Goal: Information Seeking & Learning: Learn about a topic

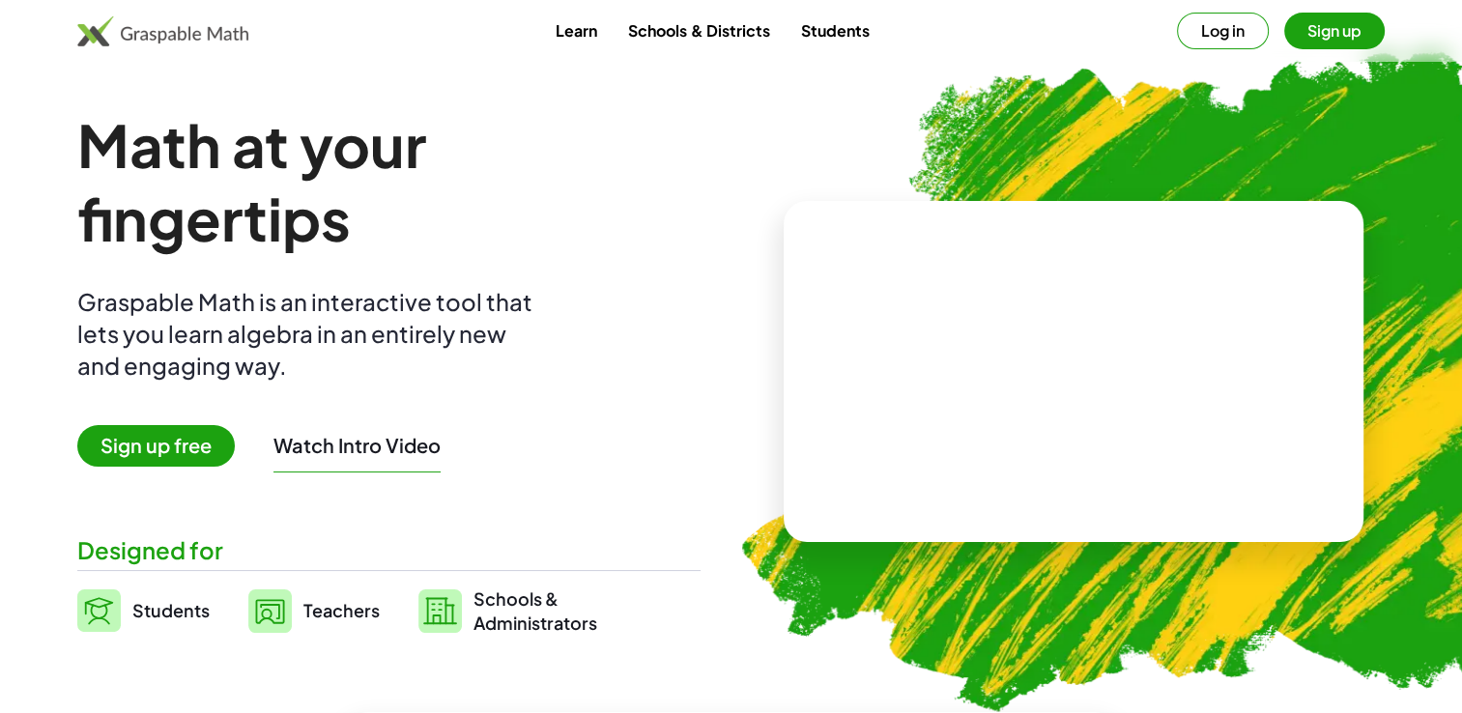
click at [148, 439] on span "Sign up free" at bounding box center [156, 446] width 158 height 42
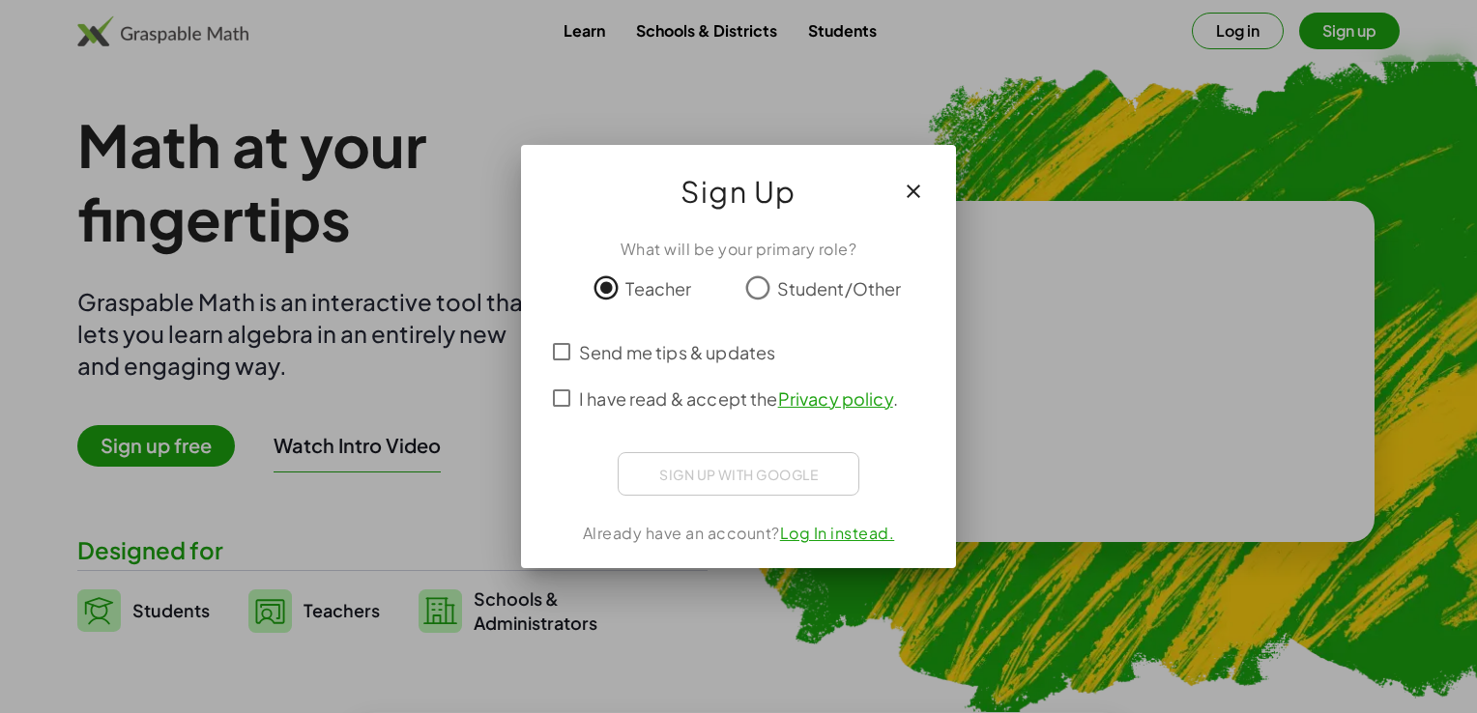
click at [732, 474] on div "Sign up with Google Log ind med Google Log ind med Google. Åbnes på en ny fane" at bounding box center [739, 473] width 242 height 43
click at [912, 182] on icon "button" at bounding box center [913, 191] width 23 height 23
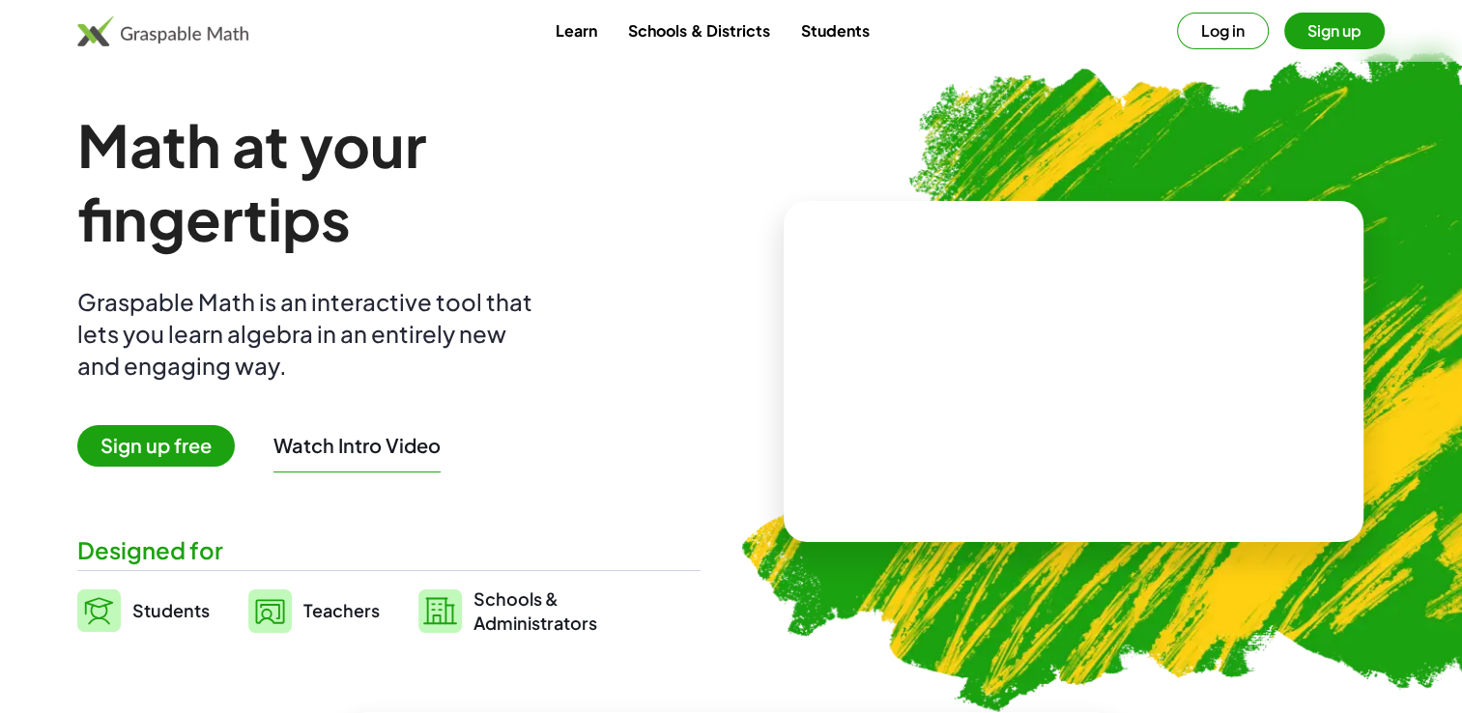
click at [1345, 28] on button "Sign up" at bounding box center [1334, 31] width 101 height 37
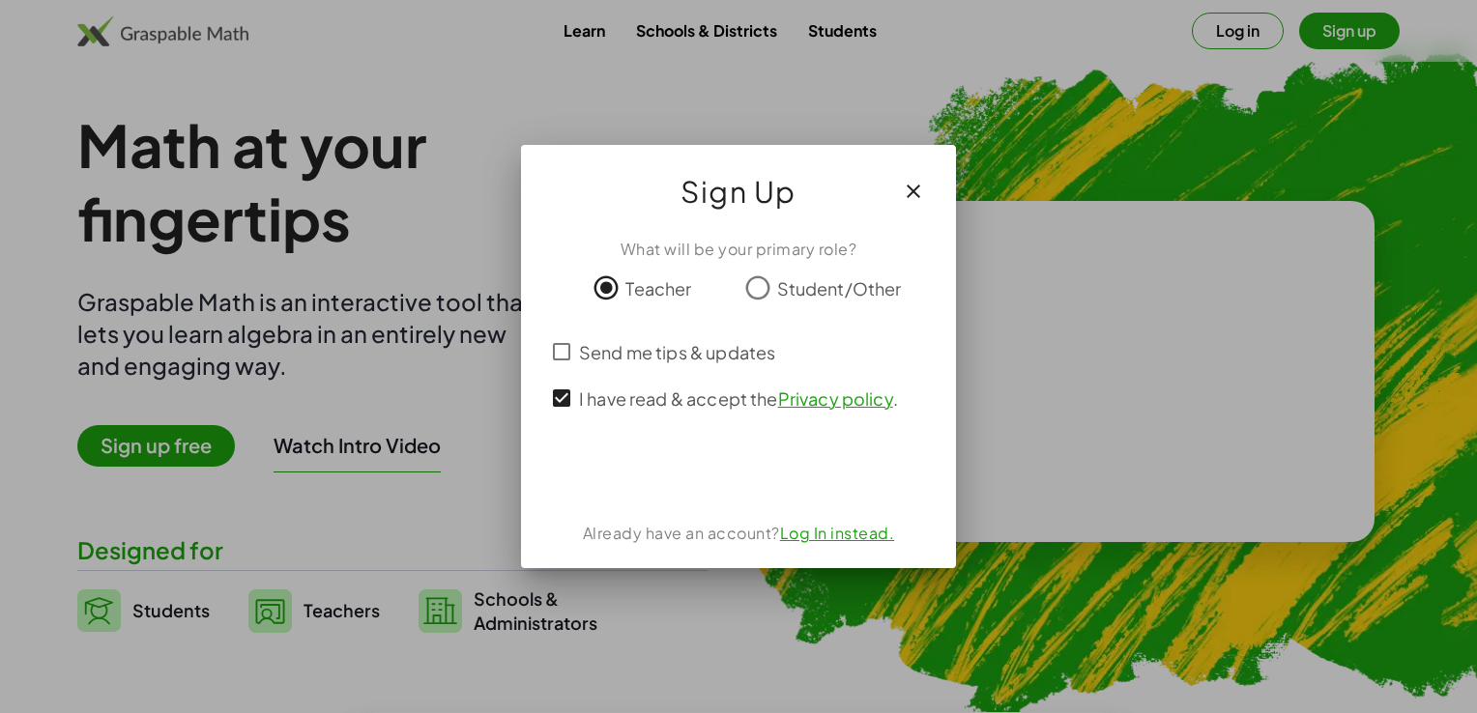
click at [850, 528] on link "Log In instead." at bounding box center [837, 533] width 115 height 20
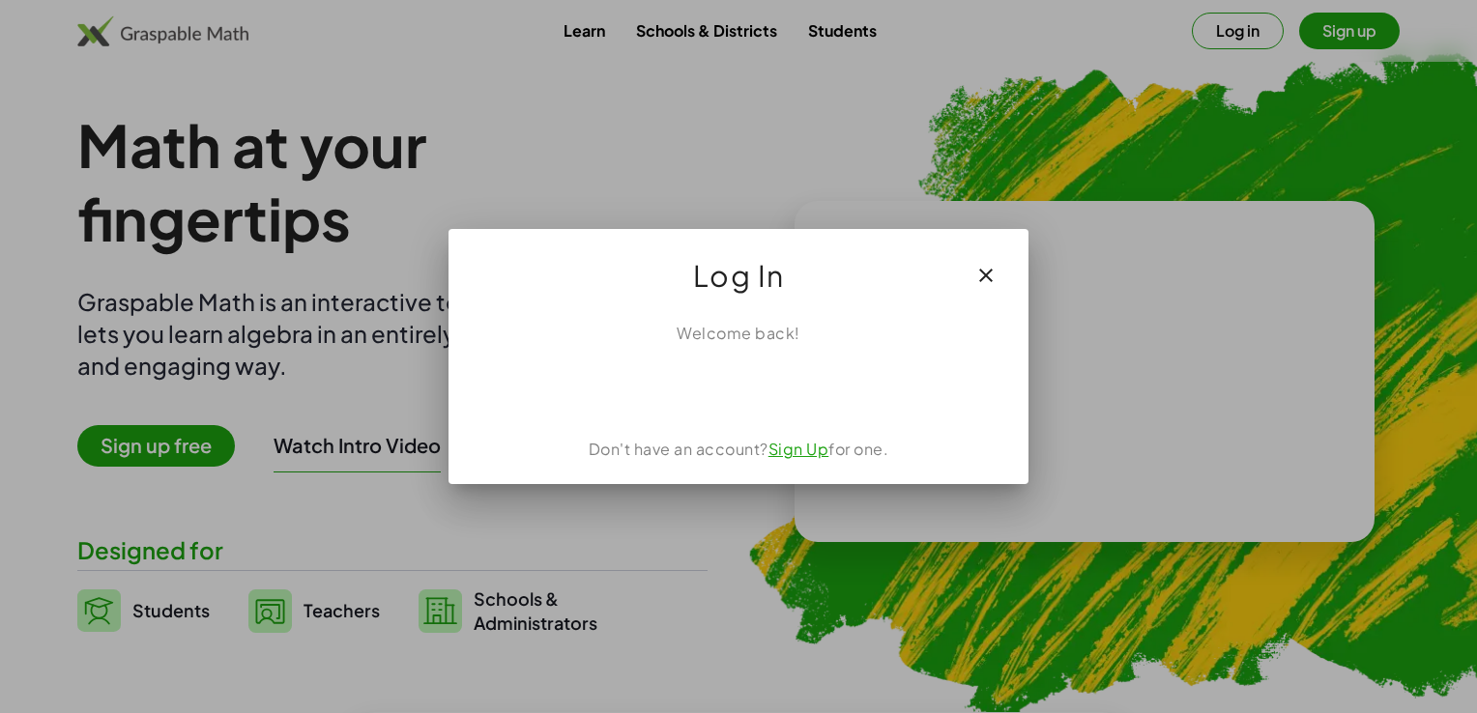
click at [807, 454] on link "Sign Up" at bounding box center [798, 449] width 61 height 20
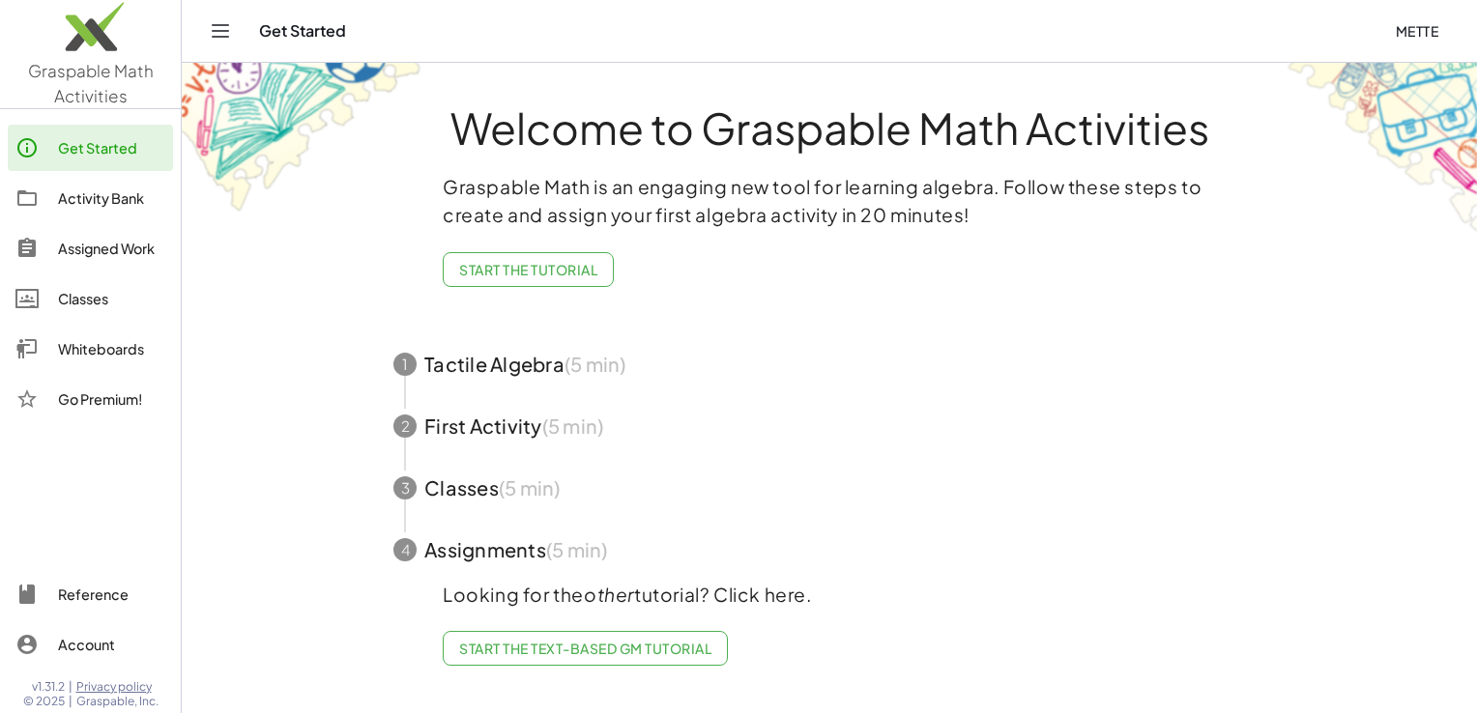
click at [499, 359] on span "button" at bounding box center [829, 364] width 918 height 62
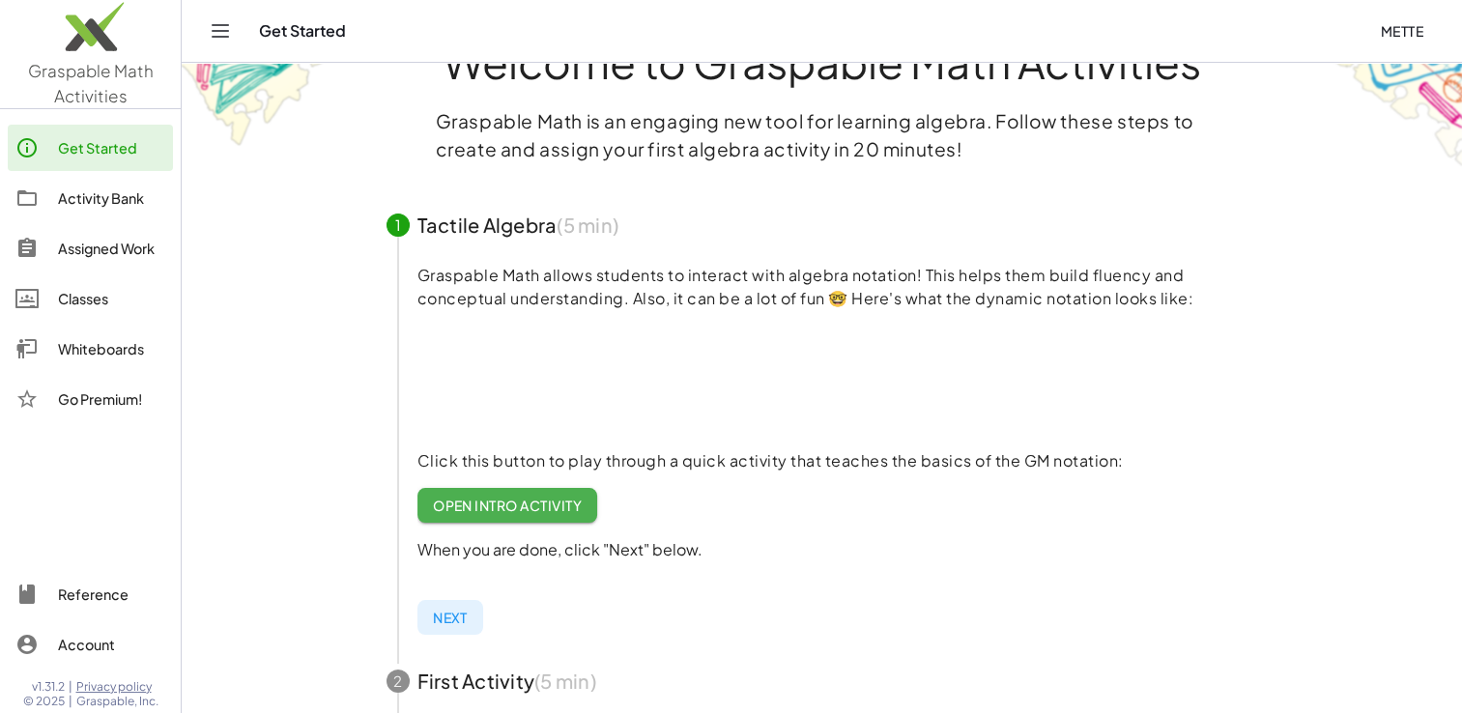
scroll to position [78, 0]
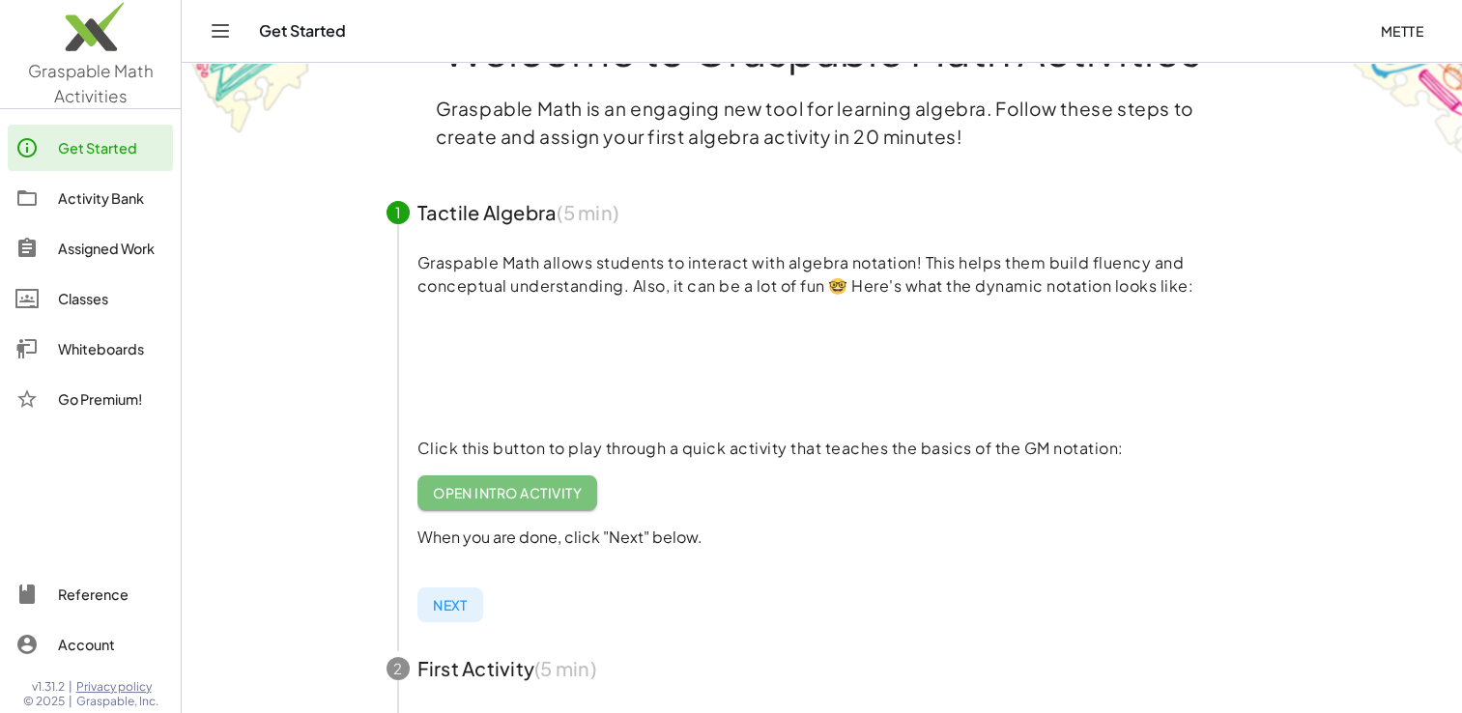
click at [498, 496] on span "Open Intro Activity" at bounding box center [508, 492] width 150 height 17
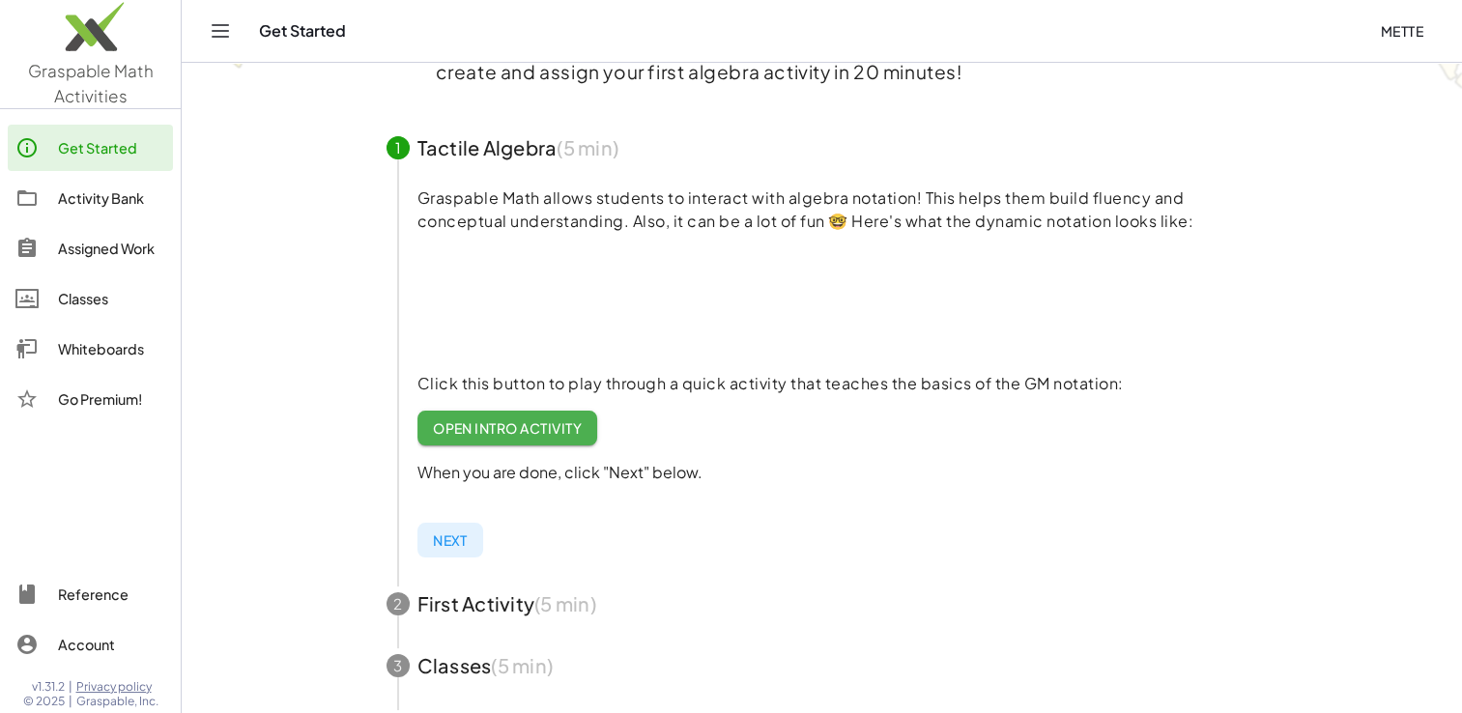
scroll to position [141, 0]
click at [514, 432] on span "Open Intro Activity" at bounding box center [508, 429] width 150 height 17
click at [461, 537] on span "Next" at bounding box center [450, 541] width 35 height 17
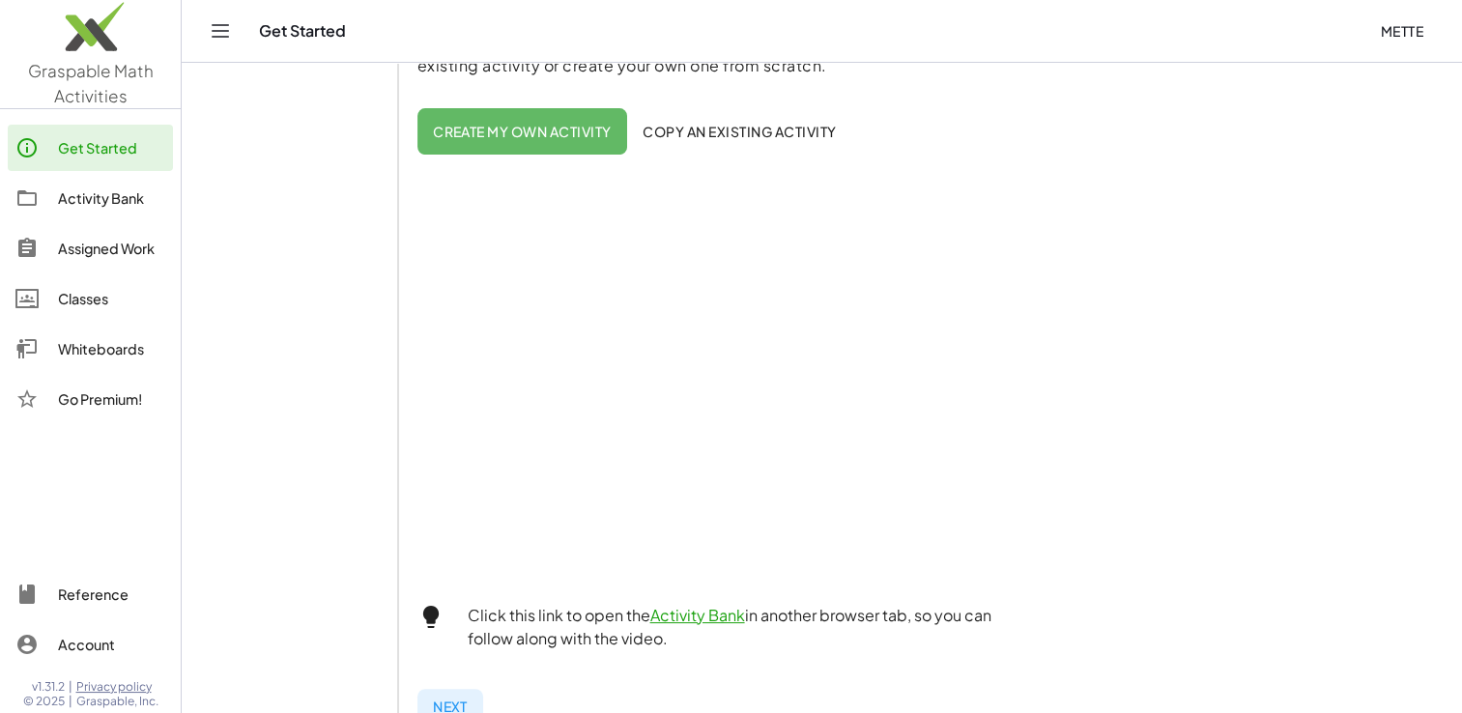
scroll to position [360, 0]
click at [114, 347] on div "Whiteboards" at bounding box center [111, 348] width 107 height 23
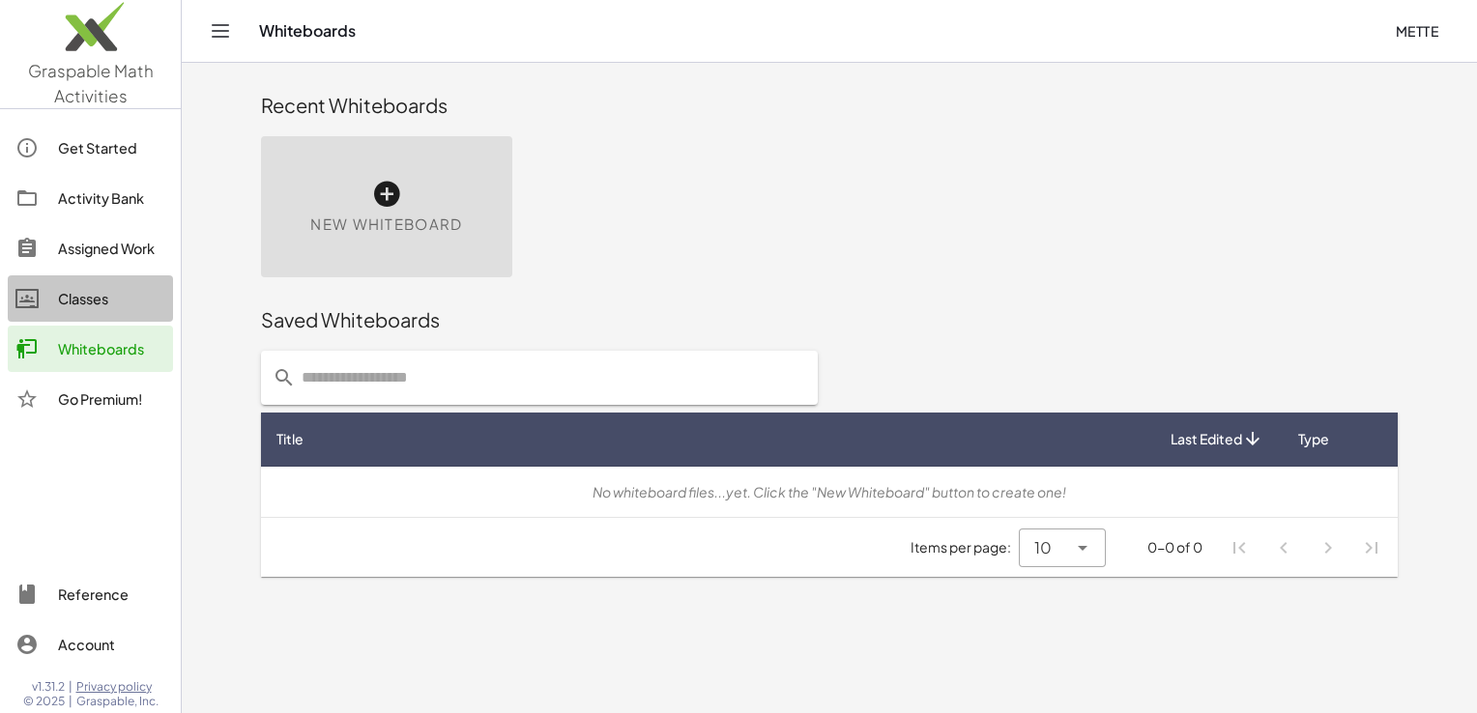
click at [86, 300] on div "Classes" at bounding box center [111, 298] width 107 height 23
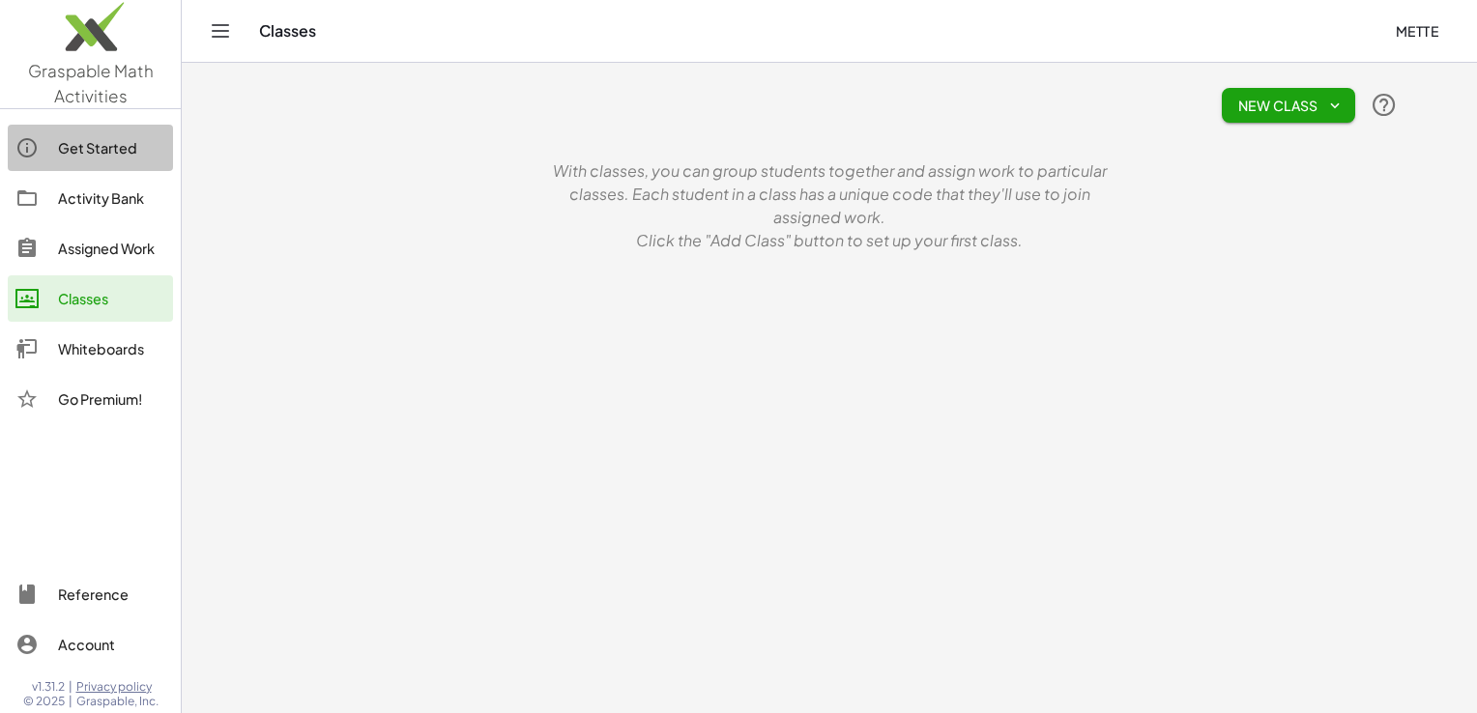
click at [92, 149] on div "Get Started" at bounding box center [111, 147] width 107 height 23
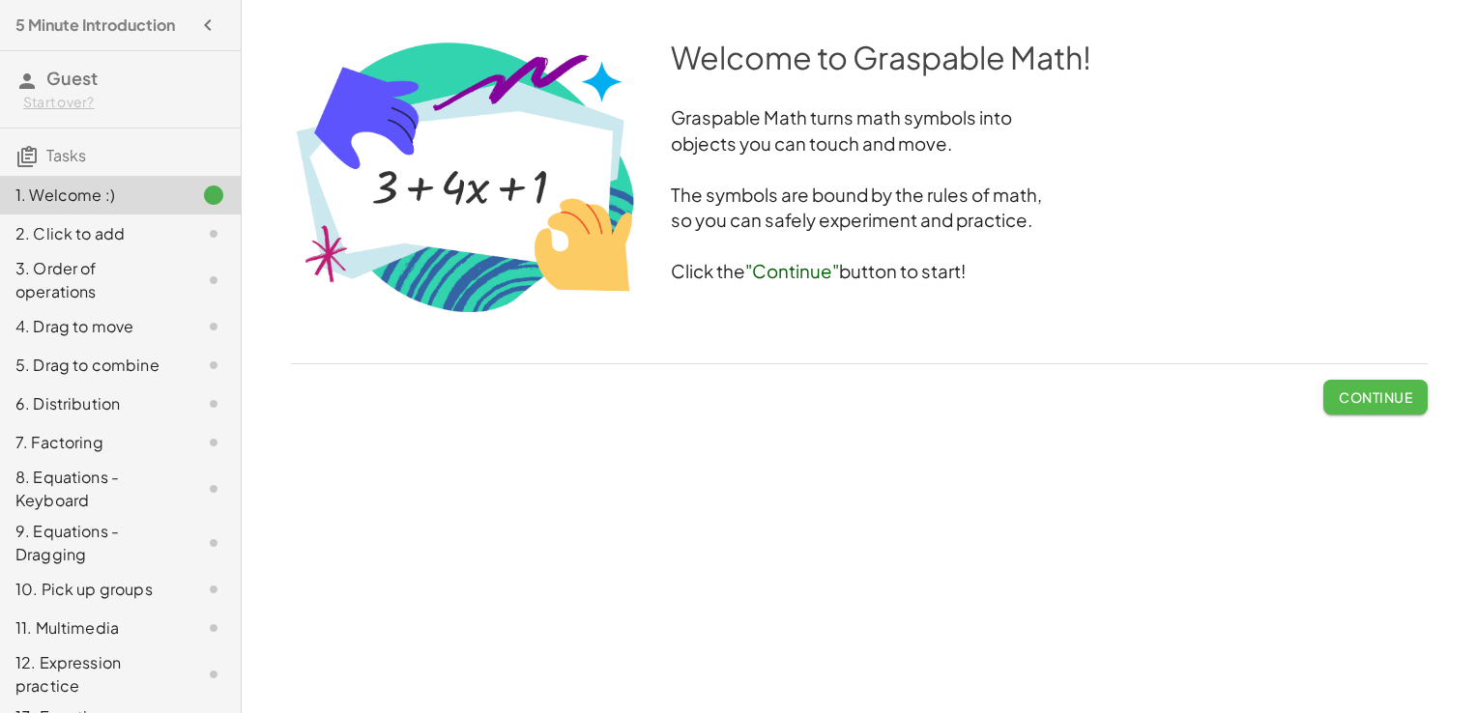
click at [1373, 404] on span "Continue" at bounding box center [1375, 397] width 73 height 17
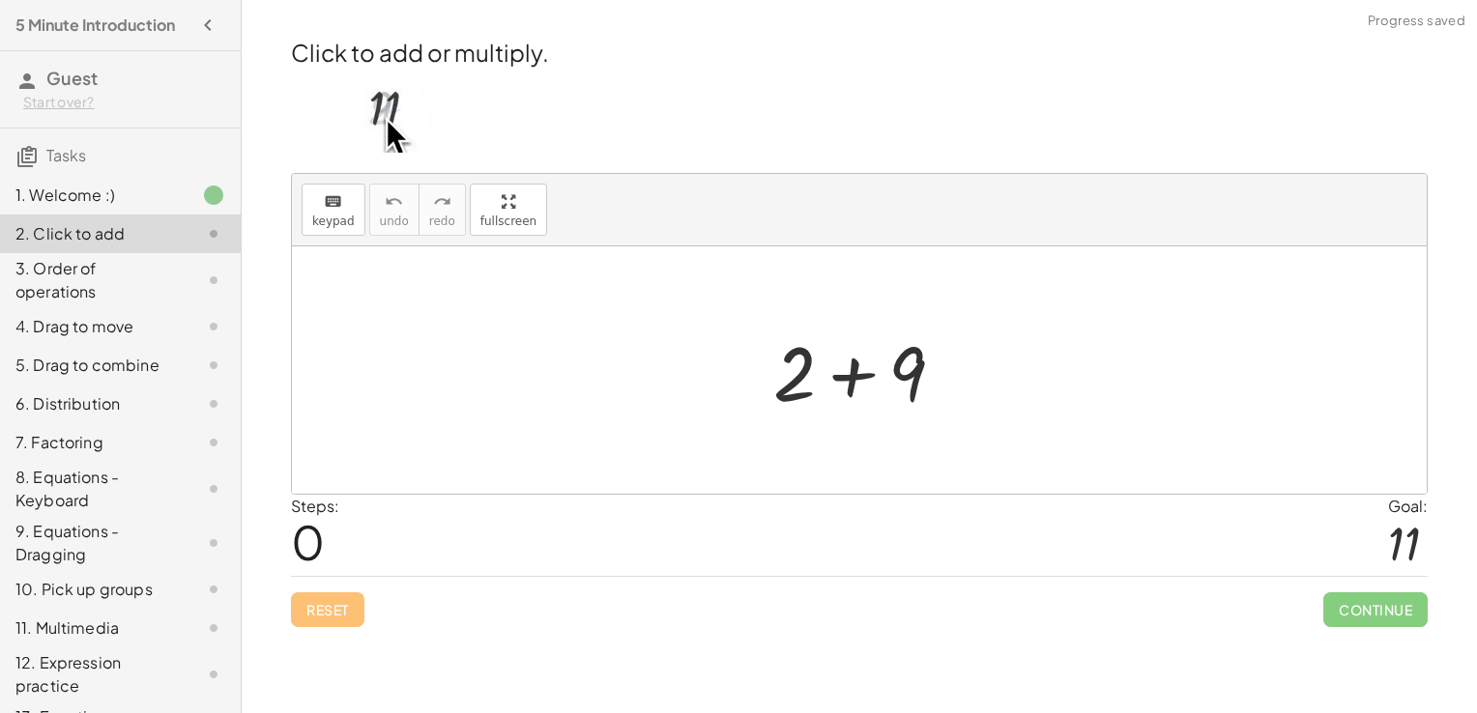
click at [854, 378] on div at bounding box center [866, 371] width 206 height 100
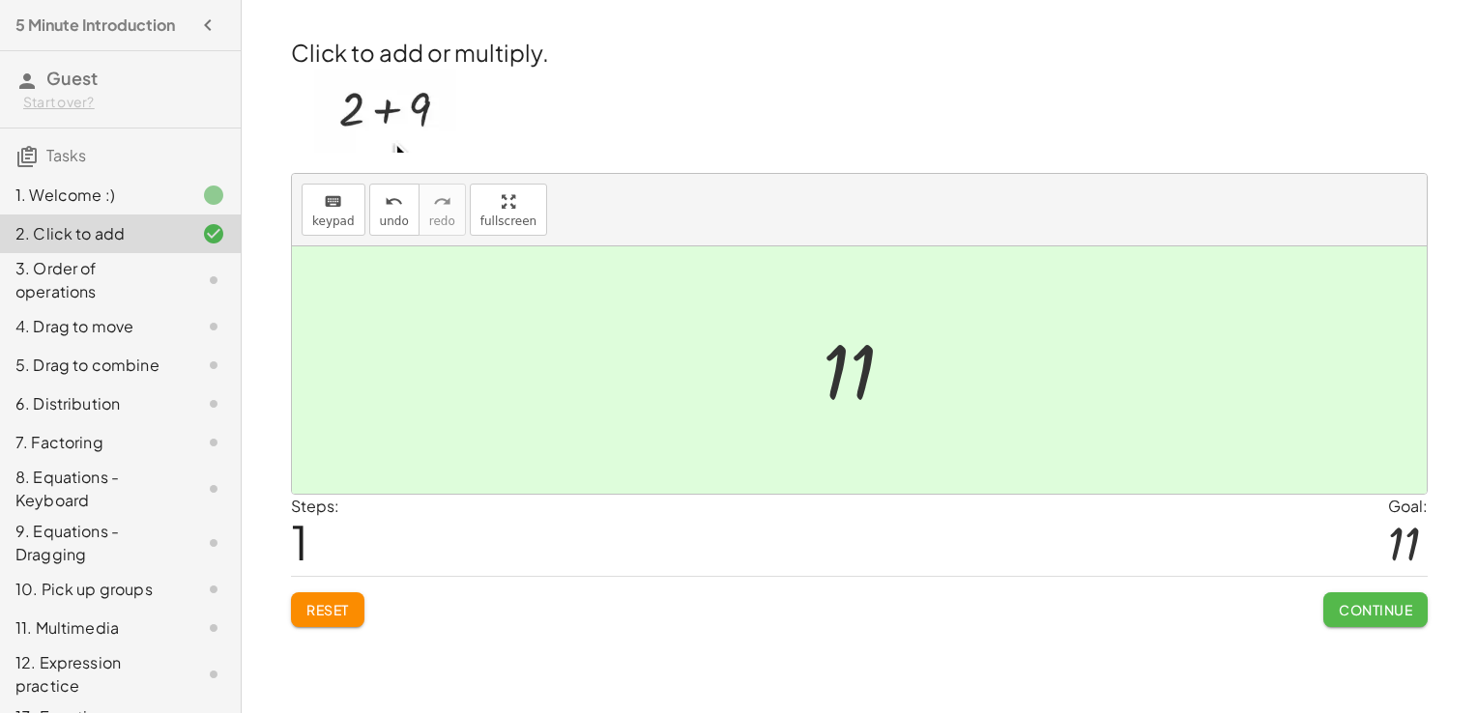
click at [1352, 606] on span "Continue" at bounding box center [1375, 609] width 73 height 17
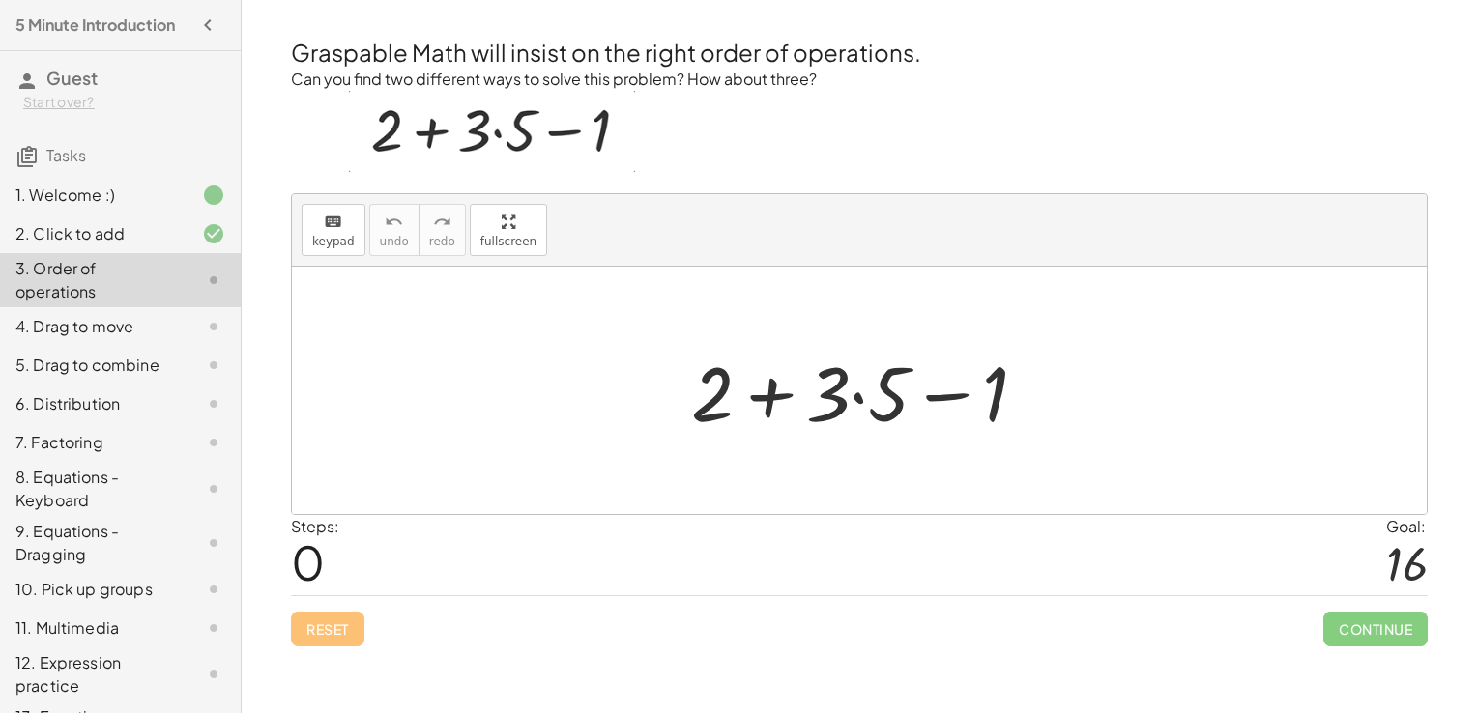
click at [766, 397] on div at bounding box center [866, 391] width 371 height 100
click at [857, 400] on div at bounding box center [866, 391] width 371 height 100
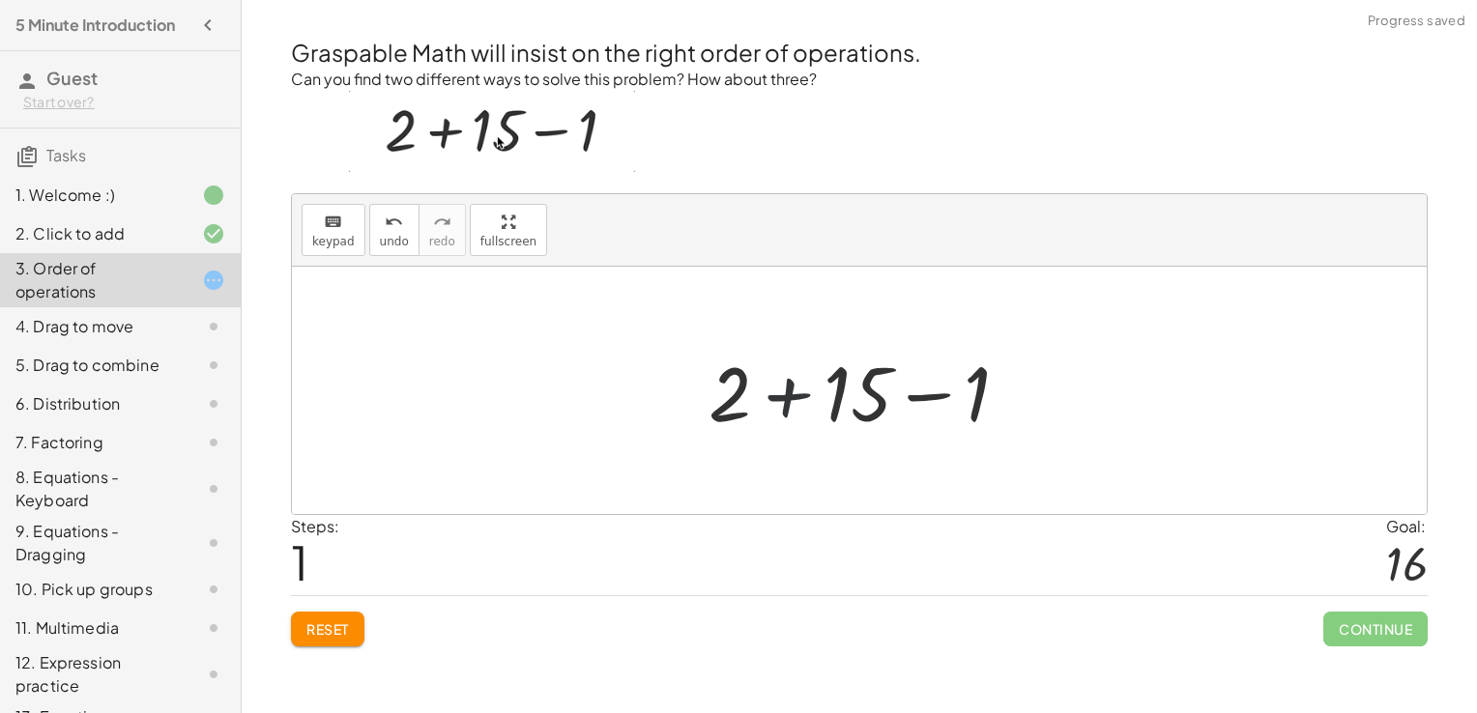
click at [790, 399] on div at bounding box center [866, 391] width 335 height 100
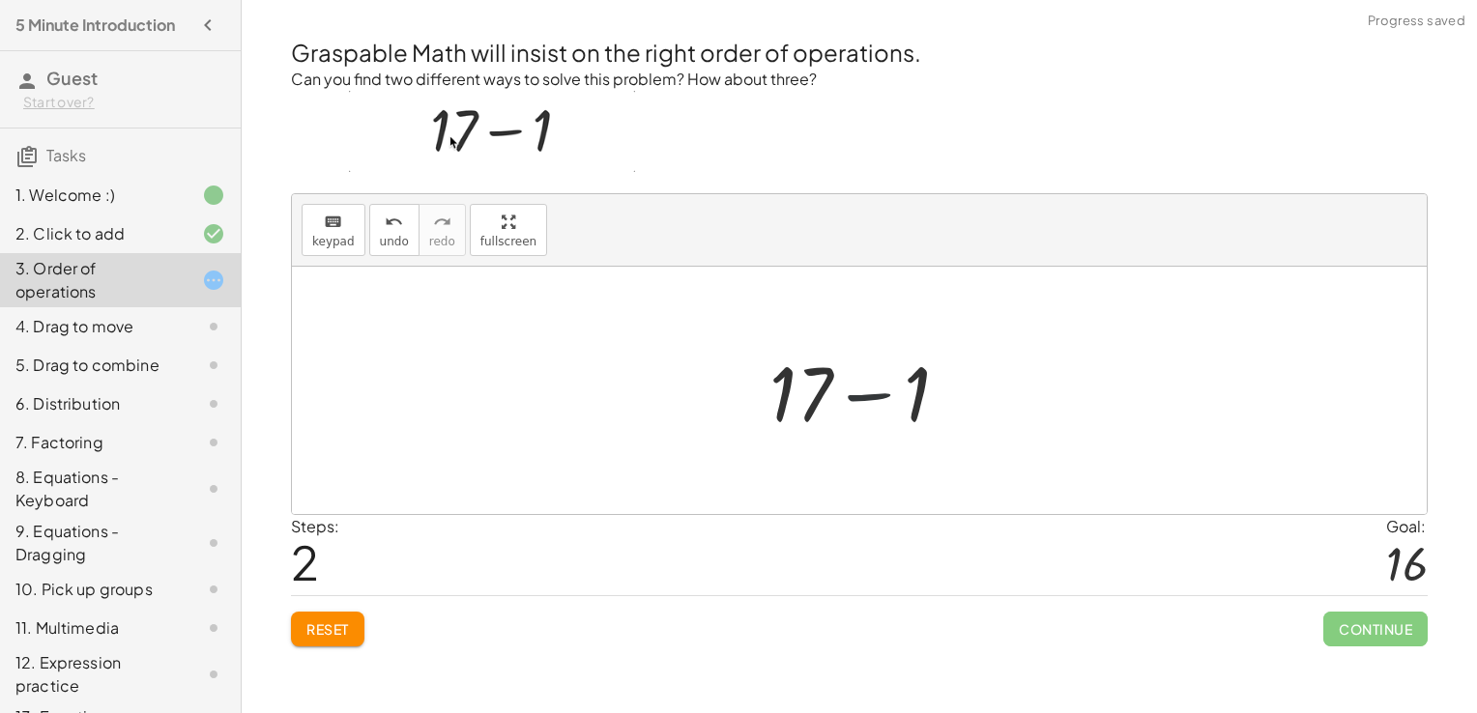
click at [870, 398] on div at bounding box center [867, 391] width 215 height 100
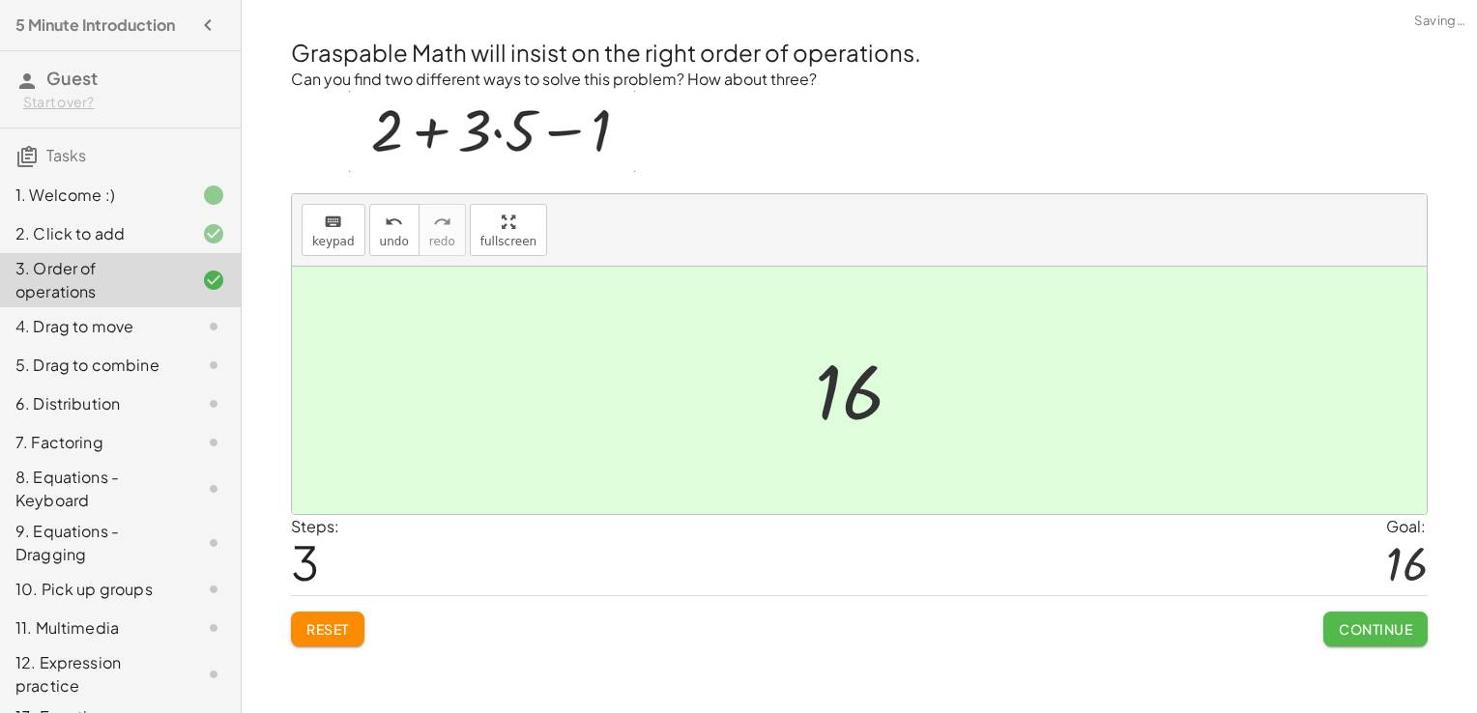
click at [1358, 625] on span "Continue" at bounding box center [1375, 628] width 73 height 17
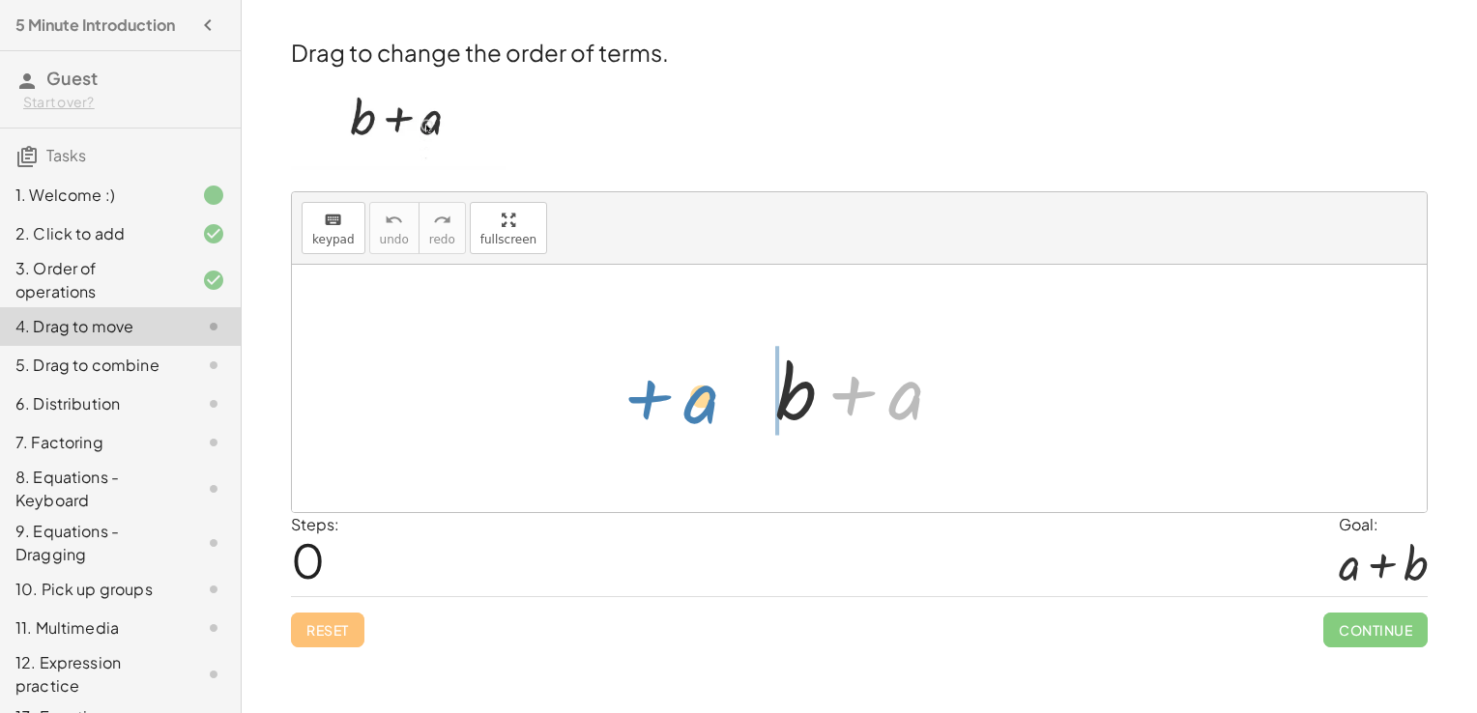
drag, startPoint x: 907, startPoint y: 409, endPoint x: 707, endPoint y: 412, distance: 199.1
click at [707, 412] on div "+ a + b + a" at bounding box center [859, 388] width 1135 height 247
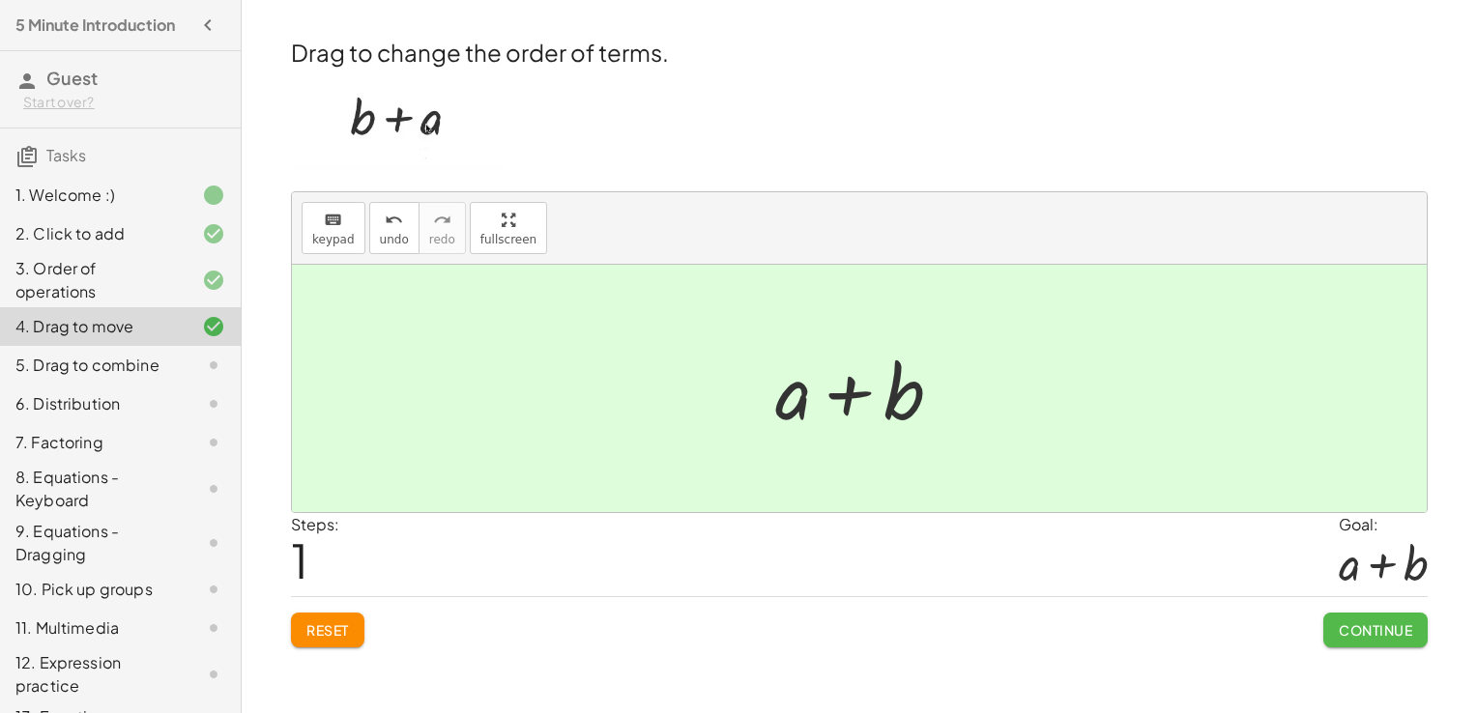
click at [1351, 627] on span "Continue" at bounding box center [1375, 629] width 73 height 17
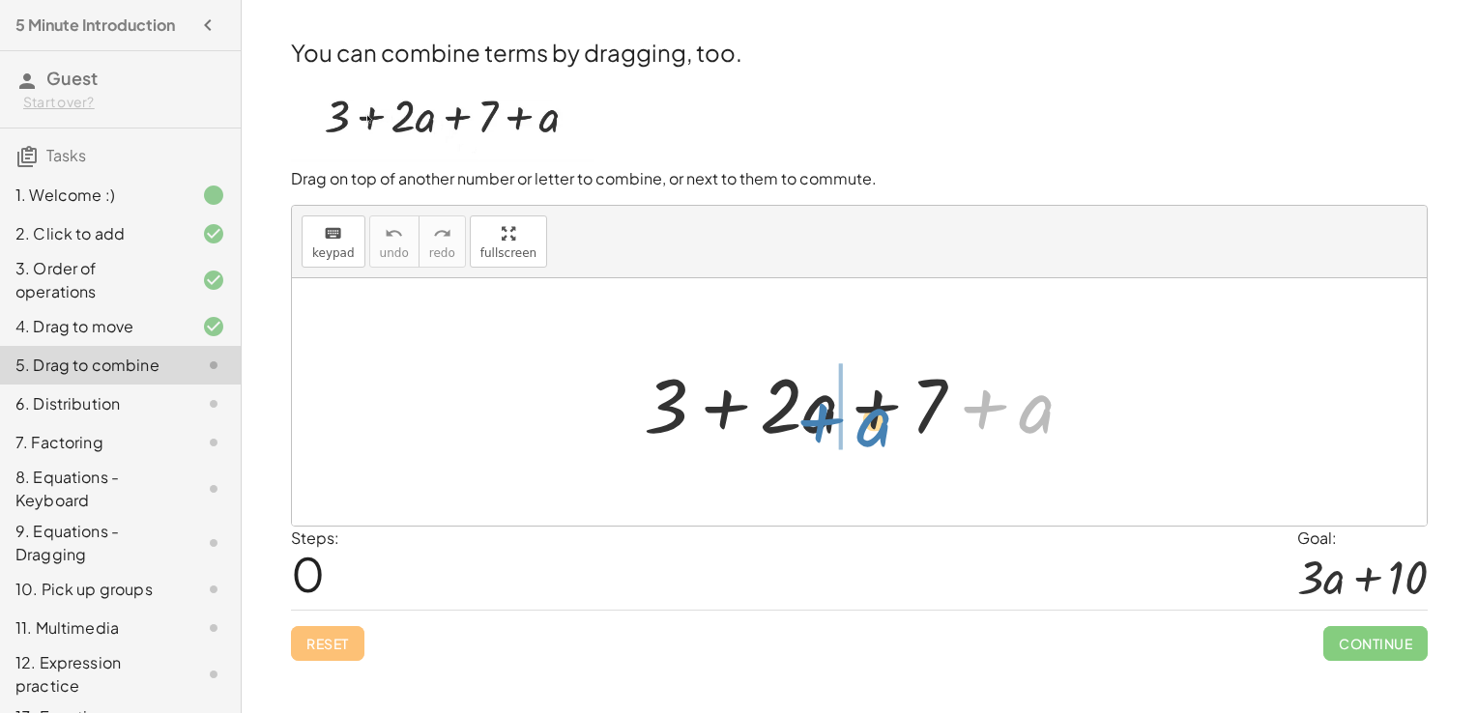
drag, startPoint x: 1044, startPoint y: 397, endPoint x: 881, endPoint y: 411, distance: 162.9
click at [881, 411] on div at bounding box center [866, 403] width 465 height 100
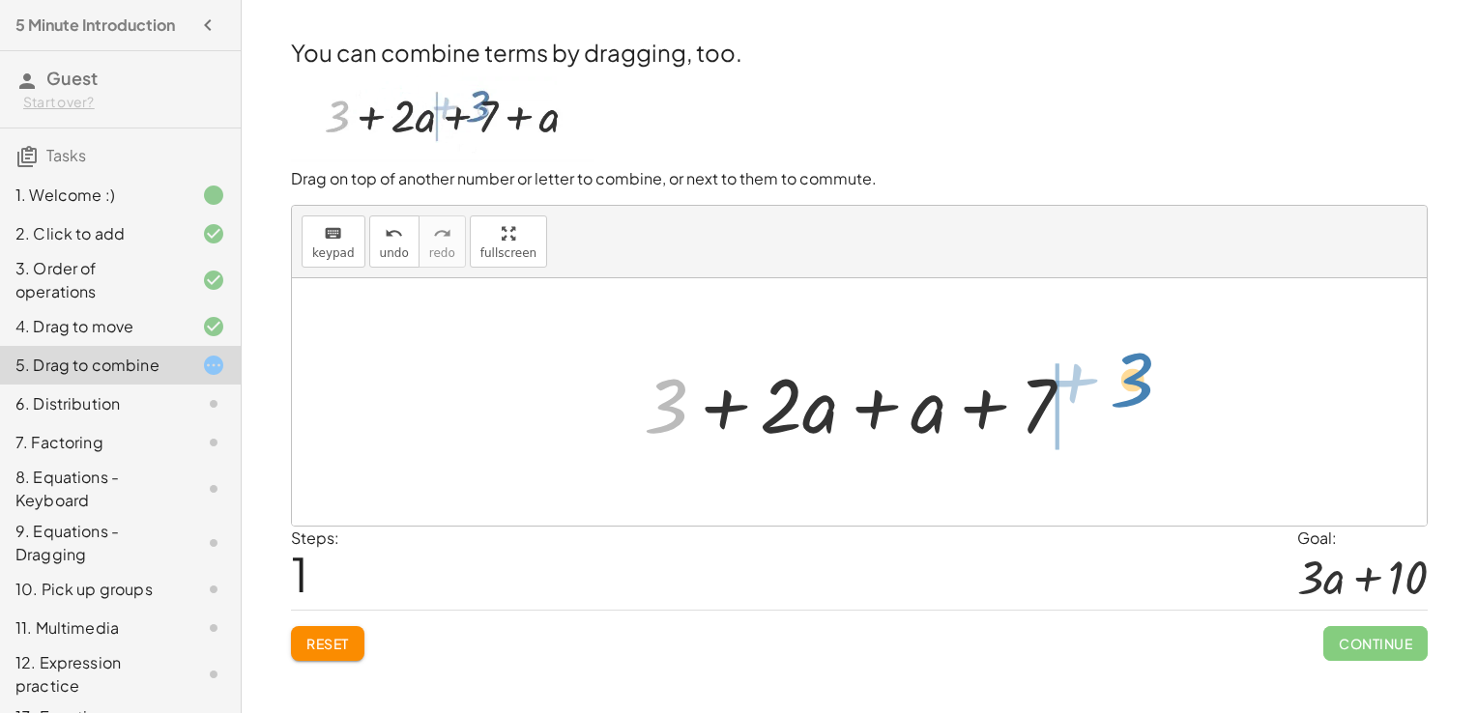
drag, startPoint x: 669, startPoint y: 407, endPoint x: 1135, endPoint y: 381, distance: 466.6
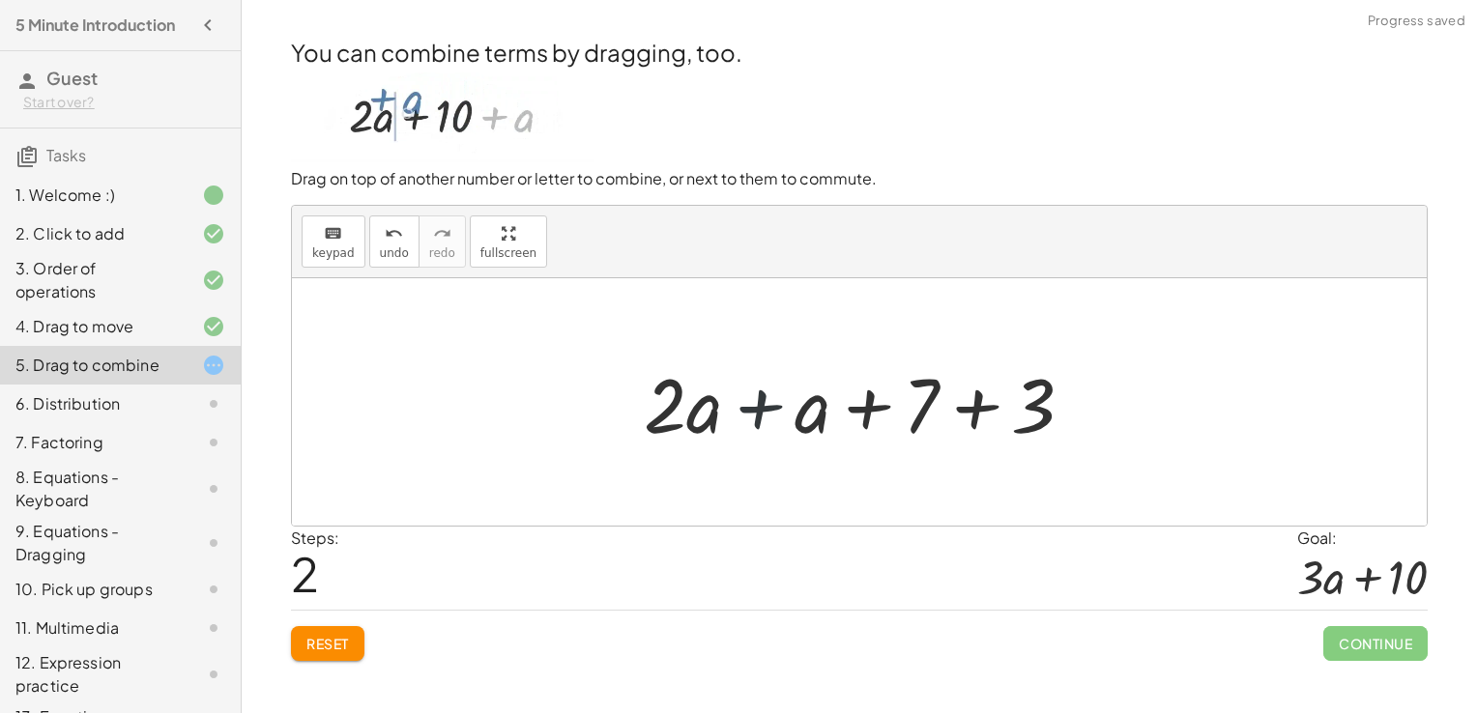
click at [759, 408] on div at bounding box center [866, 403] width 465 height 100
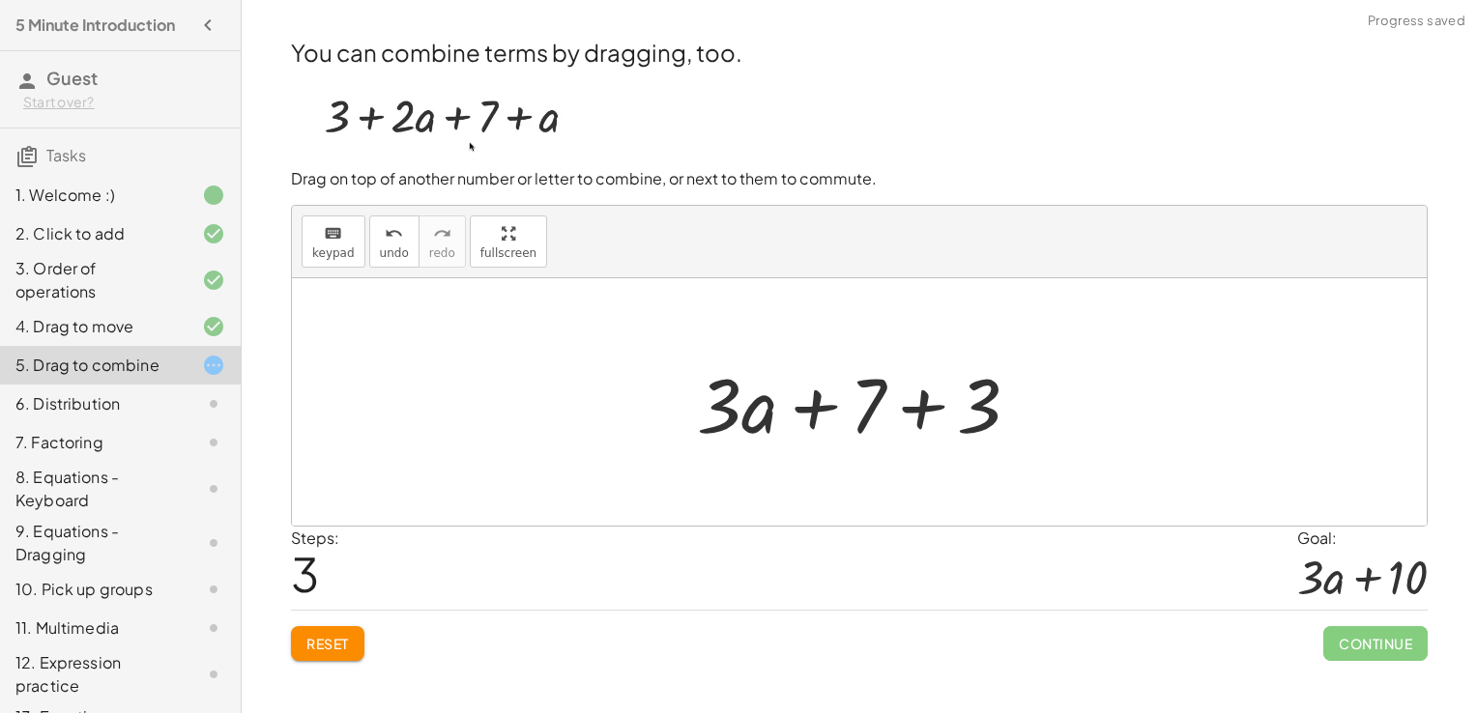
click at [927, 409] on div at bounding box center [866, 403] width 358 height 100
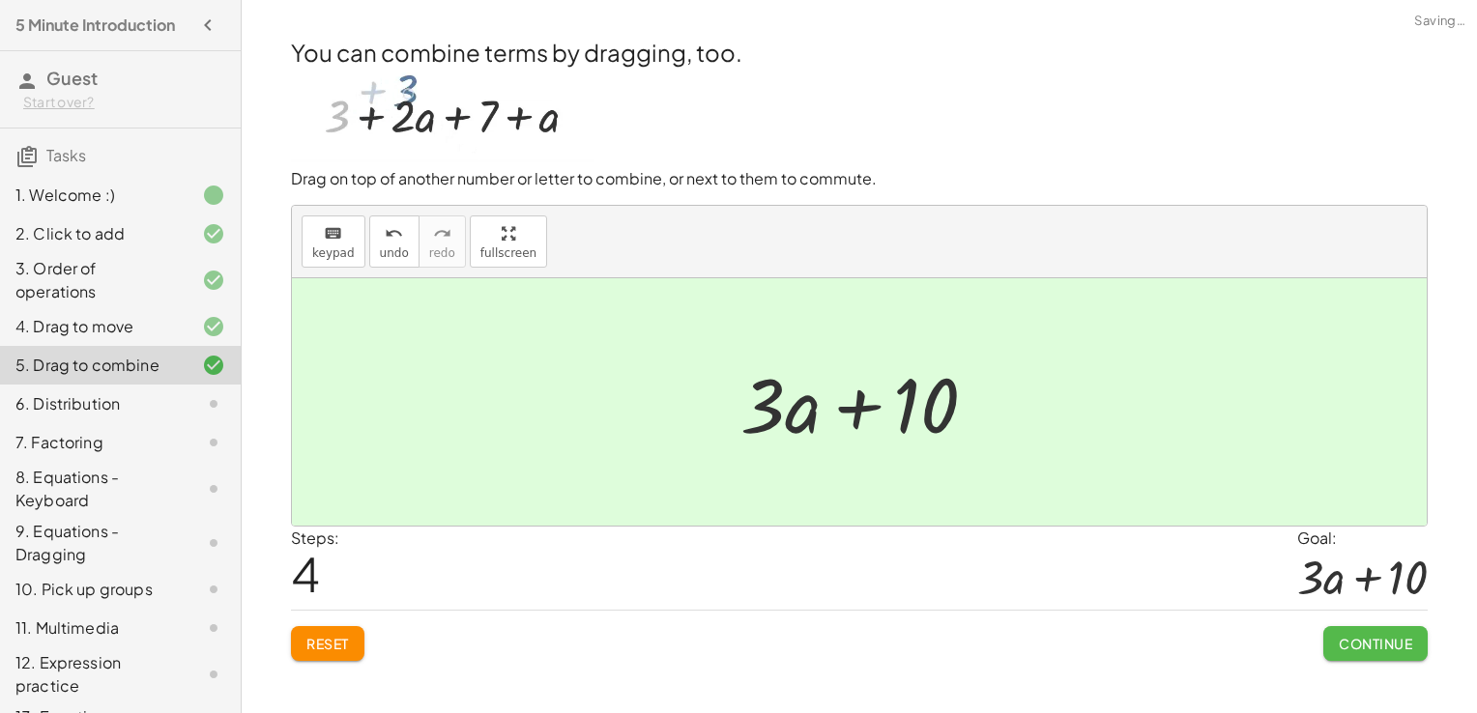
click at [1350, 638] on span "Continue" at bounding box center [1375, 643] width 73 height 17
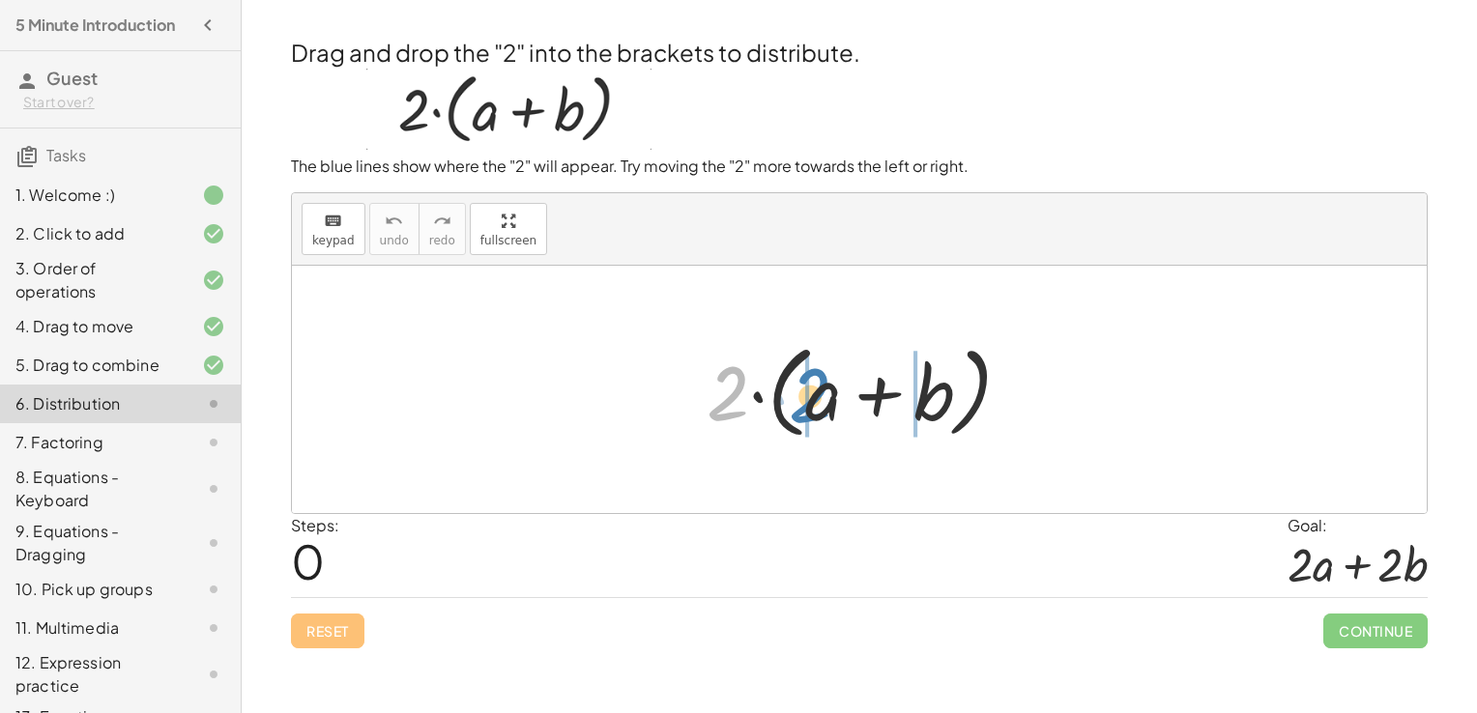
drag, startPoint x: 726, startPoint y: 396, endPoint x: 808, endPoint y: 398, distance: 82.2
click at [808, 398] on div at bounding box center [866, 389] width 339 height 111
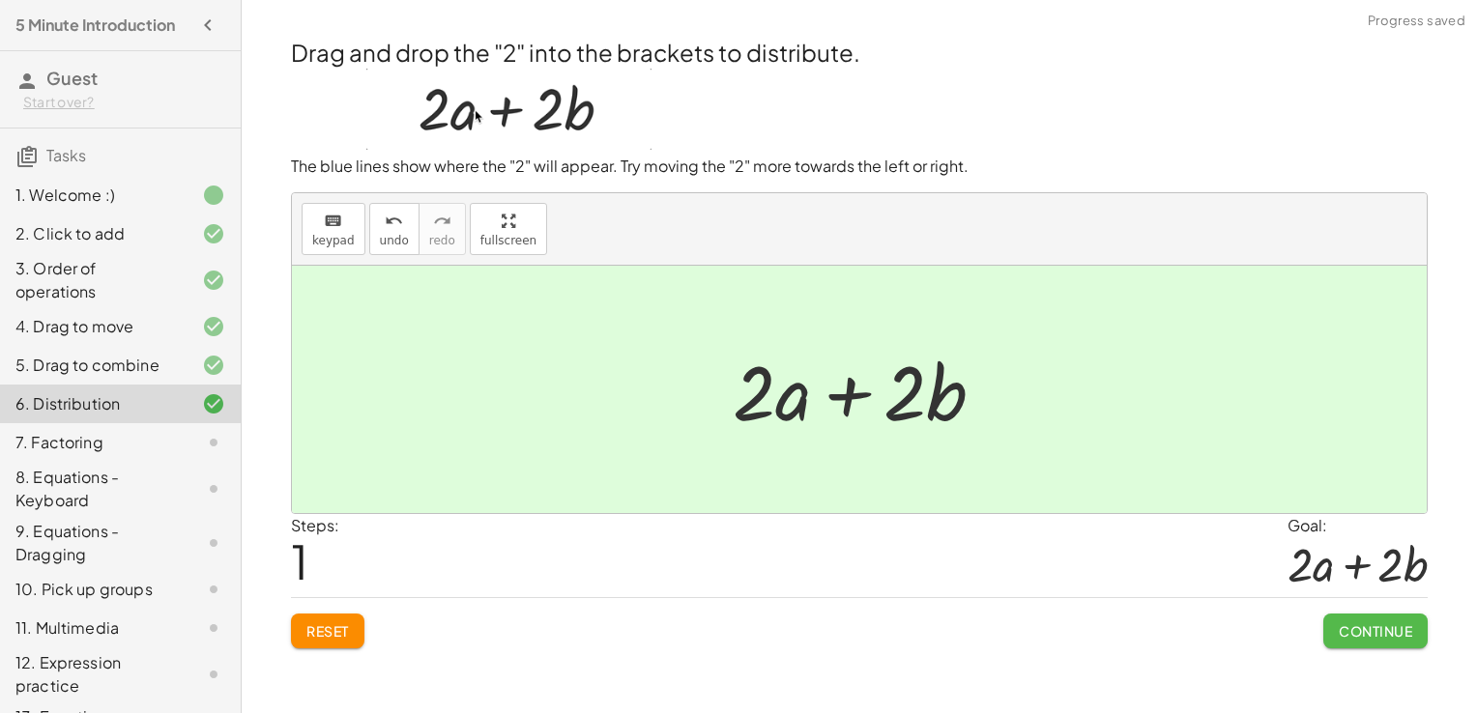
click at [1358, 628] on span "Continue" at bounding box center [1375, 630] width 73 height 17
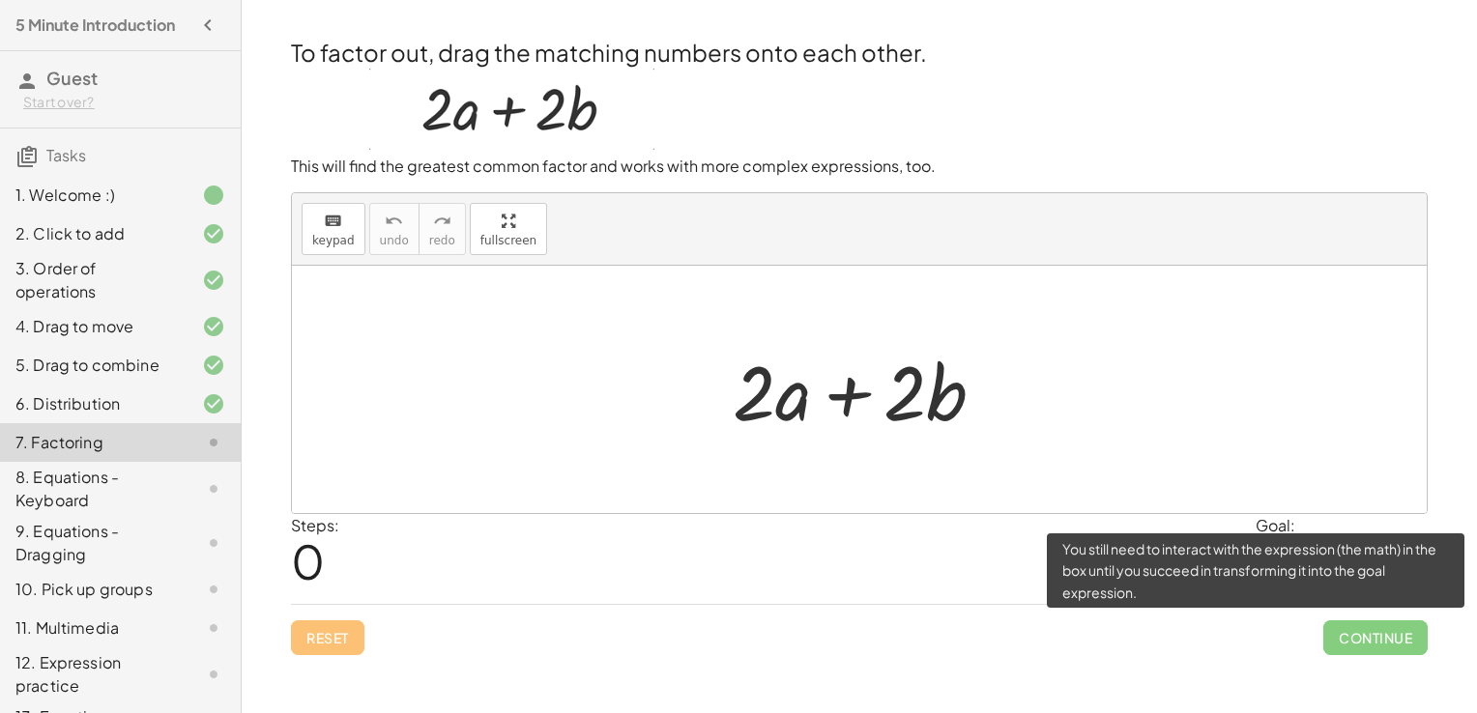
click at [1355, 636] on span "Continue" at bounding box center [1375, 637] width 104 height 35
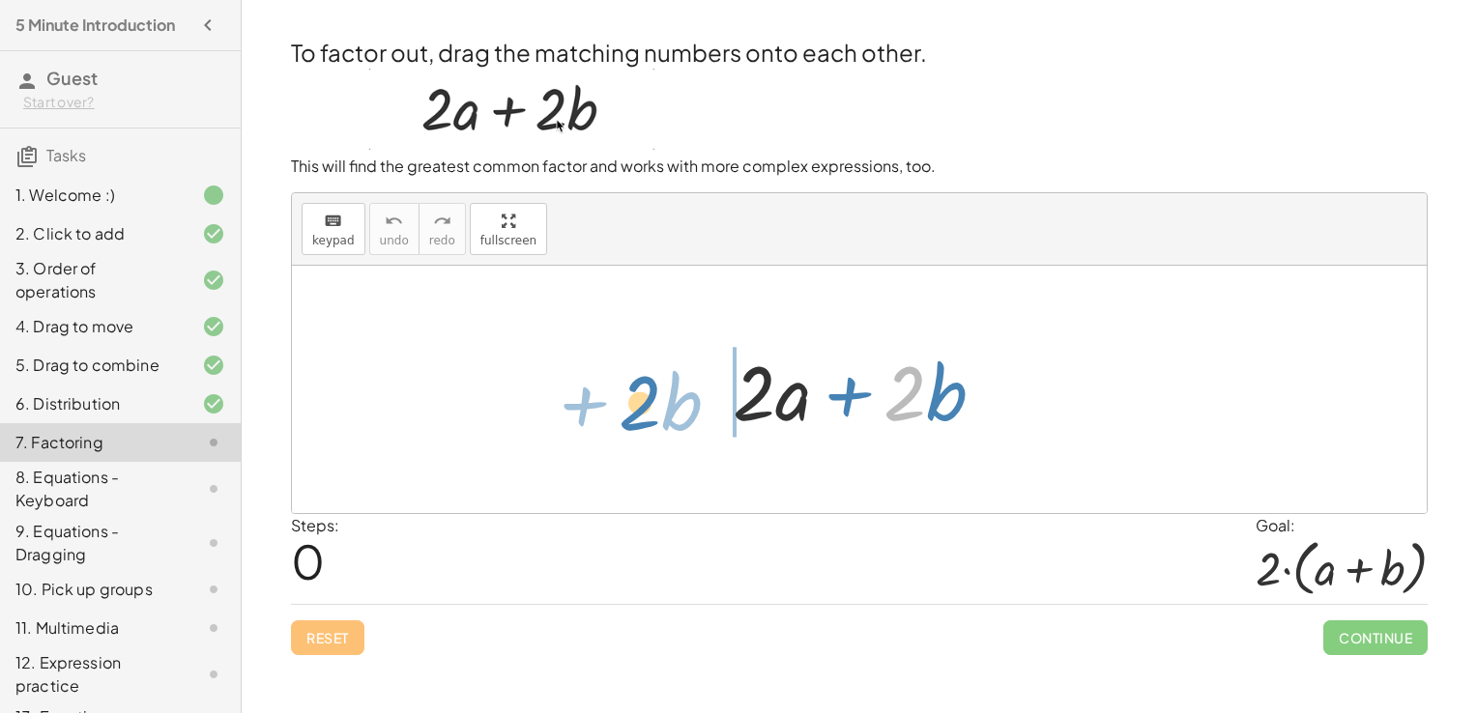
drag, startPoint x: 901, startPoint y: 406, endPoint x: 636, endPoint y: 416, distance: 265.0
click at [636, 416] on div "· 2 + · b + · 2 · a + · 2 · b" at bounding box center [859, 389] width 1135 height 247
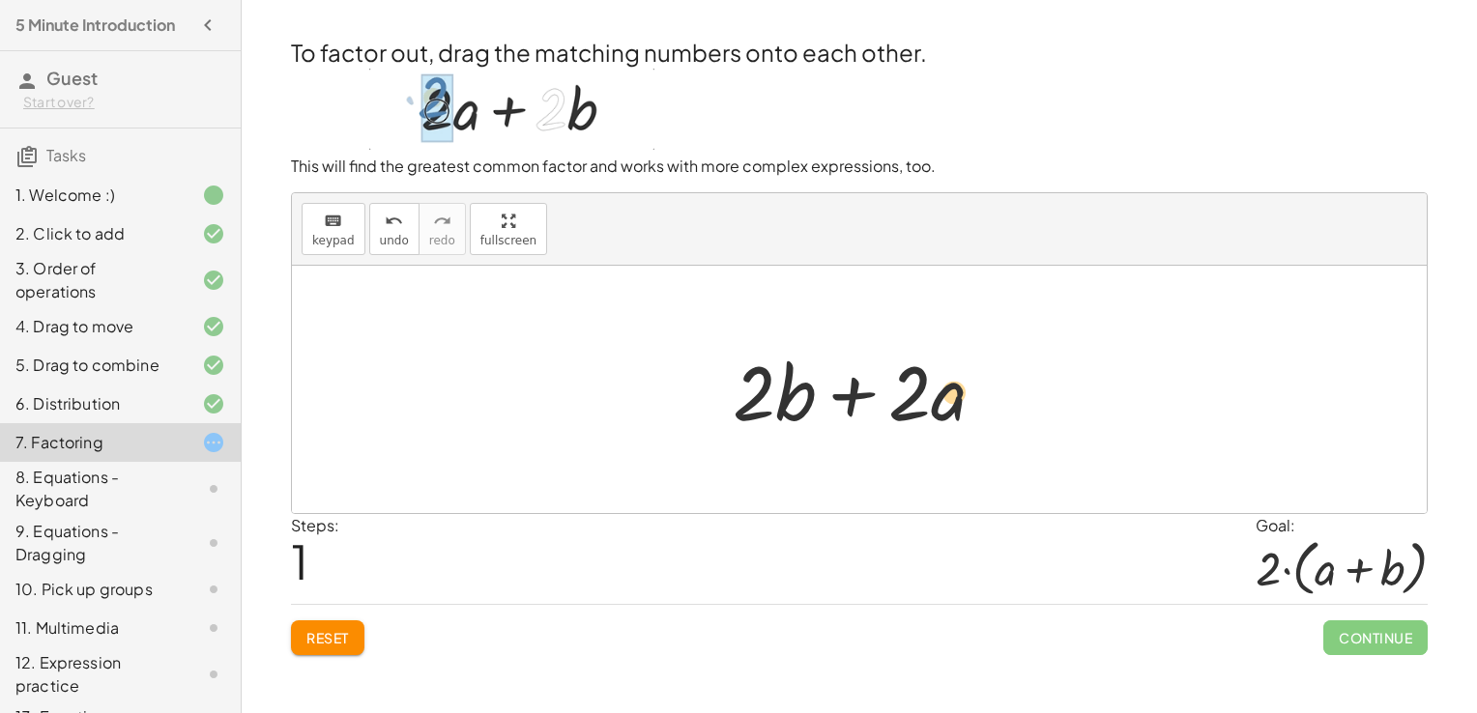
drag, startPoint x: 924, startPoint y: 398, endPoint x: 956, endPoint y: 404, distance: 32.4
click at [956, 404] on div at bounding box center [866, 390] width 287 height 100
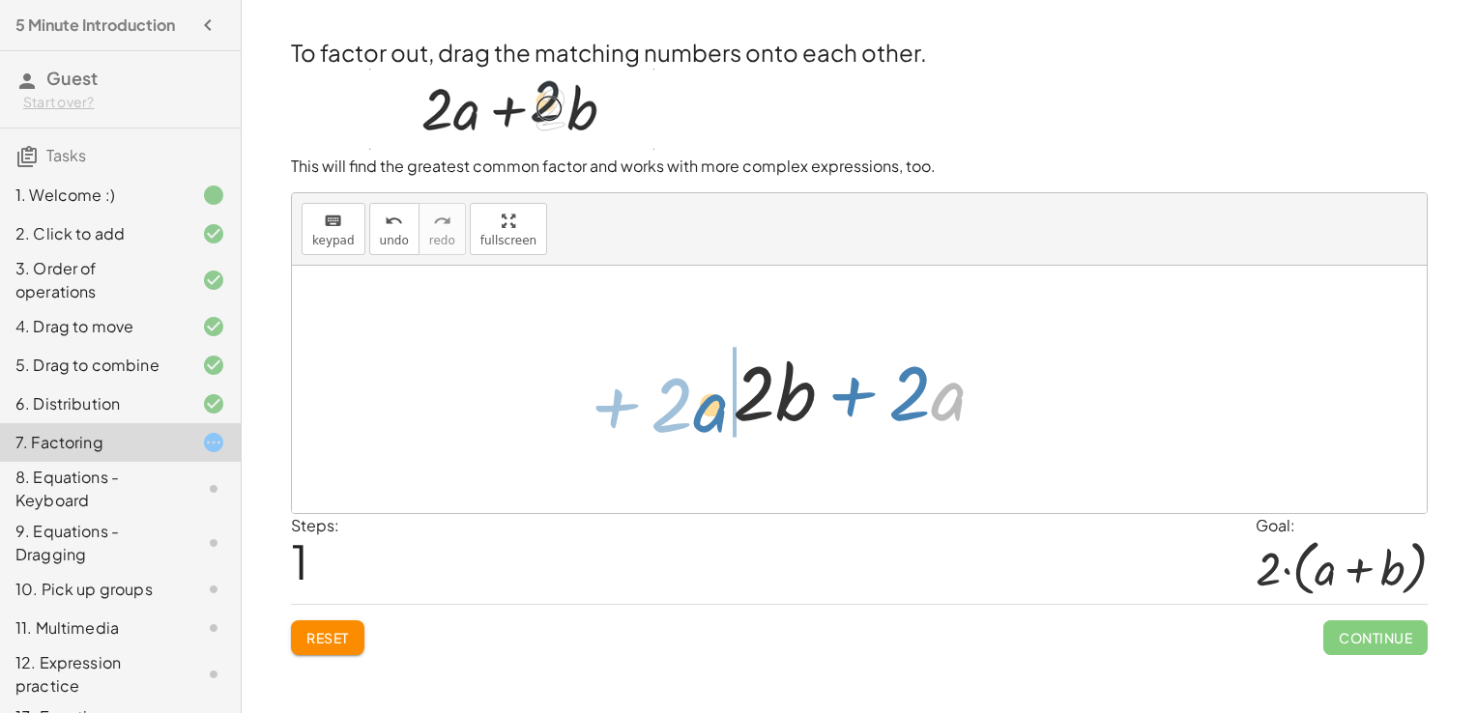
drag, startPoint x: 956, startPoint y: 408, endPoint x: 719, endPoint y: 418, distance: 237.0
click at [719, 418] on div "+ · 2 · a + · 2 · b · a + · 2 + · 2 · a + · 2 · b" at bounding box center [859, 389] width 311 height 109
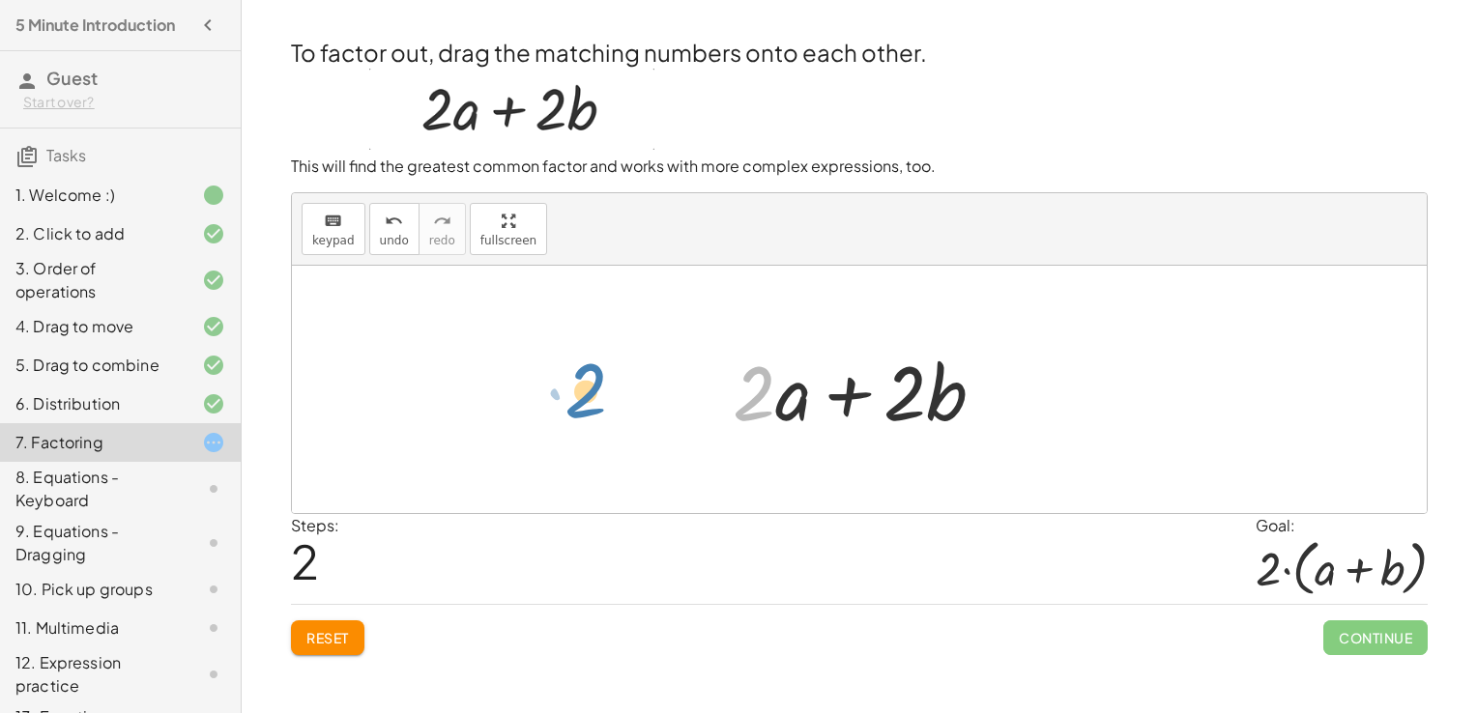
drag, startPoint x: 743, startPoint y: 416, endPoint x: 575, endPoint y: 413, distance: 168.2
click at [575, 413] on div "+ · 2 · a + · 2 · b + · 2 · b + · 2 · a · 2 + · 2 · a + · 2 · b" at bounding box center [859, 389] width 1135 height 247
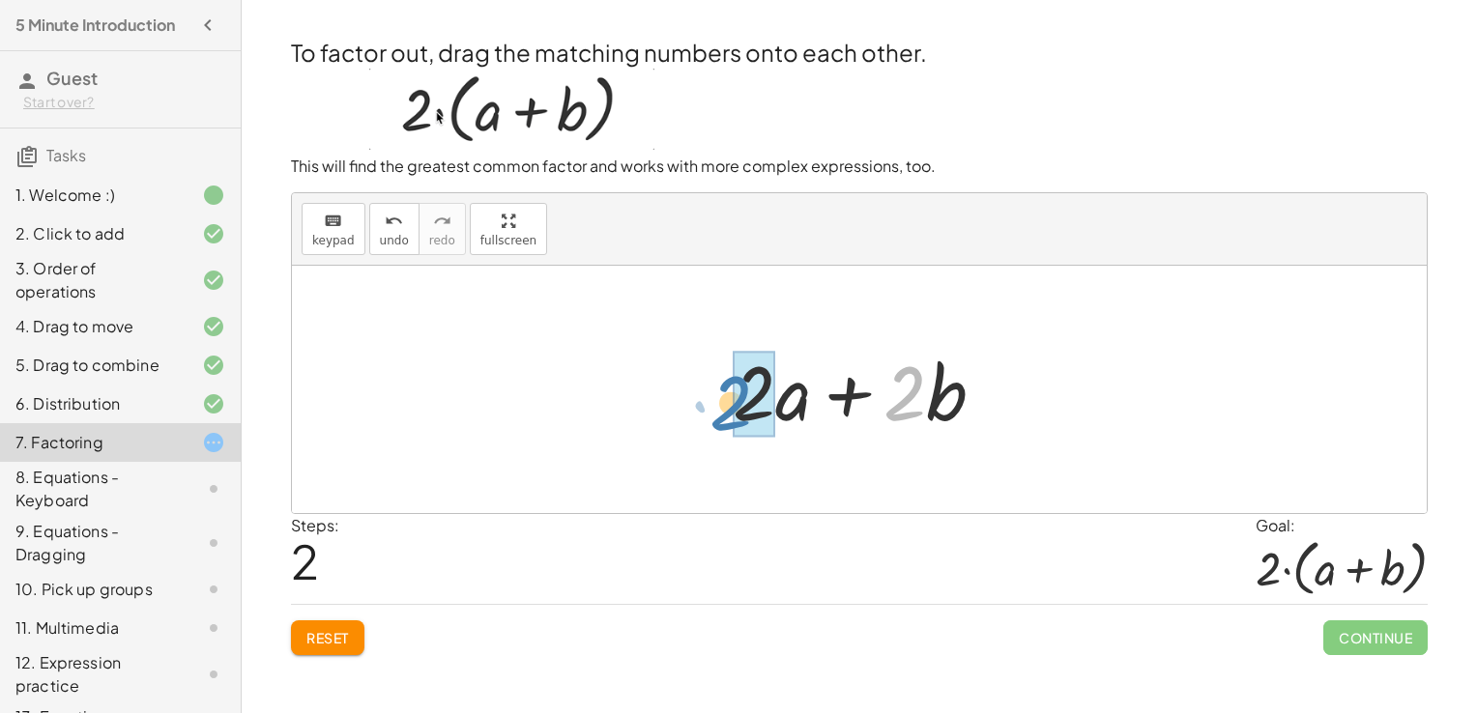
drag, startPoint x: 896, startPoint y: 415, endPoint x: 721, endPoint y: 424, distance: 175.2
click at [721, 424] on div "+ · 2 · a + · 2 · b + · 2 · b + · 2 · a · 2 + · b + · 2 · a + · 2 · b" at bounding box center [859, 389] width 311 height 109
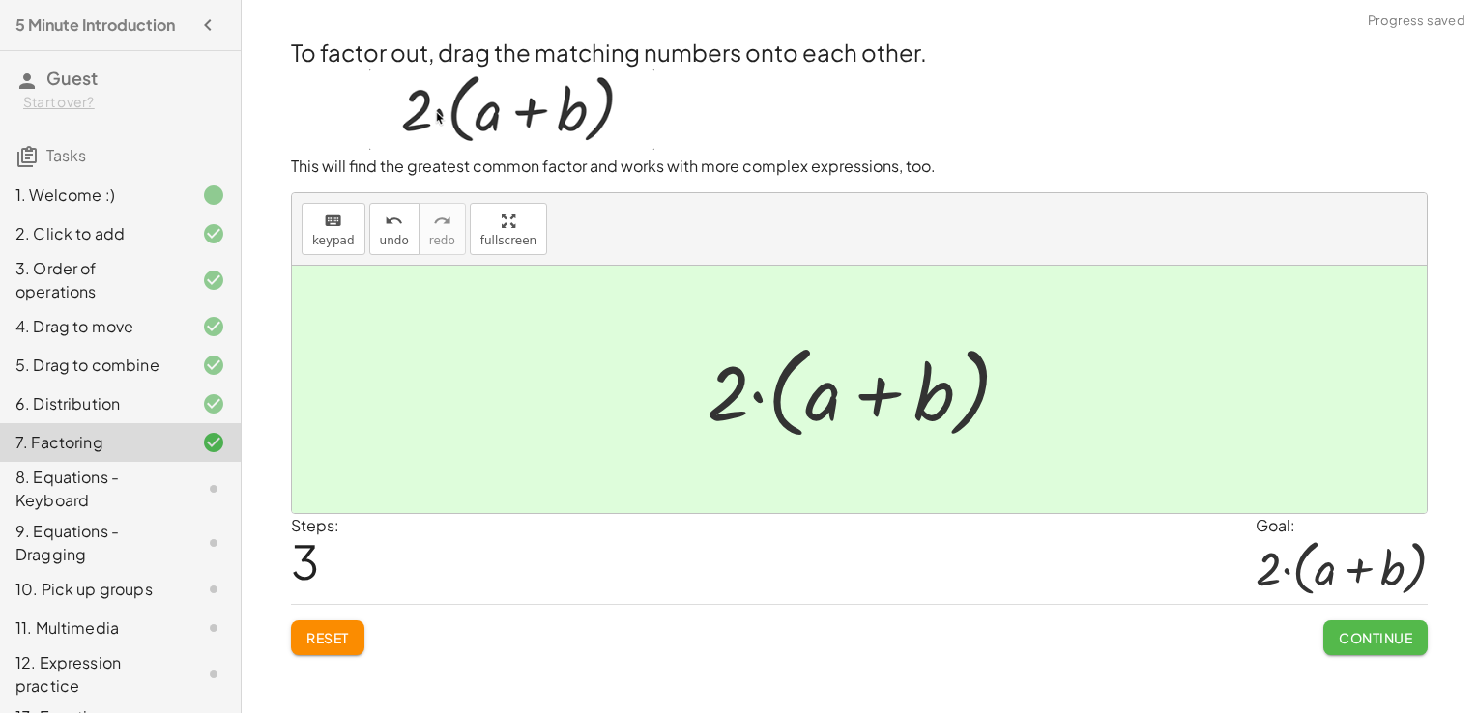
click at [1376, 637] on span "Continue" at bounding box center [1375, 637] width 73 height 17
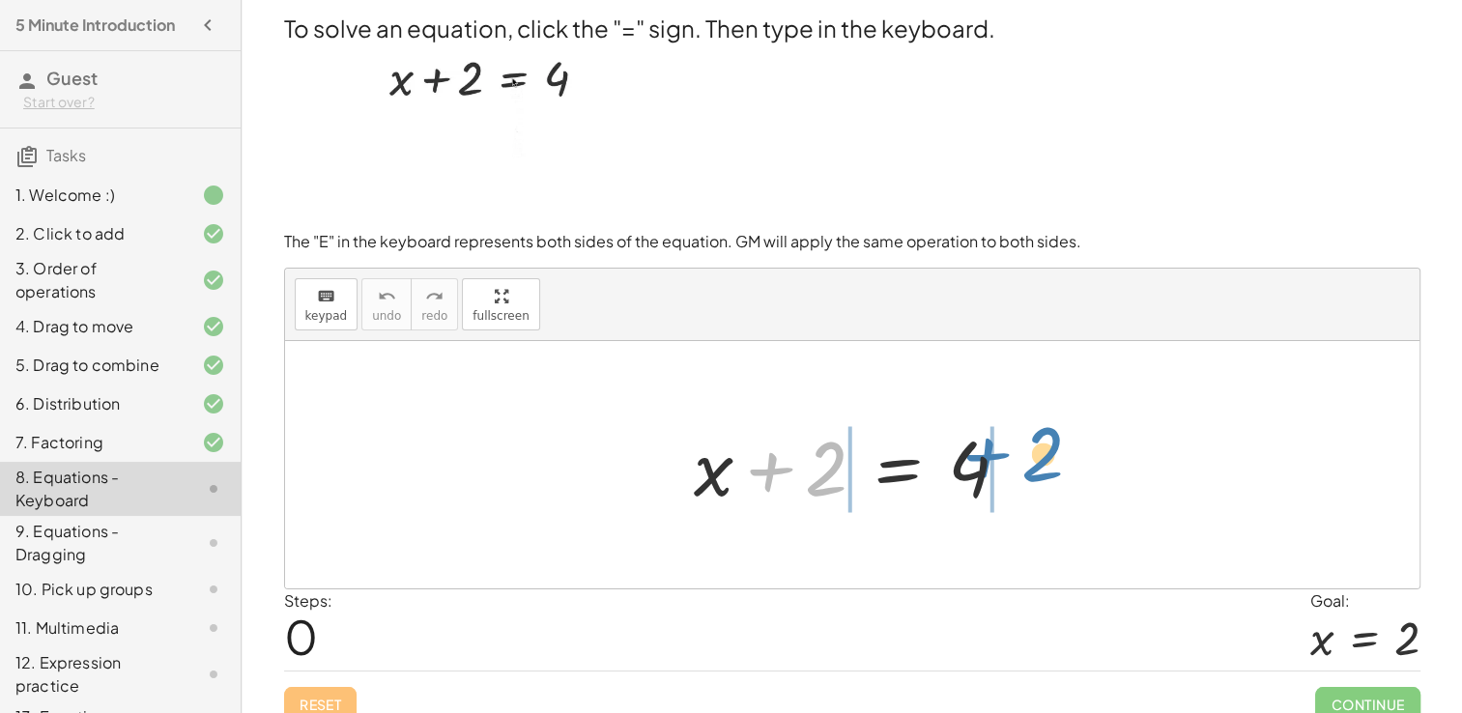
drag, startPoint x: 820, startPoint y: 484, endPoint x: 1036, endPoint y: 470, distance: 217.0
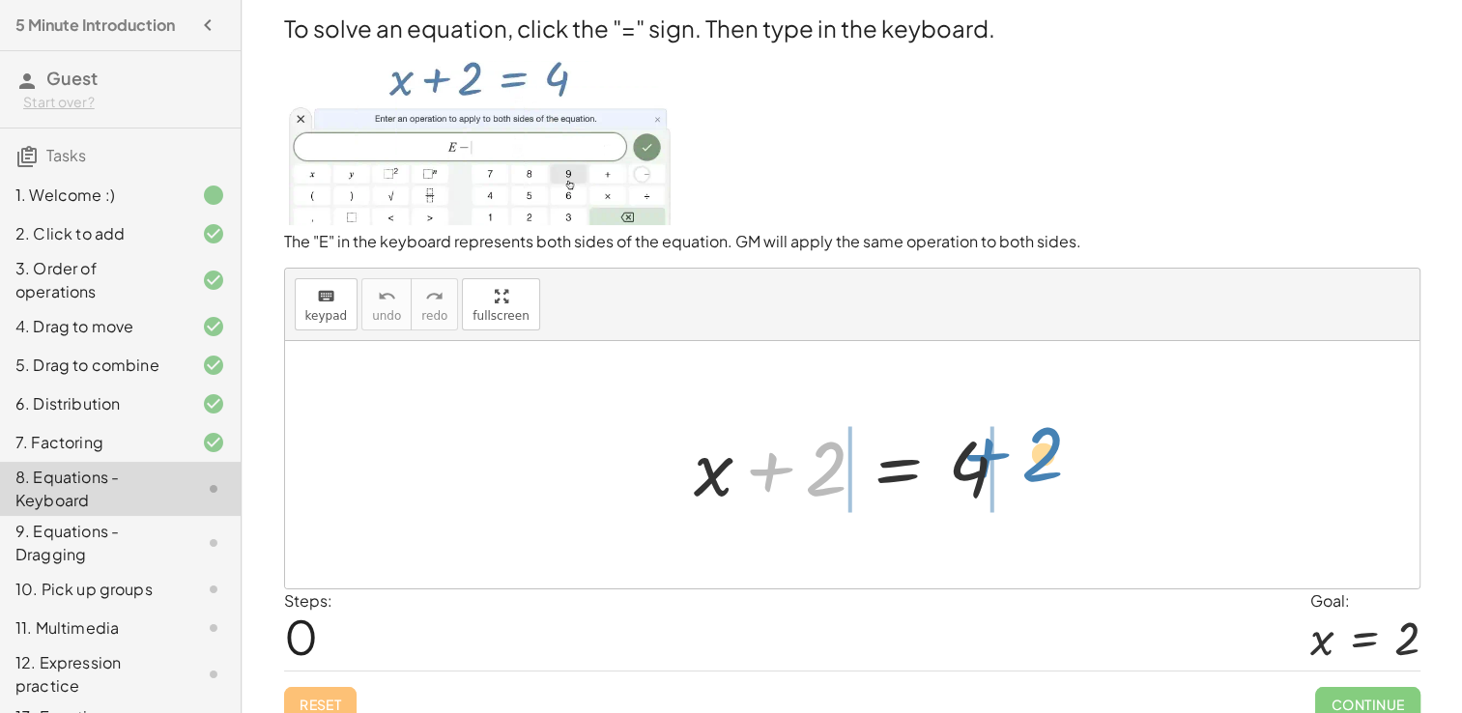
click at [1036, 470] on div "+ 2 + x + 2 = 4" at bounding box center [852, 465] width 375 height 109
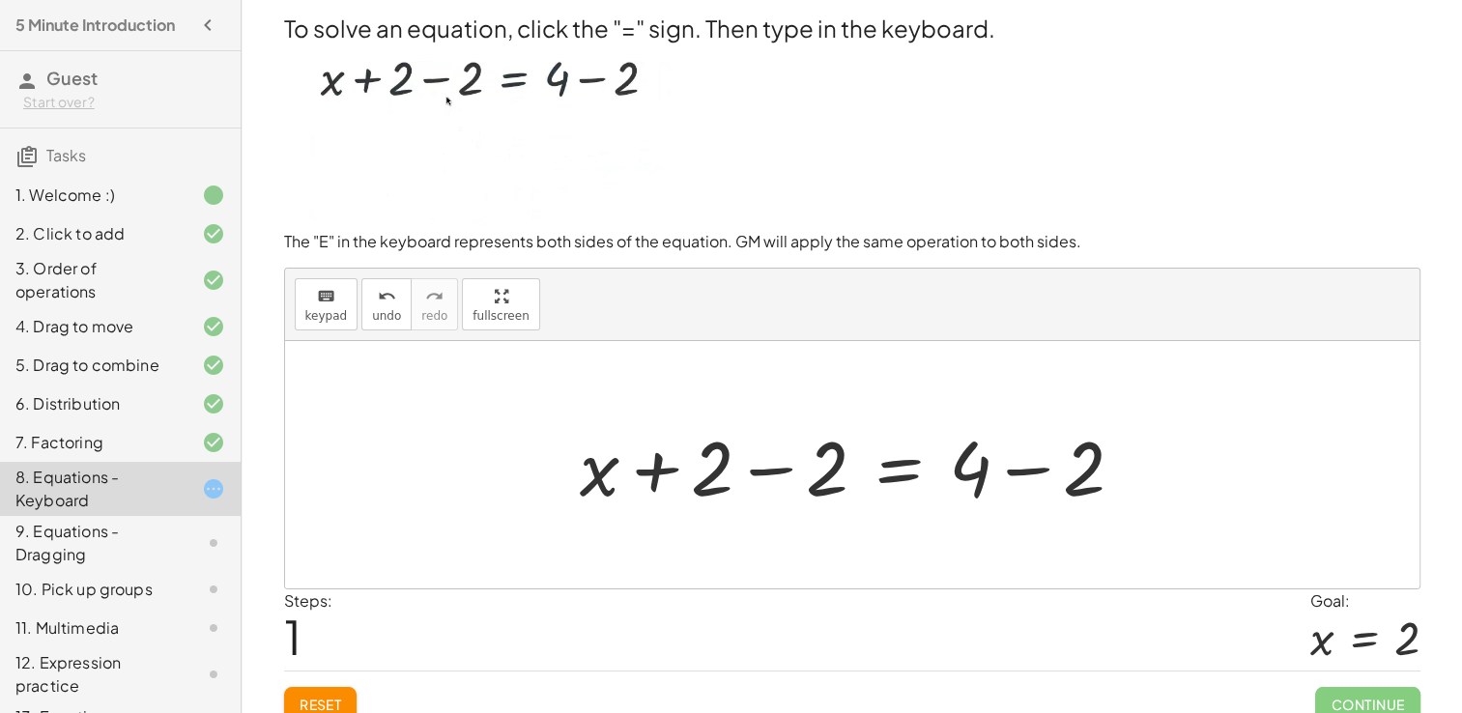
click at [760, 472] on div at bounding box center [860, 466] width 580 height 100
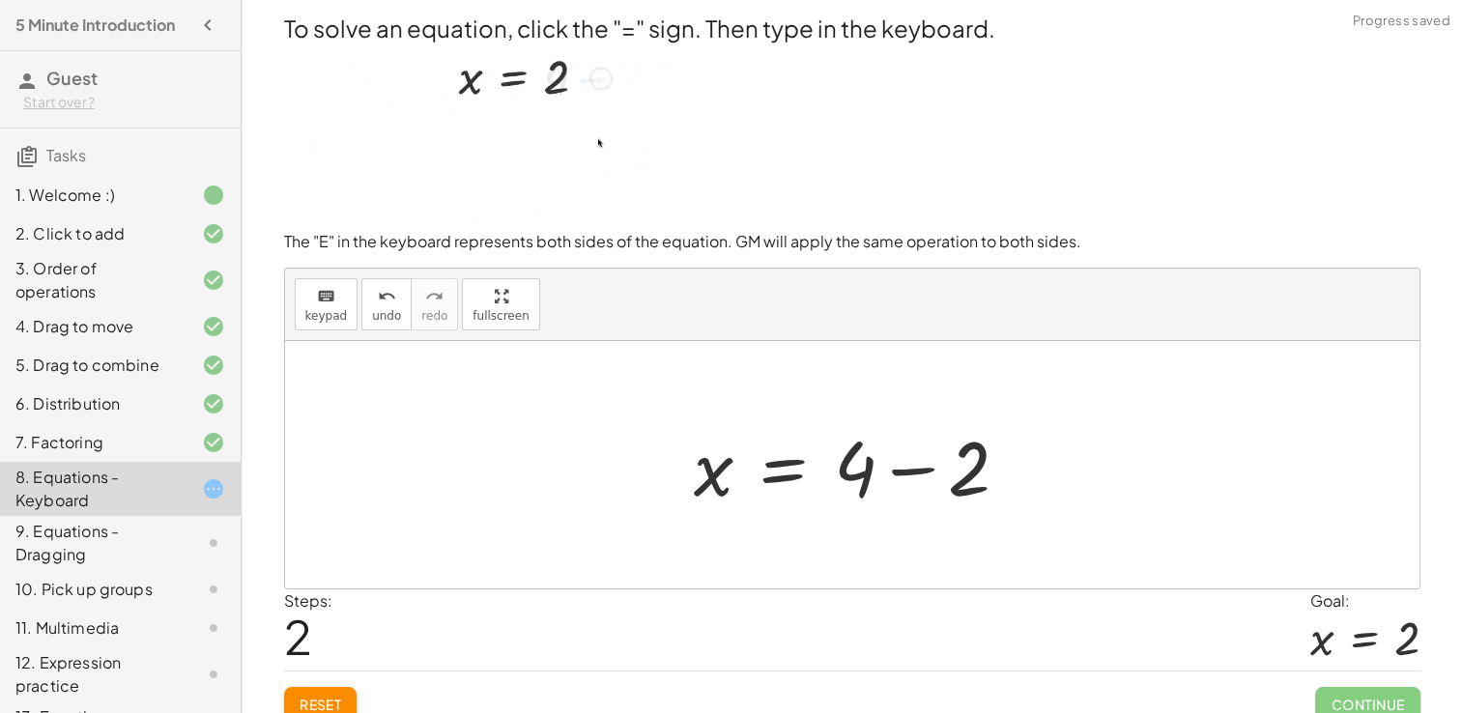
click at [905, 472] on div at bounding box center [859, 466] width 351 height 100
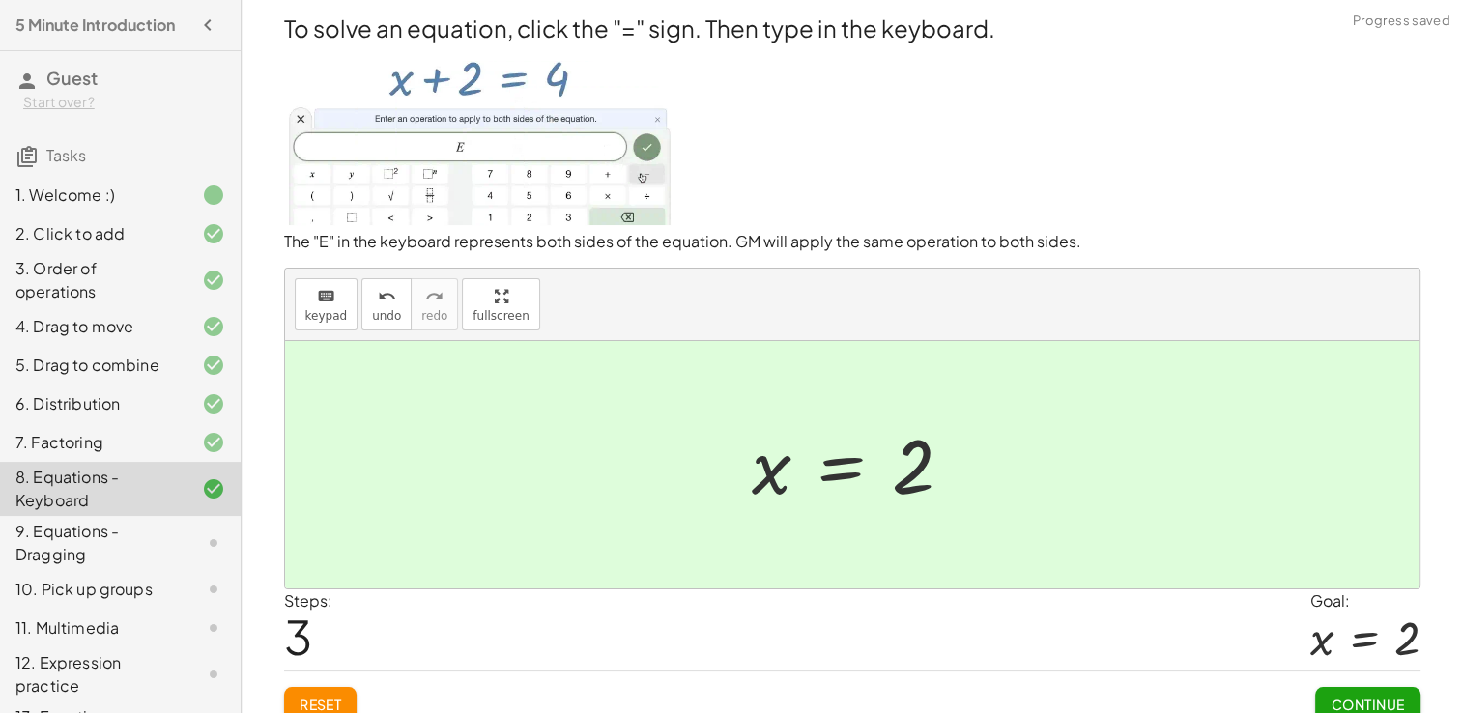
click at [1341, 696] on span "Continue" at bounding box center [1367, 704] width 73 height 17
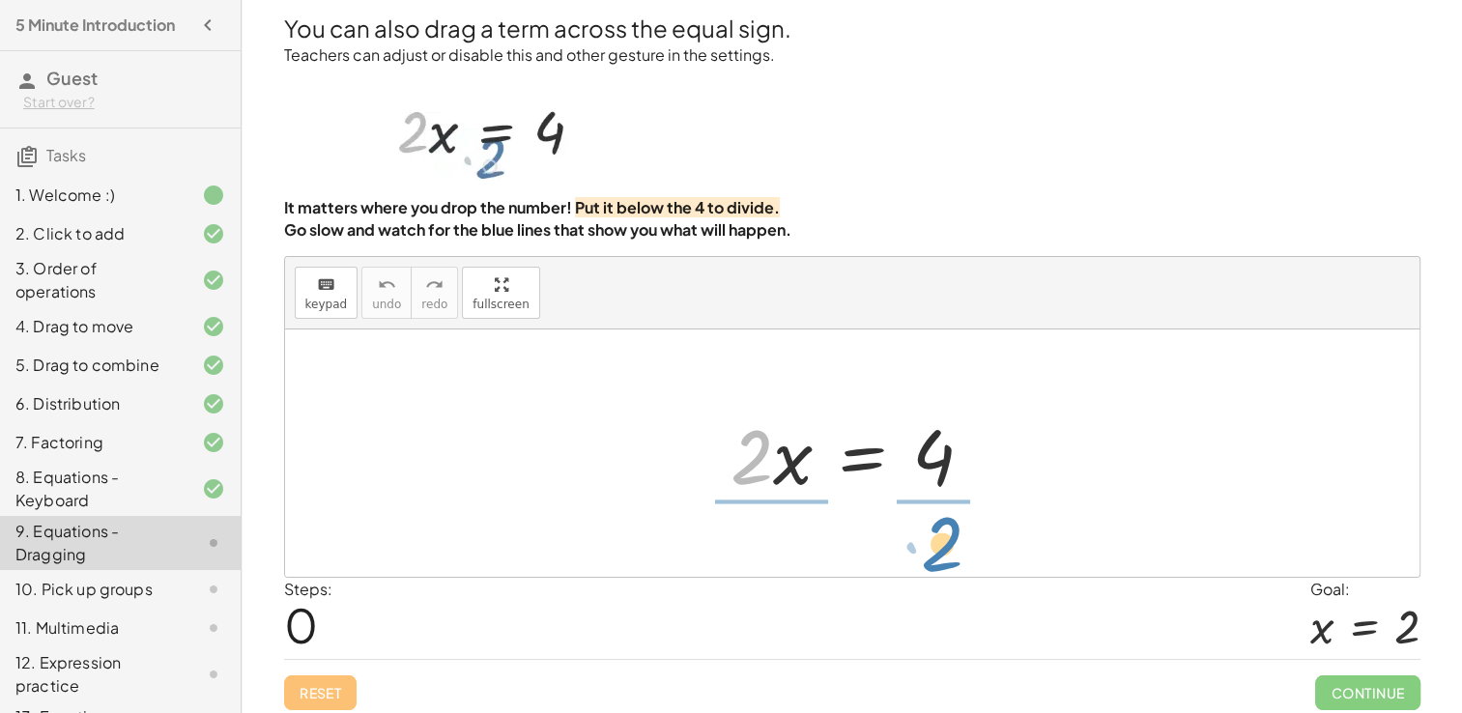
drag, startPoint x: 742, startPoint y: 464, endPoint x: 933, endPoint y: 551, distance: 209.3
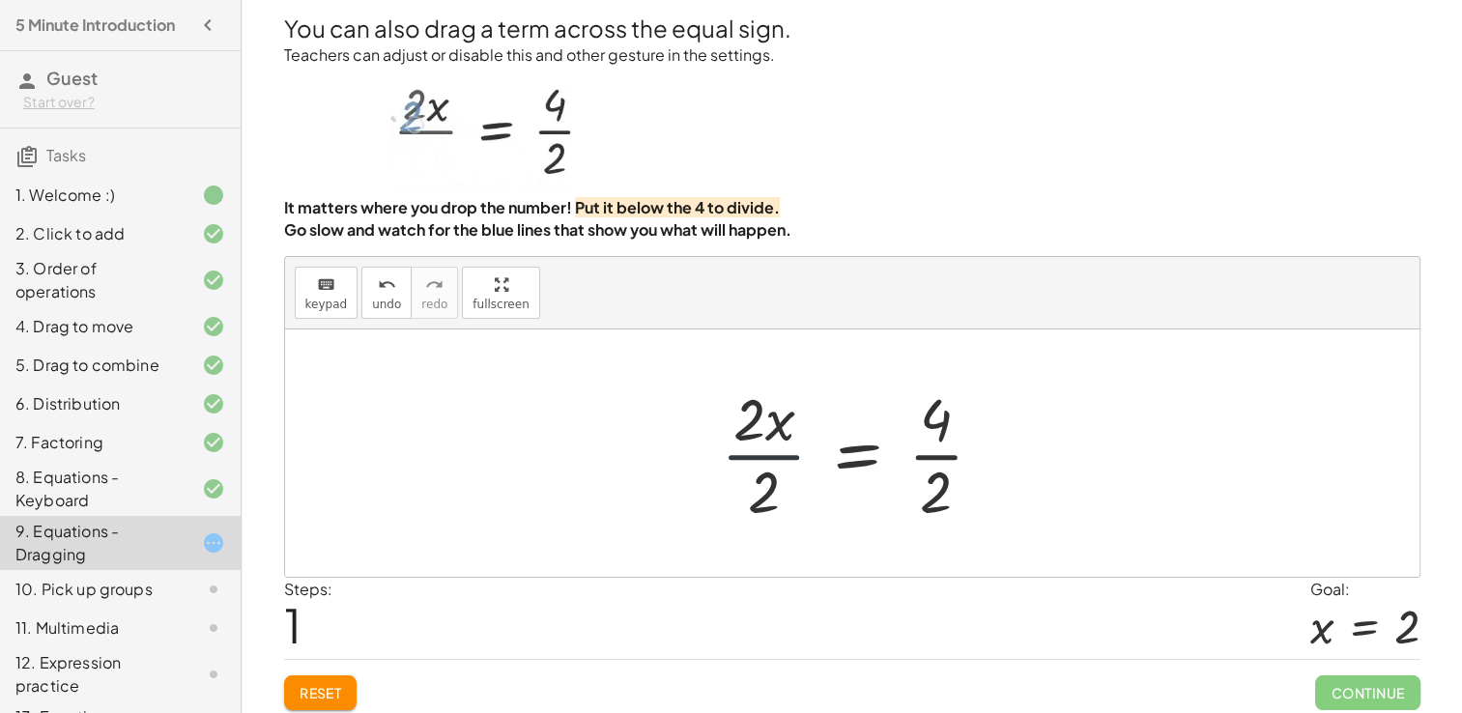
click at [748, 460] on div at bounding box center [860, 453] width 298 height 149
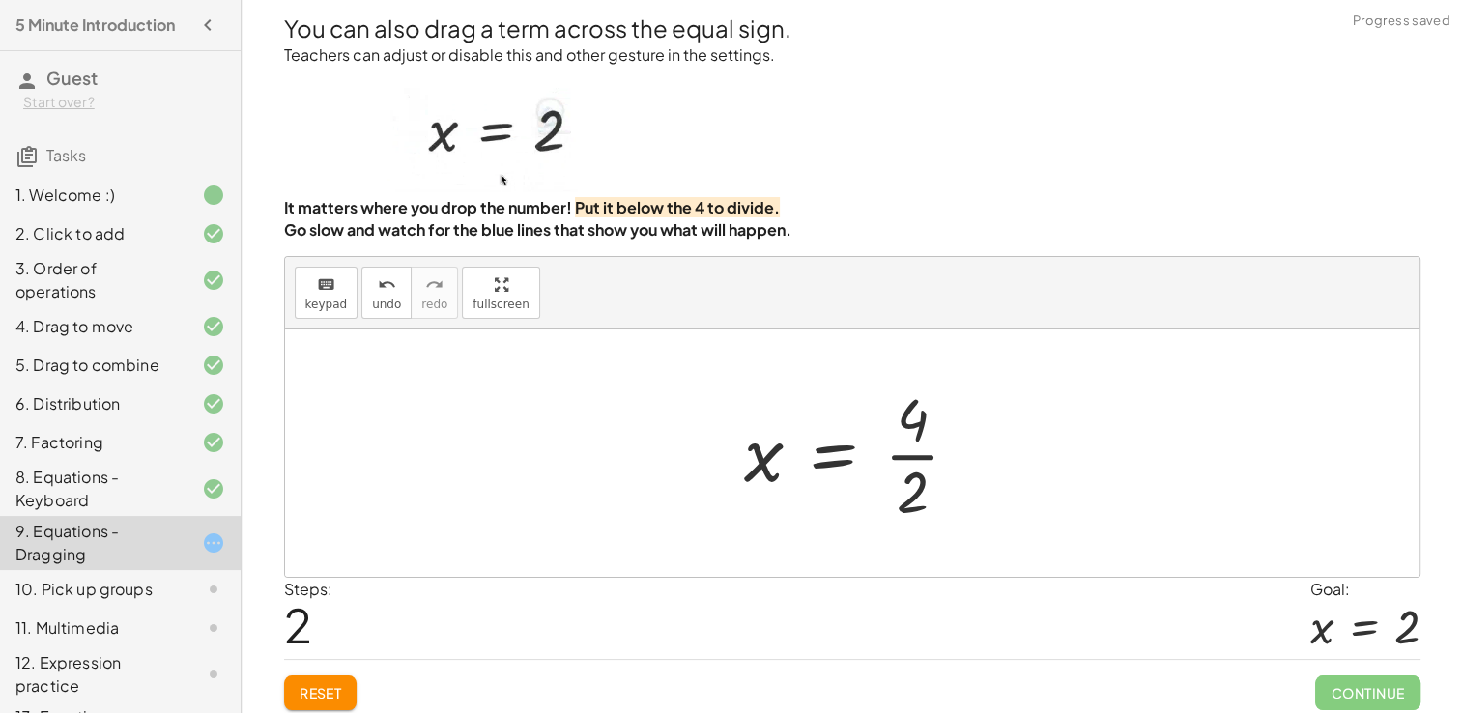
click at [924, 458] on div at bounding box center [860, 453] width 250 height 149
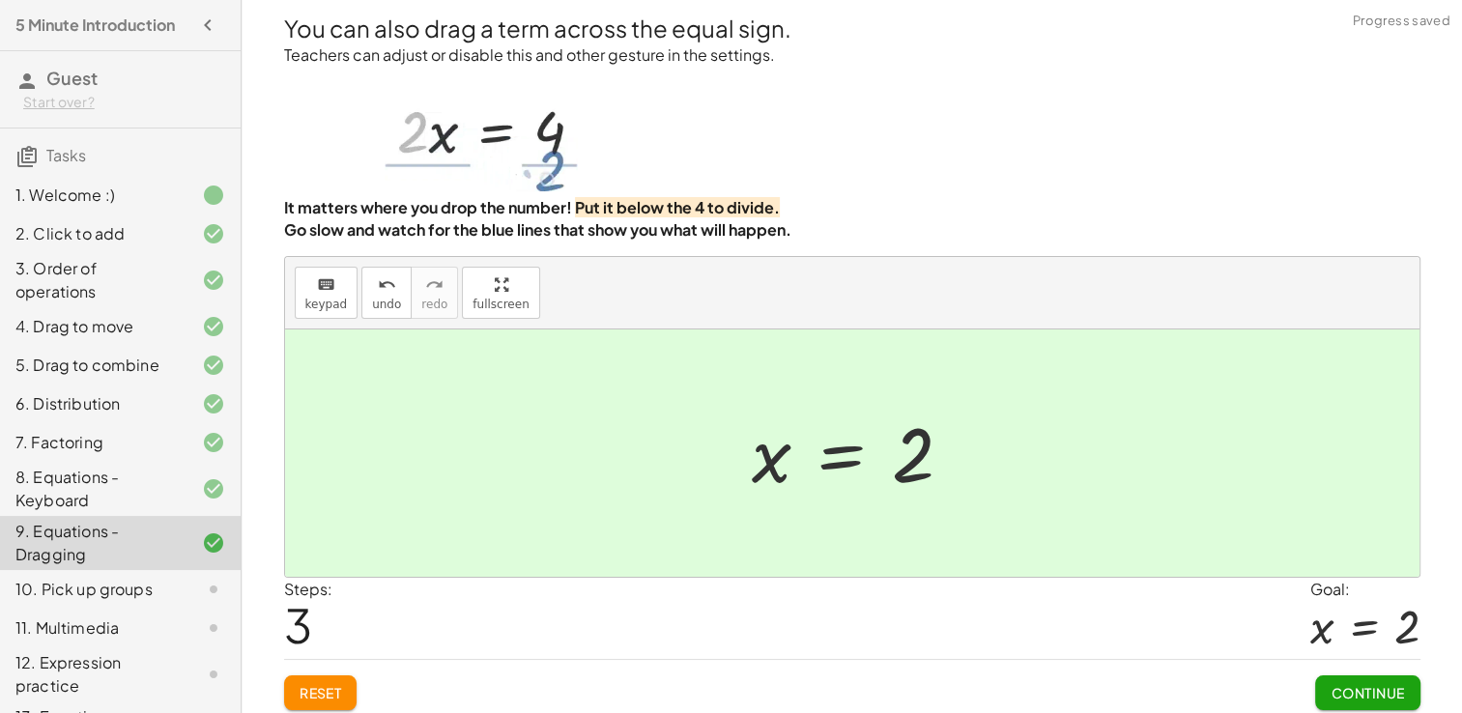
click at [1343, 684] on span "Continue" at bounding box center [1367, 692] width 73 height 17
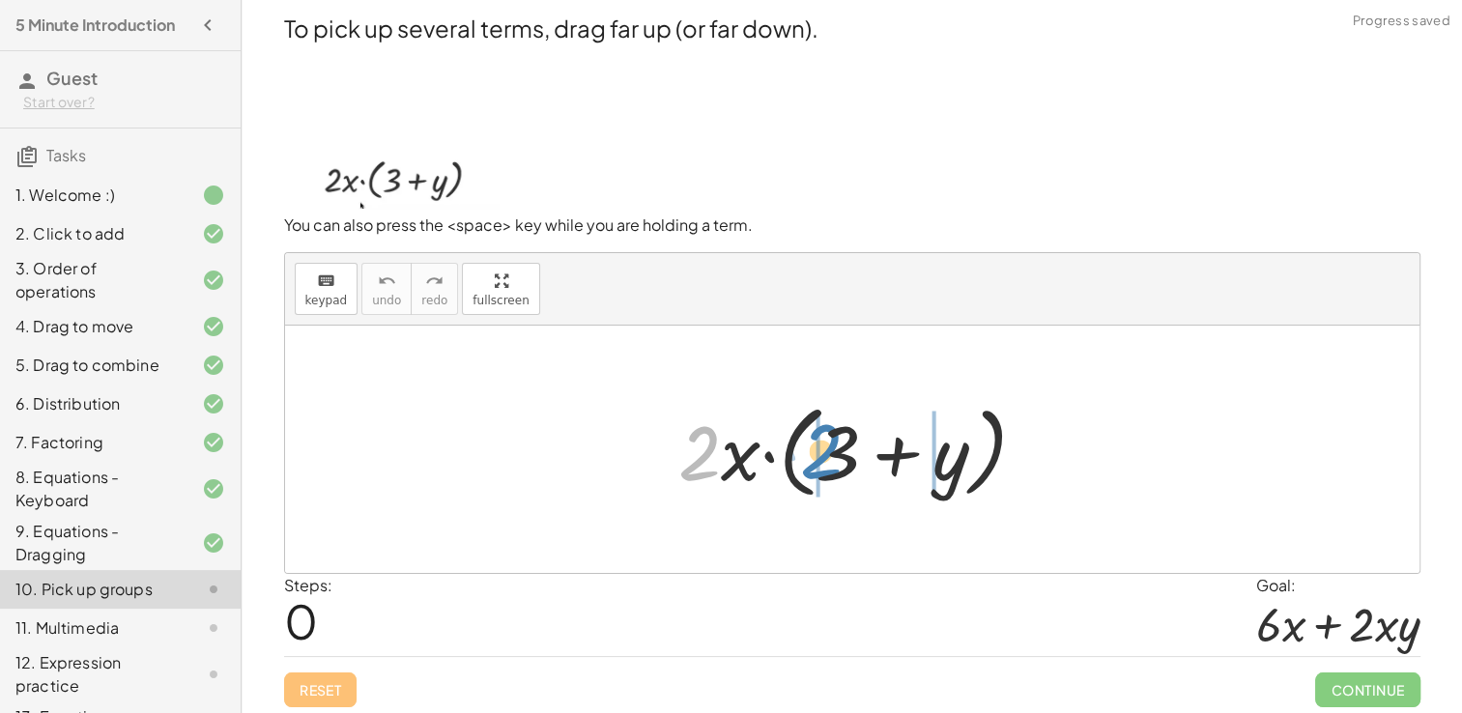
drag, startPoint x: 709, startPoint y: 474, endPoint x: 832, endPoint y: 472, distance: 122.8
click at [832, 472] on div at bounding box center [860, 449] width 383 height 111
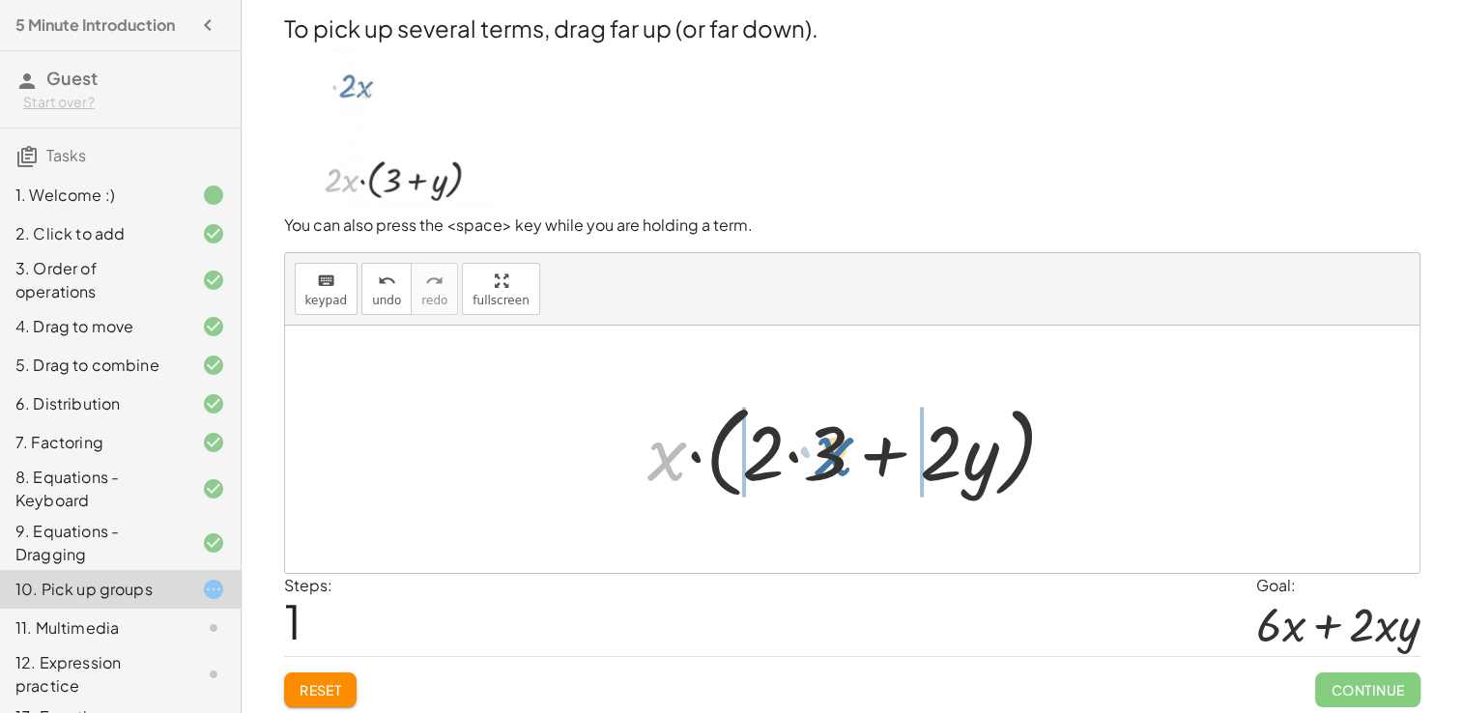
drag, startPoint x: 659, startPoint y: 469, endPoint x: 827, endPoint y: 464, distance: 168.2
click at [827, 464] on div at bounding box center [860, 449] width 444 height 111
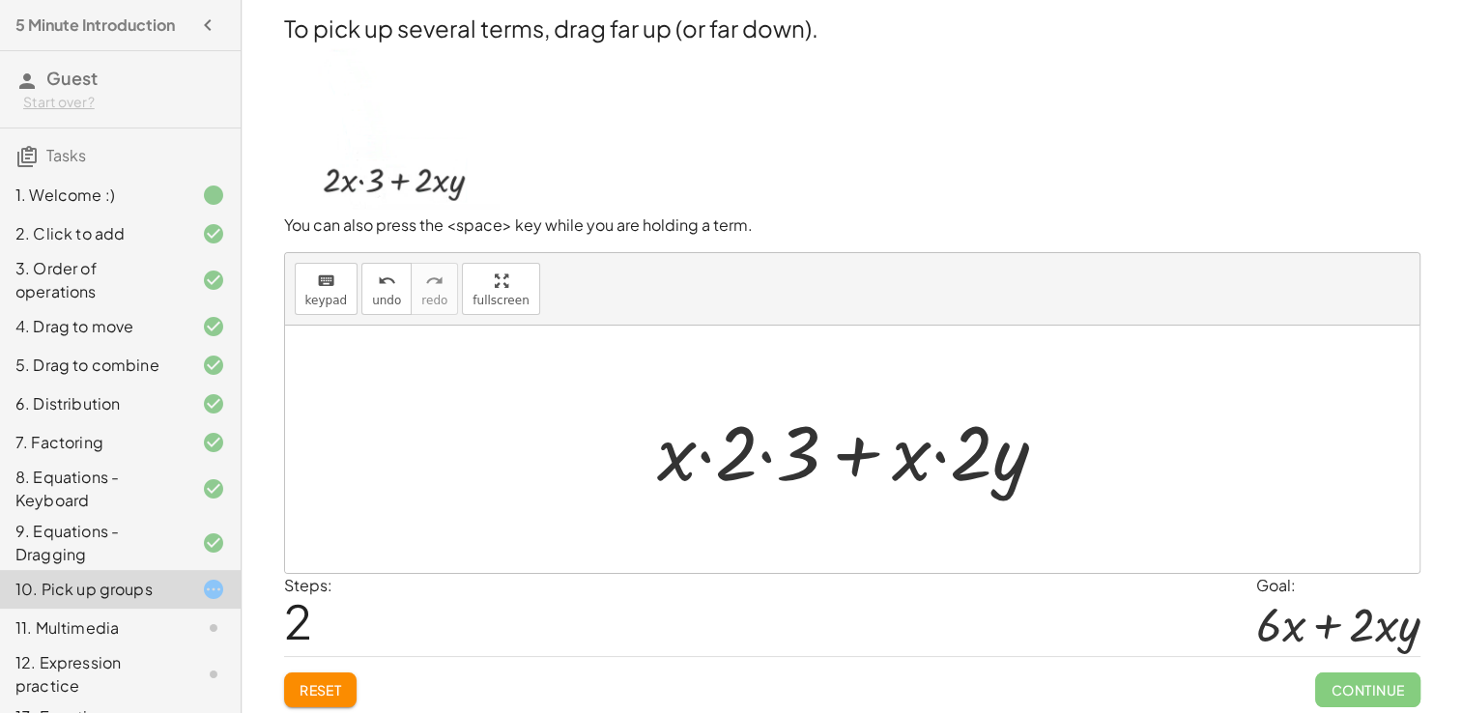
click at [765, 454] on div at bounding box center [860, 450] width 425 height 100
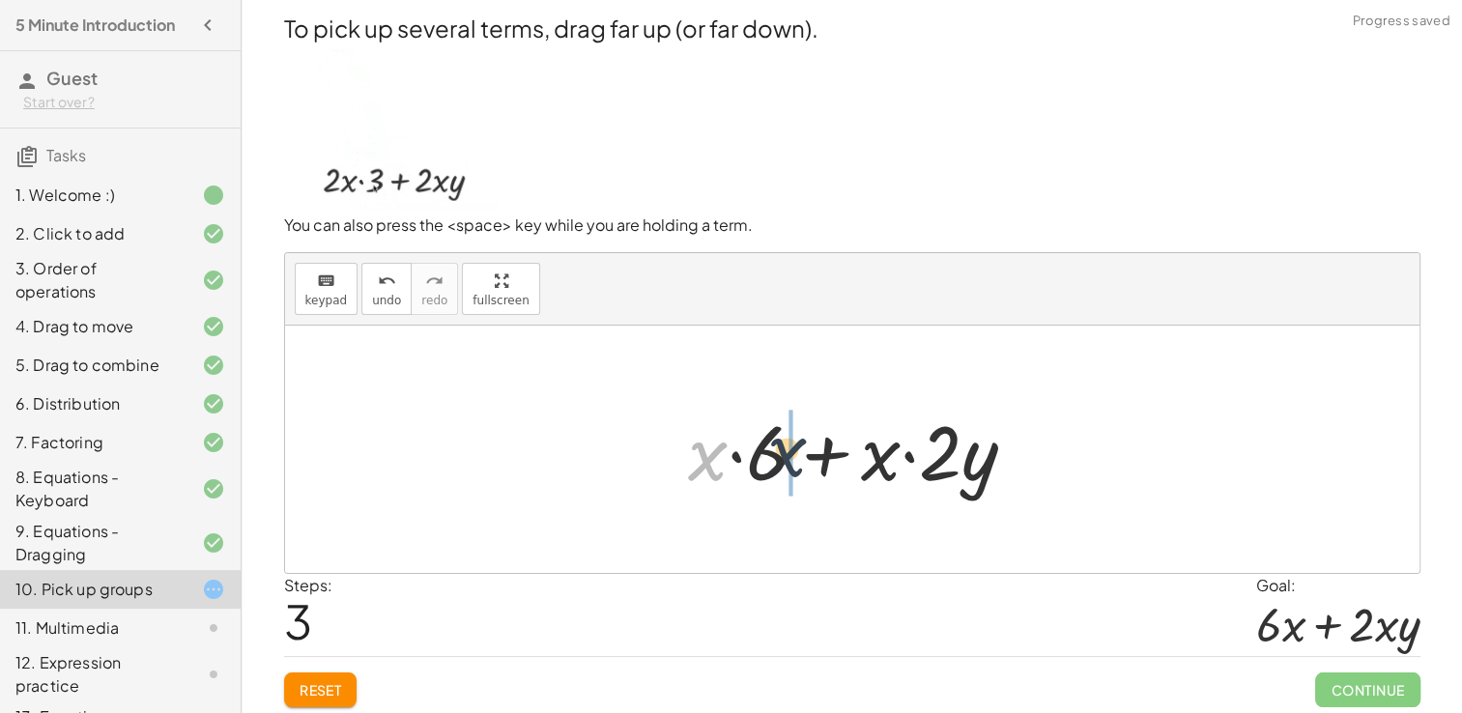
drag, startPoint x: 701, startPoint y: 468, endPoint x: 789, endPoint y: 465, distance: 88.0
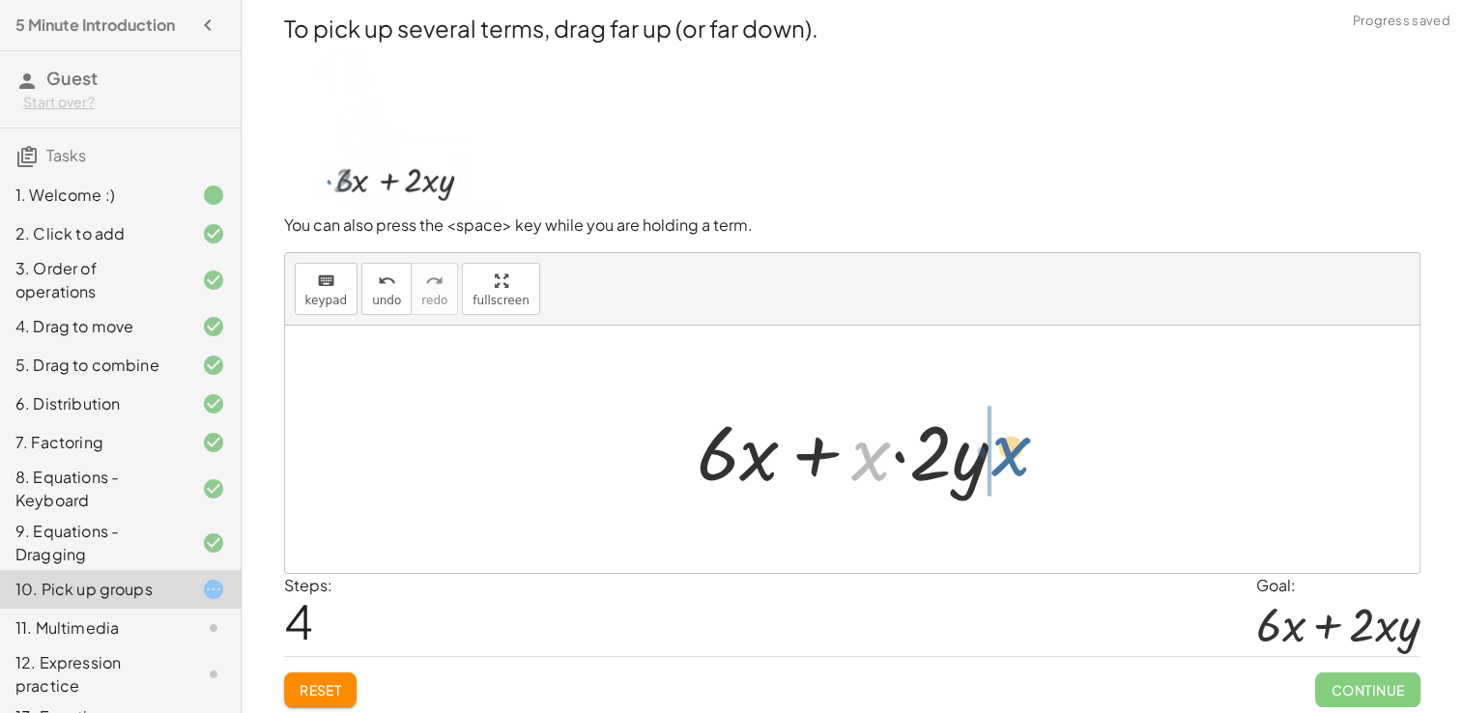
drag, startPoint x: 862, startPoint y: 475, endPoint x: 1003, endPoint y: 470, distance: 141.2
click at [1003, 470] on div at bounding box center [859, 450] width 345 height 100
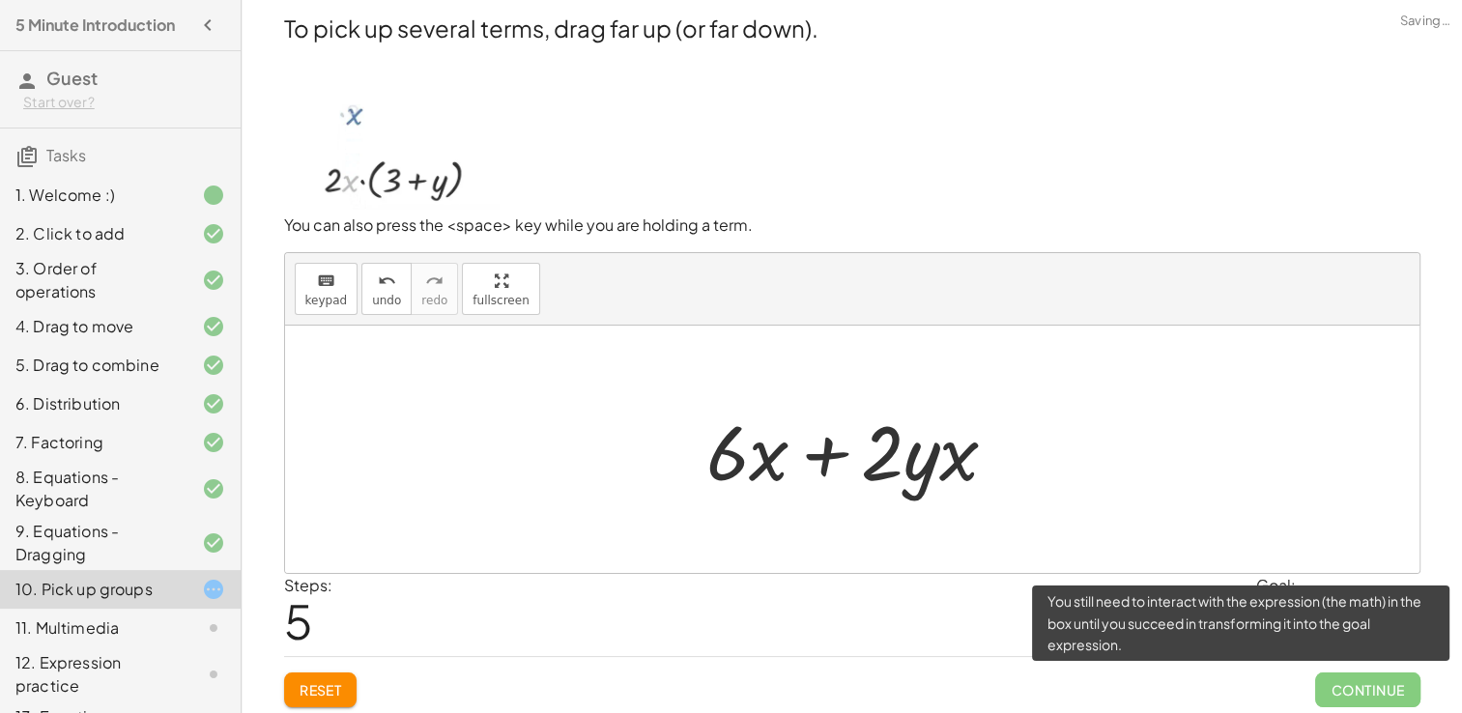
click at [1345, 686] on span "Continue" at bounding box center [1367, 690] width 104 height 35
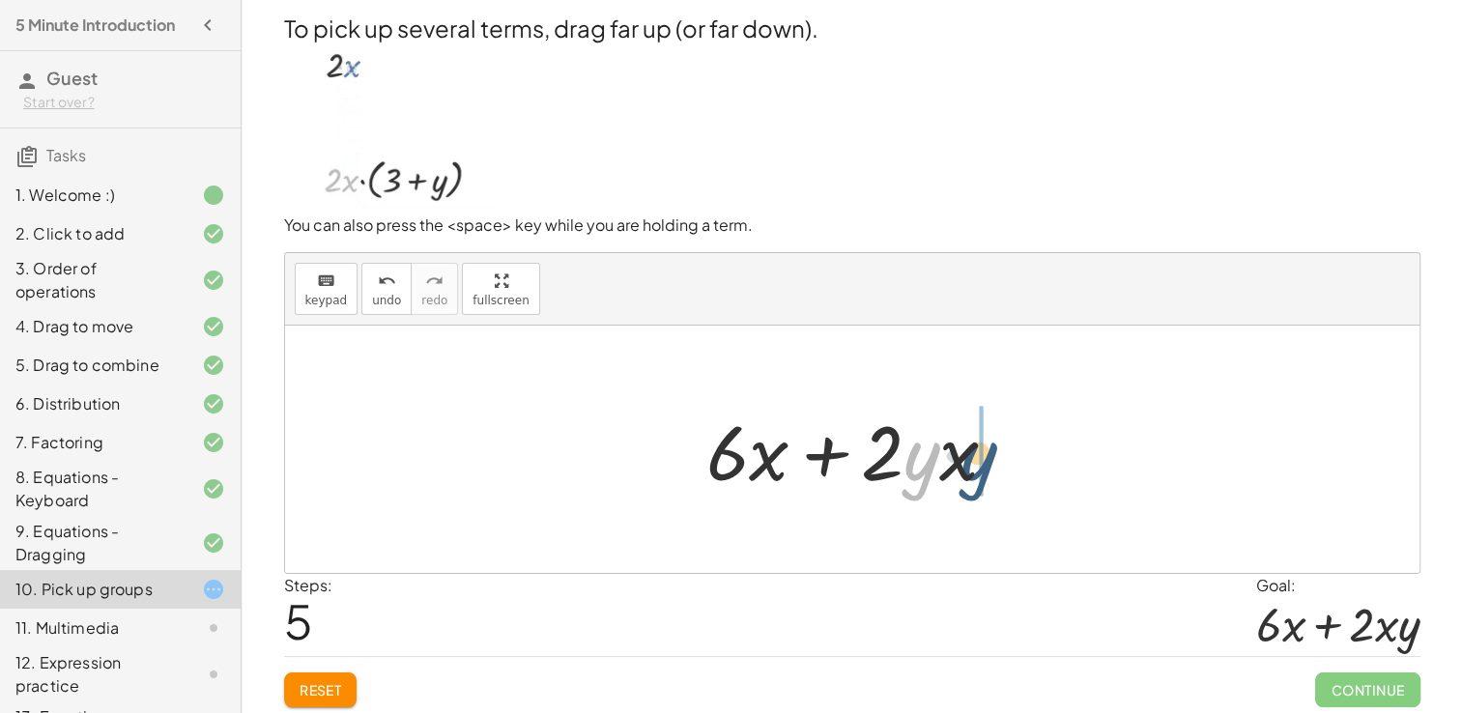
drag, startPoint x: 926, startPoint y: 473, endPoint x: 982, endPoint y: 473, distance: 56.1
click at [982, 473] on div at bounding box center [860, 450] width 327 height 100
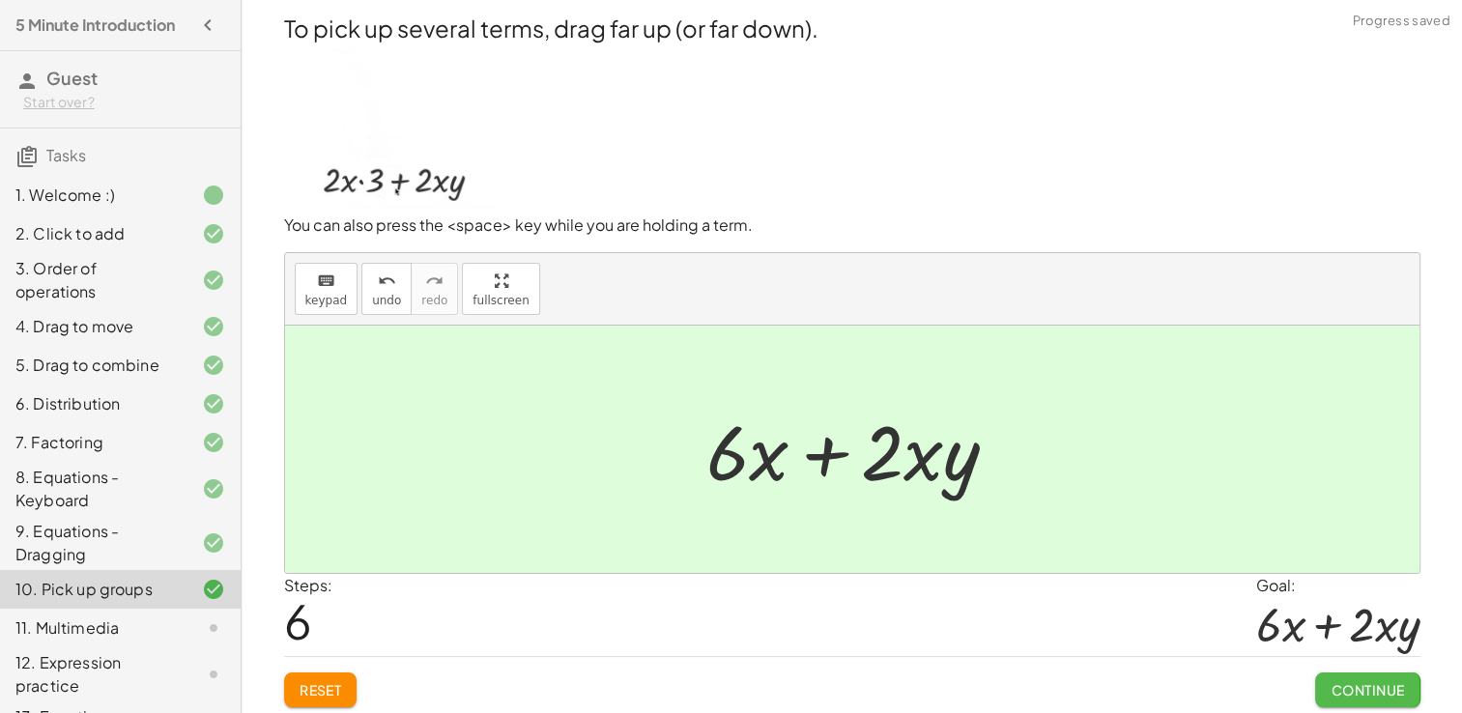
click at [1371, 688] on span "Continue" at bounding box center [1367, 689] width 73 height 17
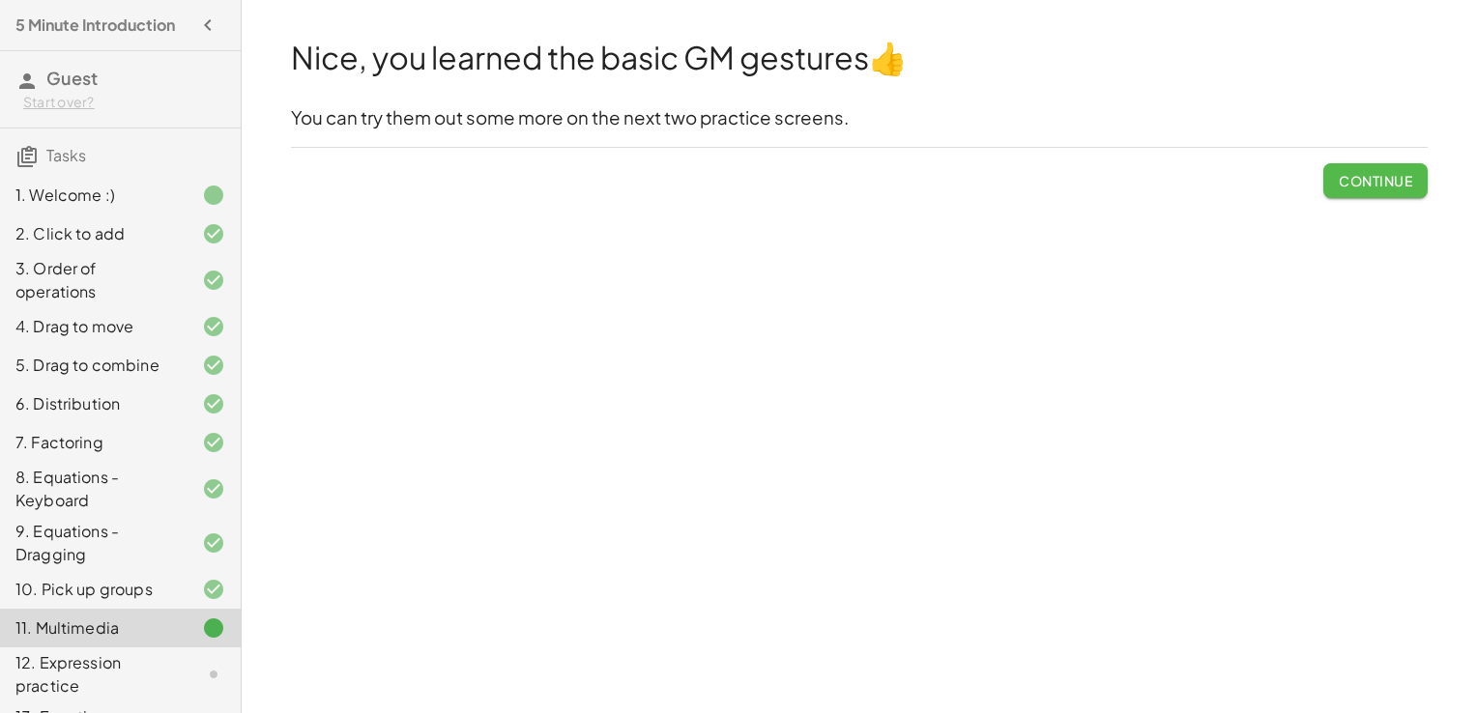
click at [1384, 181] on span "Continue" at bounding box center [1375, 180] width 73 height 17
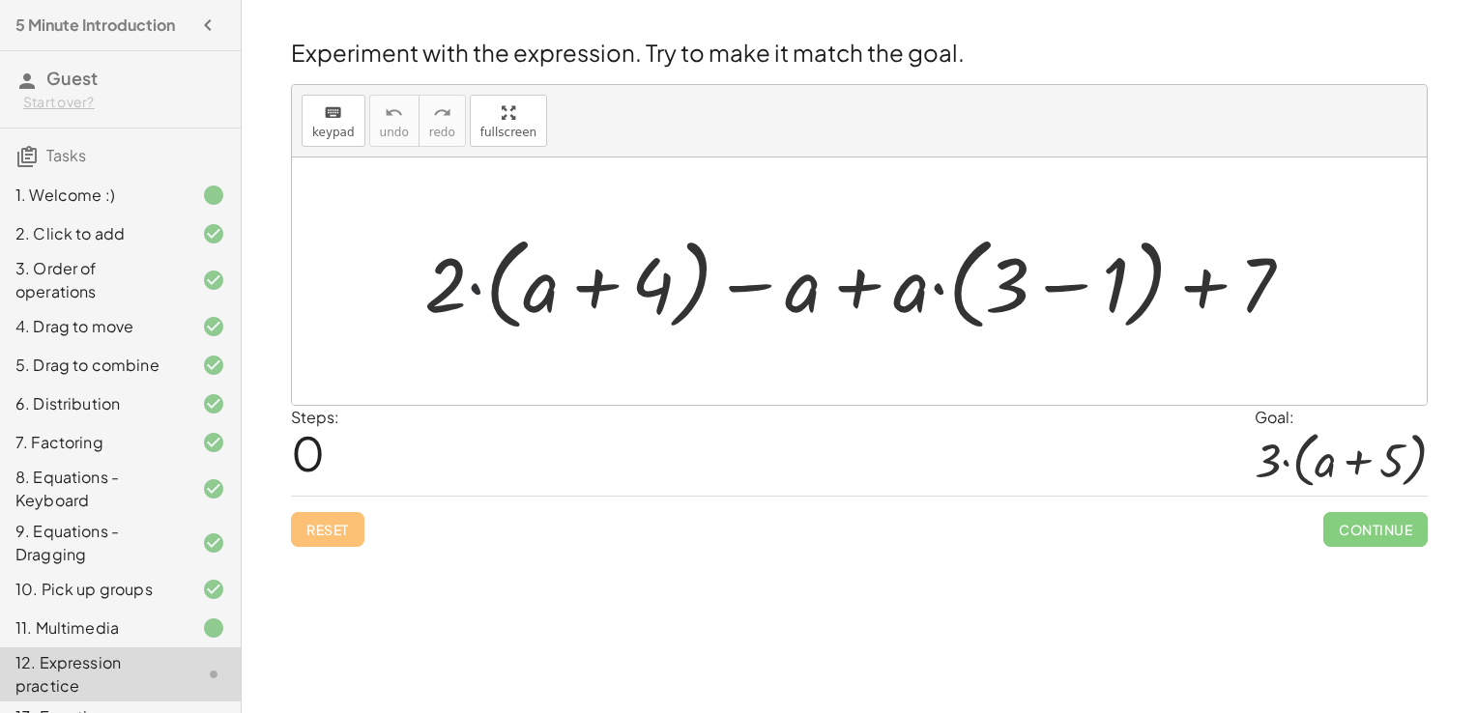
click at [473, 288] on div at bounding box center [867, 281] width 904 height 111
drag, startPoint x: 436, startPoint y: 308, endPoint x: 545, endPoint y: 307, distance: 109.2
click at [545, 307] on div at bounding box center [867, 281] width 904 height 111
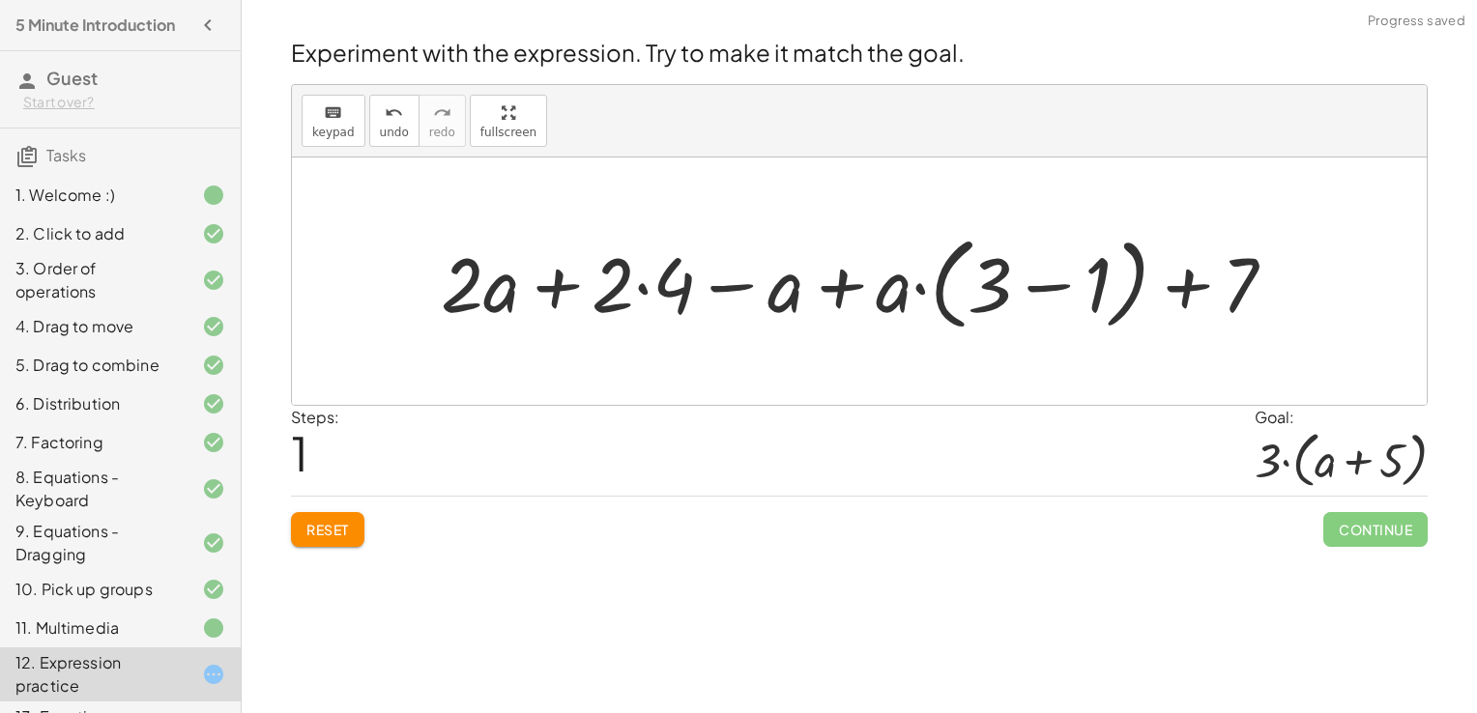
click at [642, 292] on div at bounding box center [866, 281] width 870 height 111
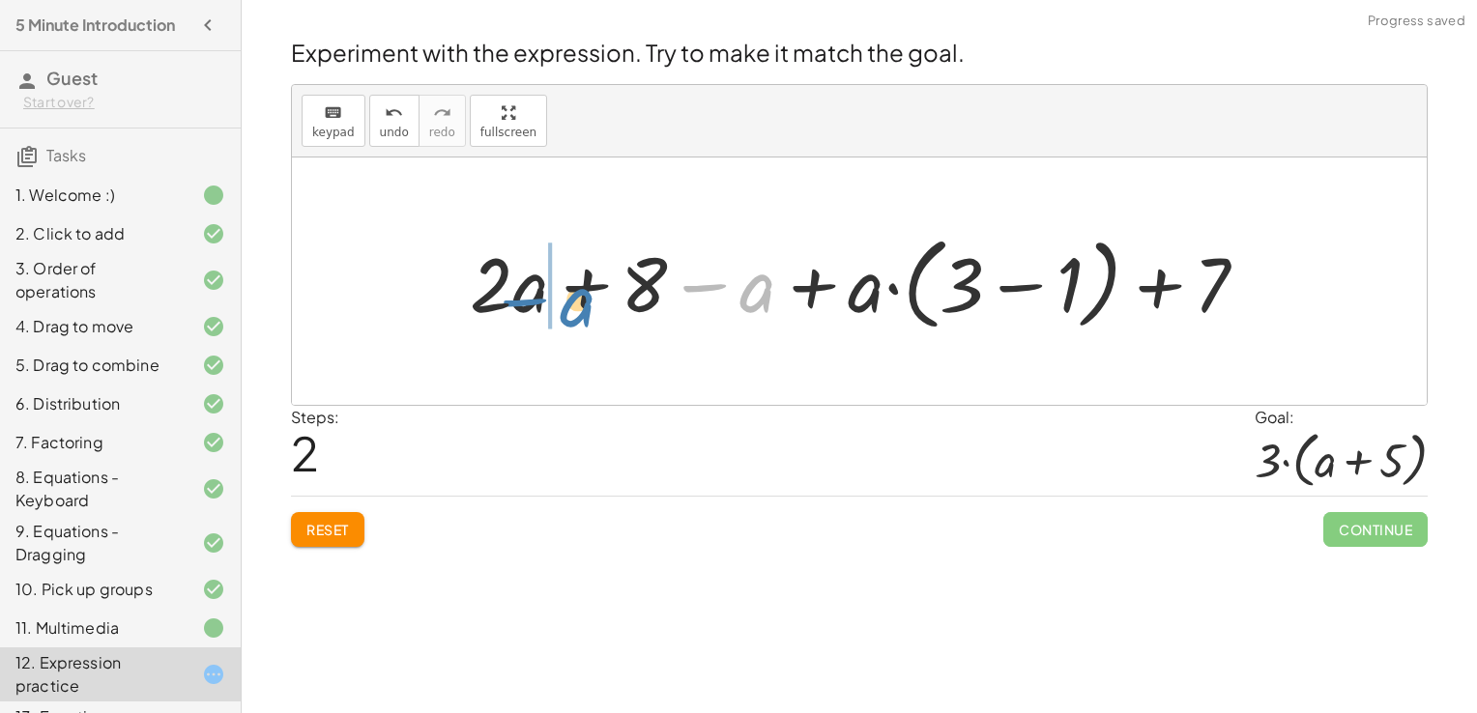
drag, startPoint x: 757, startPoint y: 308, endPoint x: 577, endPoint y: 323, distance: 180.3
click at [577, 323] on div at bounding box center [866, 281] width 813 height 111
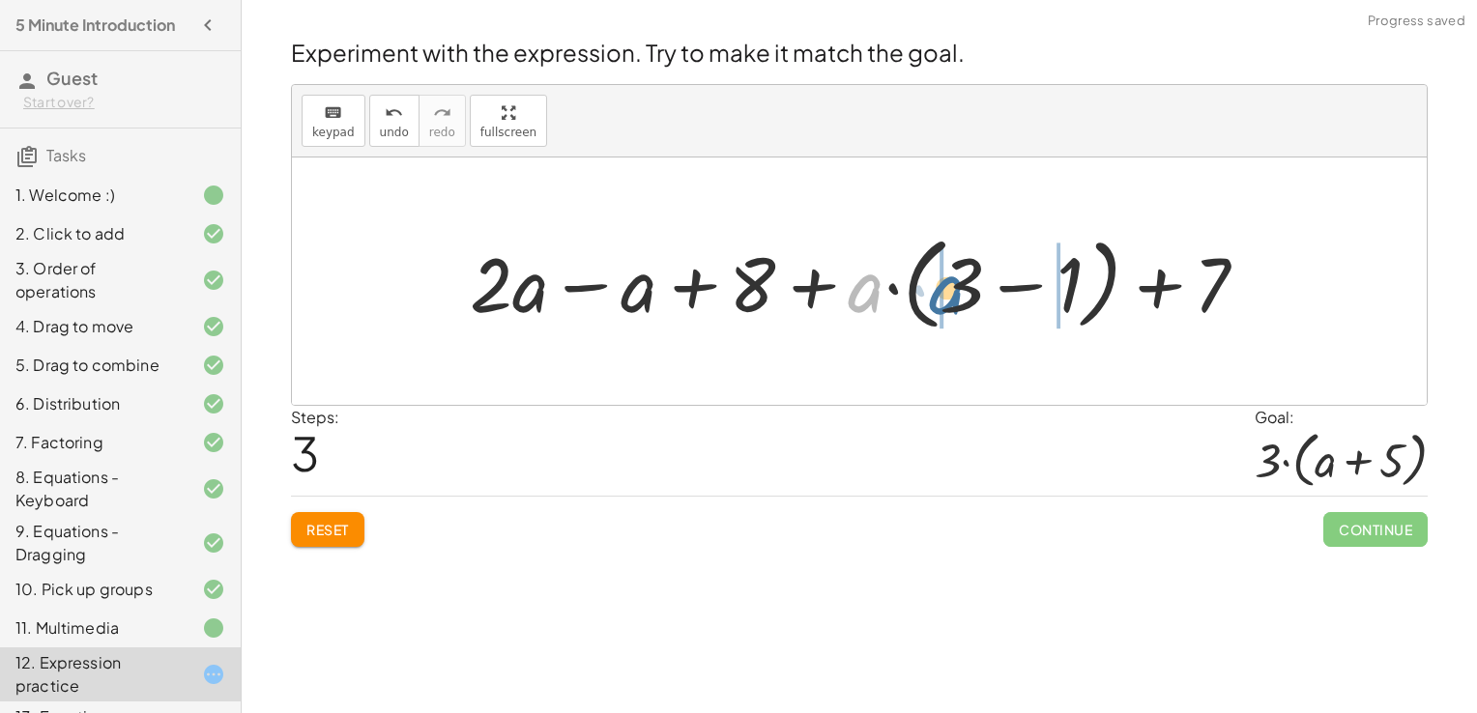
drag, startPoint x: 863, startPoint y: 304, endPoint x: 945, endPoint y: 306, distance: 82.2
click at [945, 306] on div at bounding box center [866, 281] width 813 height 111
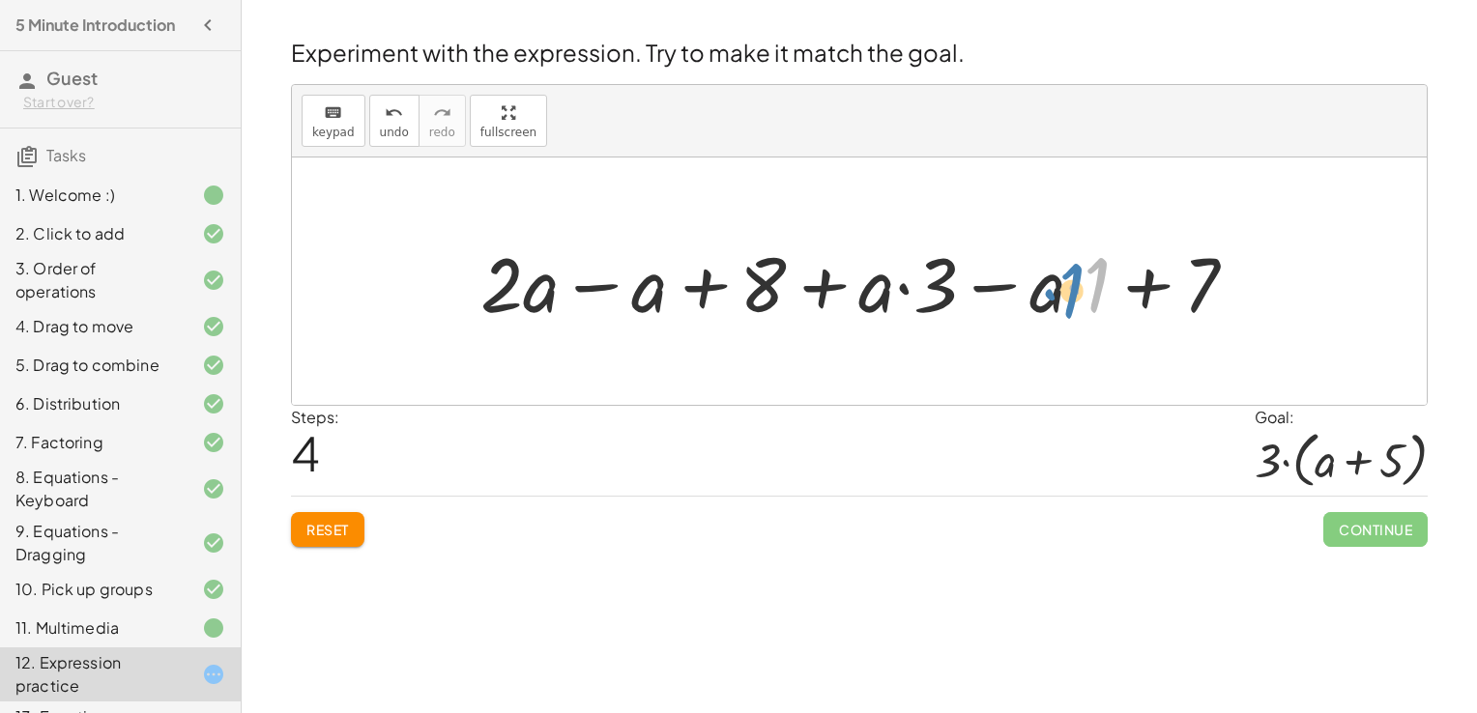
drag, startPoint x: 1093, startPoint y: 303, endPoint x: 1073, endPoint y: 308, distance: 20.9
click at [1073, 308] on div at bounding box center [867, 282] width 792 height 100
click at [1075, 289] on div at bounding box center [867, 282] width 792 height 100
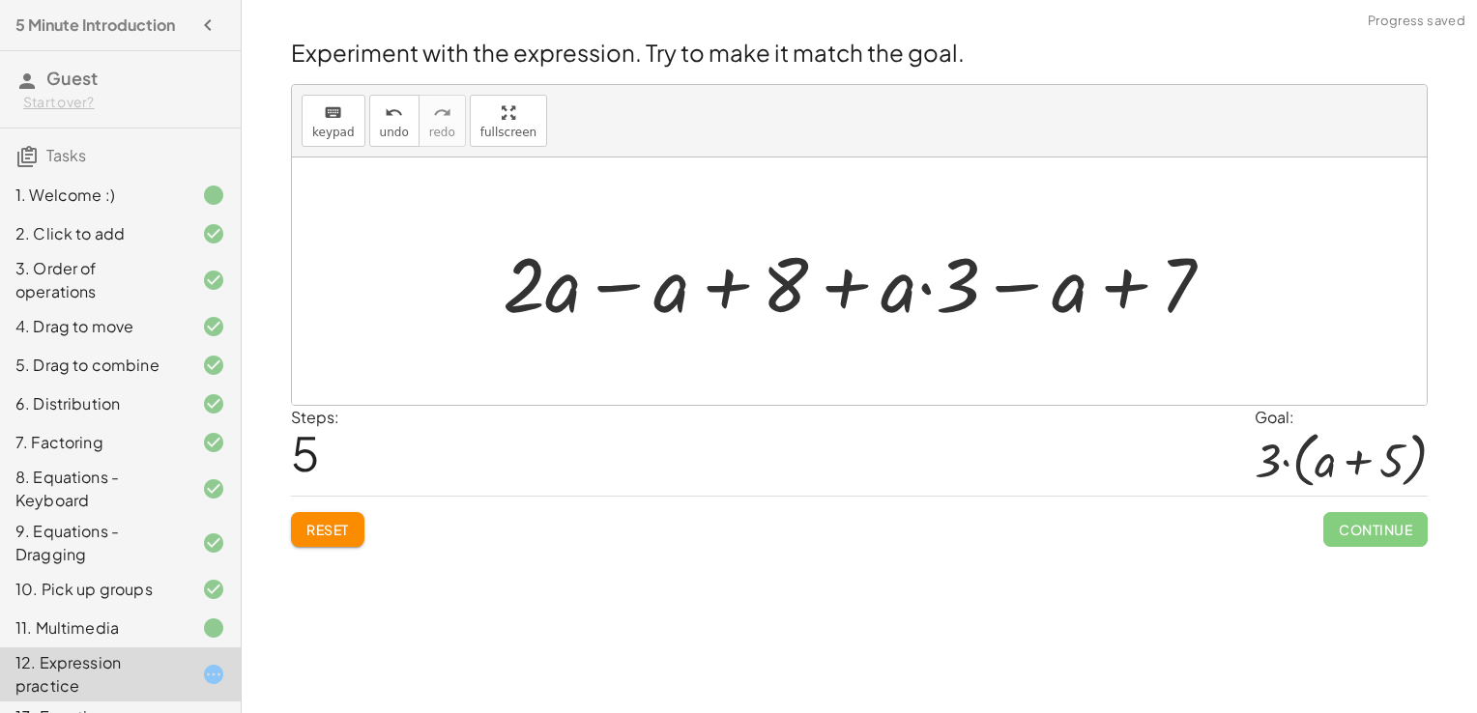
click at [924, 289] on div at bounding box center [866, 282] width 746 height 100
drag, startPoint x: 954, startPoint y: 305, endPoint x: 874, endPoint y: 315, distance: 80.8
click at [874, 315] on div at bounding box center [866, 282] width 746 height 100
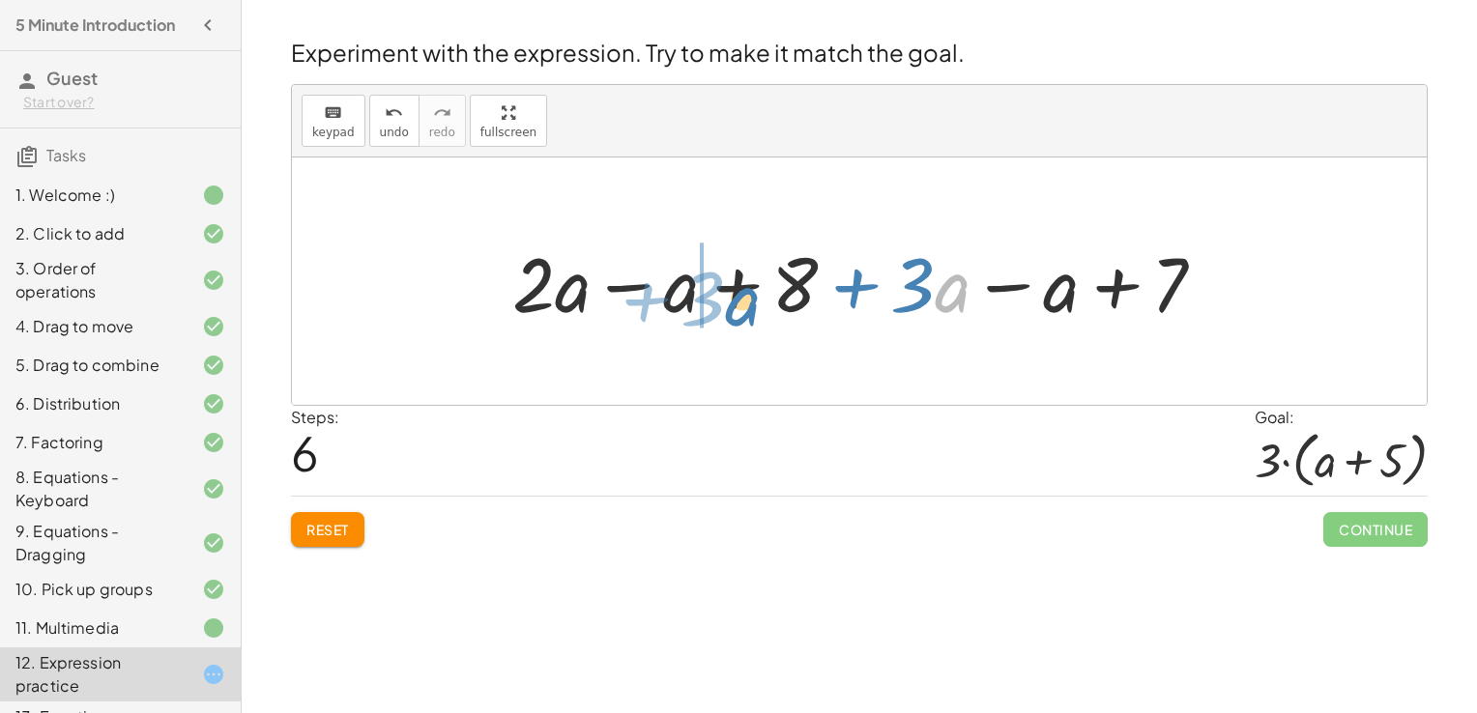
drag, startPoint x: 936, startPoint y: 301, endPoint x: 727, endPoint y: 314, distance: 210.2
click at [727, 314] on div at bounding box center [867, 282] width 728 height 100
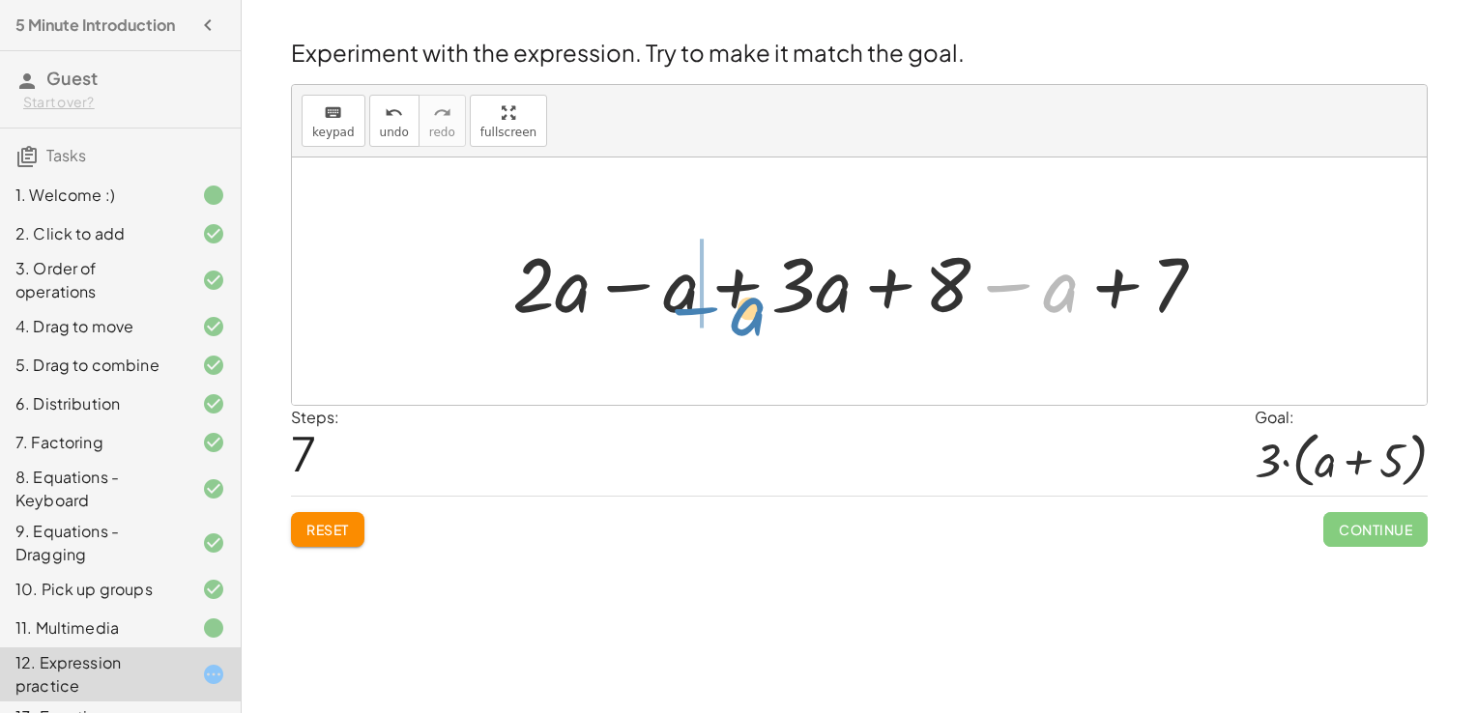
drag, startPoint x: 1050, startPoint y: 303, endPoint x: 737, endPoint y: 325, distance: 312.9
click at [737, 325] on div at bounding box center [867, 282] width 728 height 100
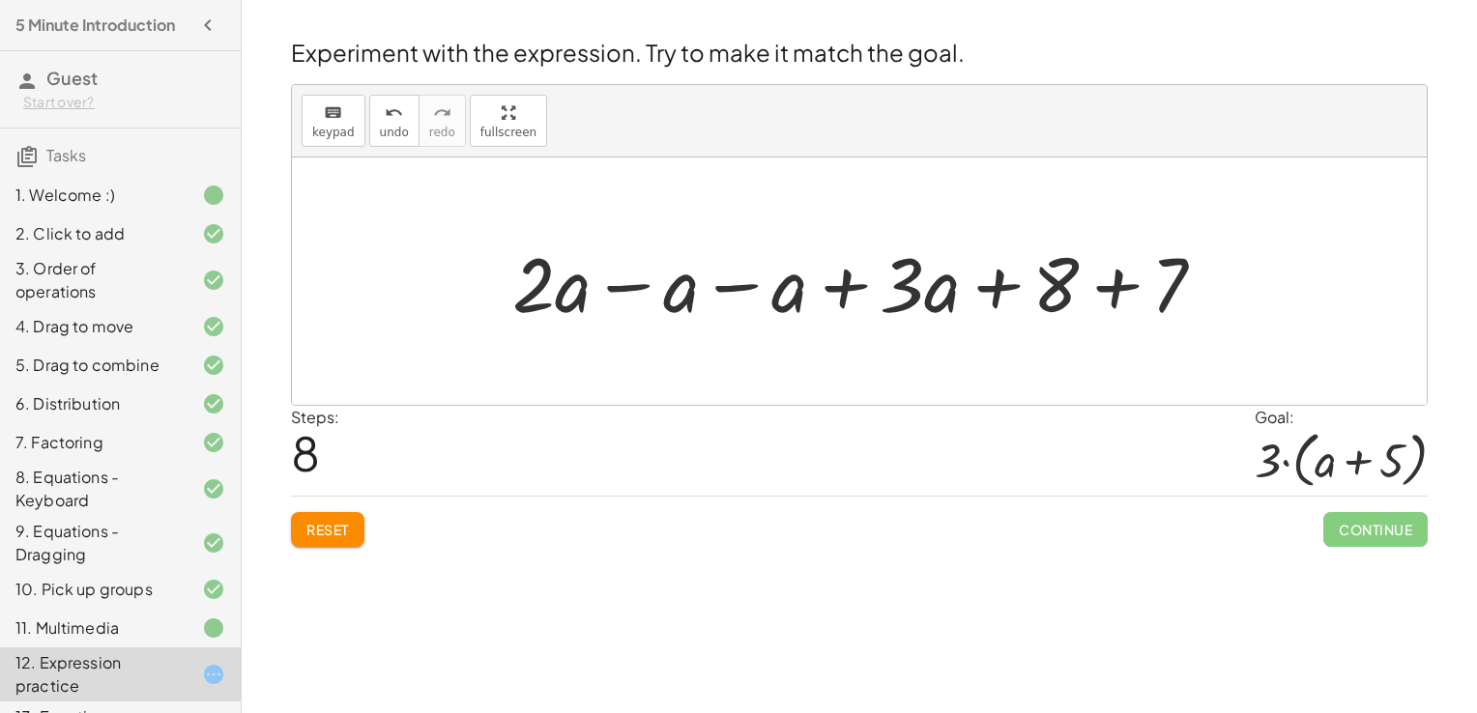
click at [625, 288] on div at bounding box center [867, 282] width 728 height 100
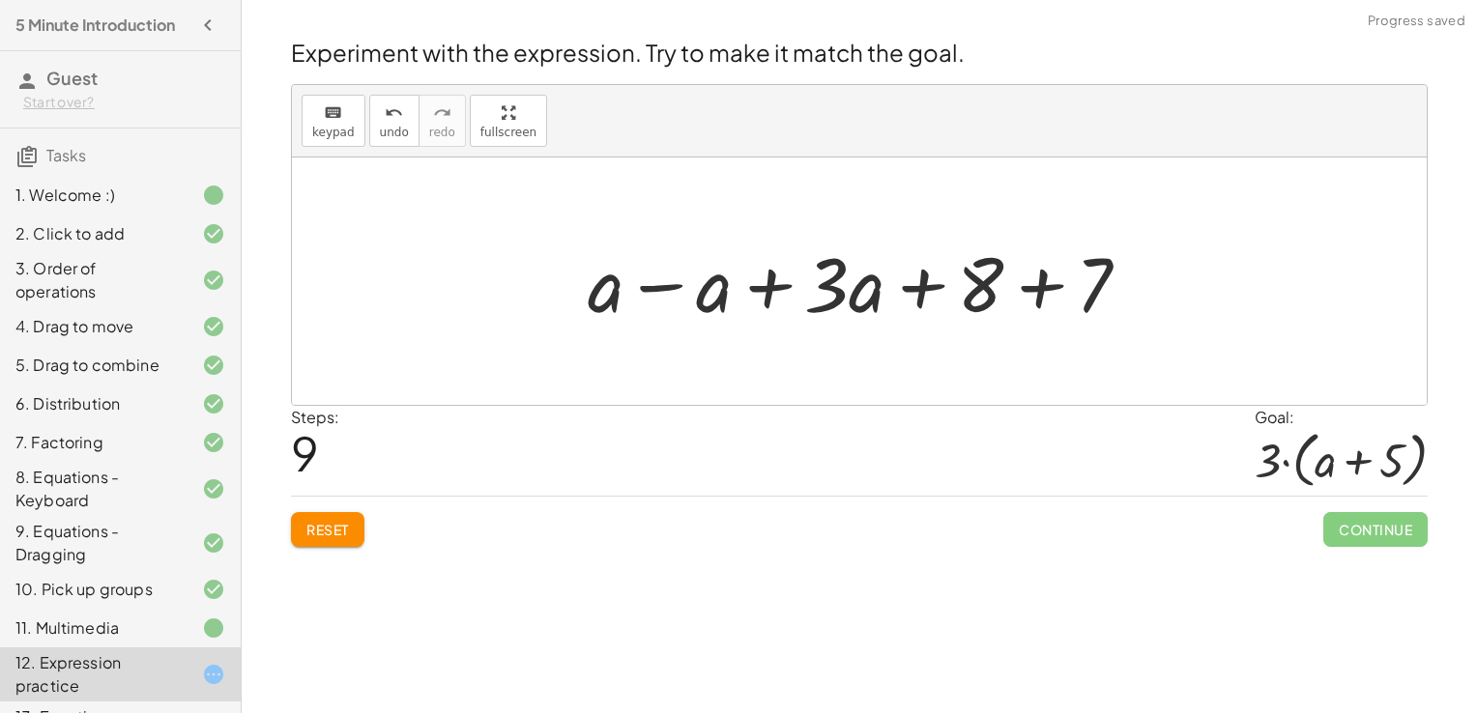
click at [666, 288] on div at bounding box center [866, 282] width 577 height 100
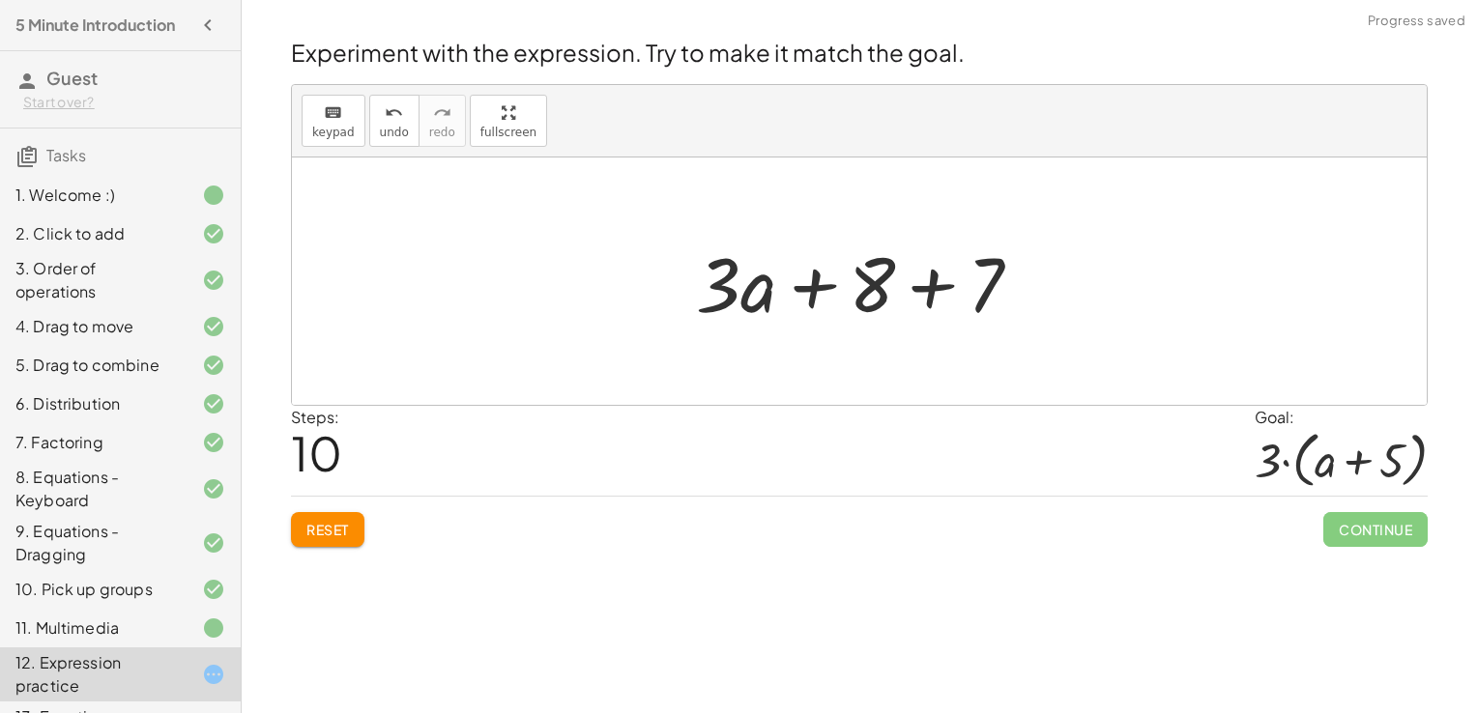
click at [932, 289] on div at bounding box center [866, 282] width 360 height 100
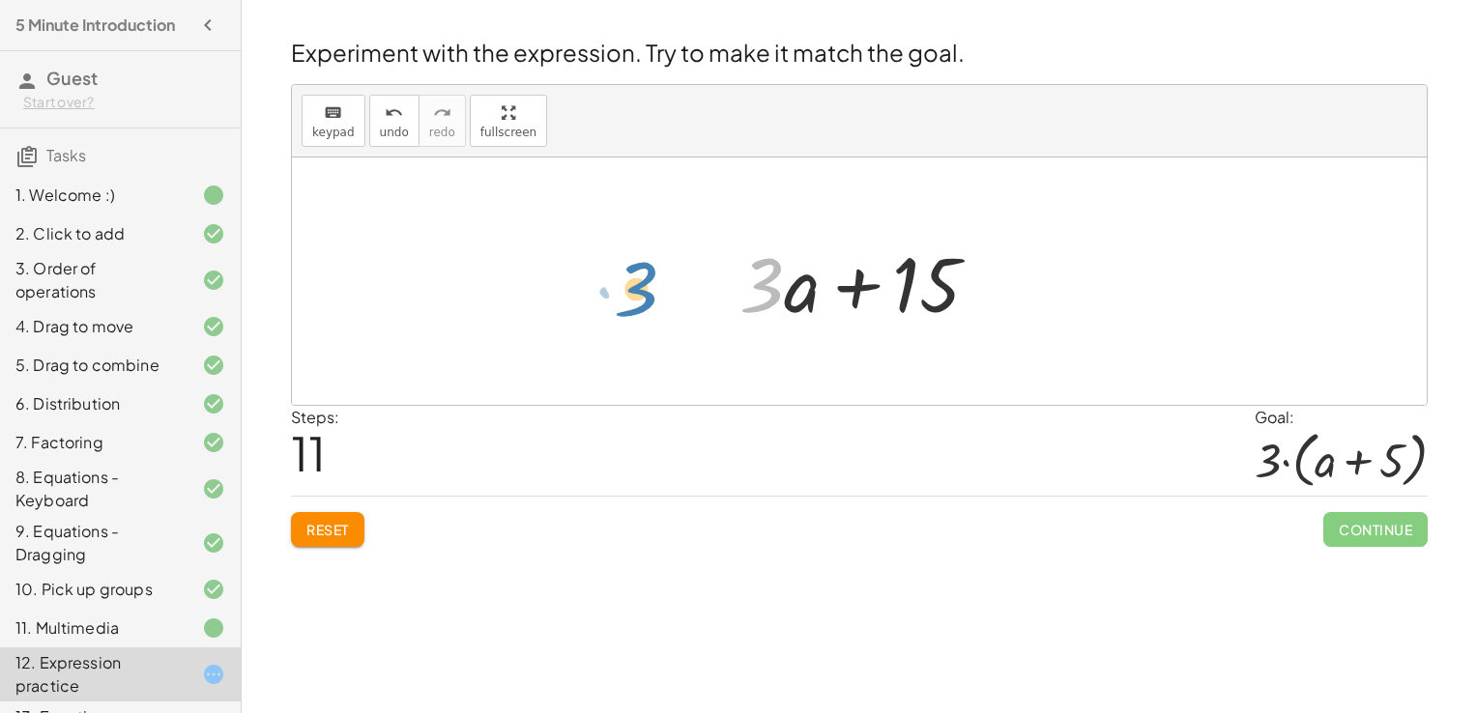
drag, startPoint x: 767, startPoint y: 303, endPoint x: 638, endPoint y: 304, distance: 129.5
click at [638, 304] on div "+ · 2 · ( + a + 4 ) − a + · a · ( + 3 − 1 ) + 7 + · 2 · a + · 2 · 4 − a + · a ·…" at bounding box center [859, 281] width 1135 height 247
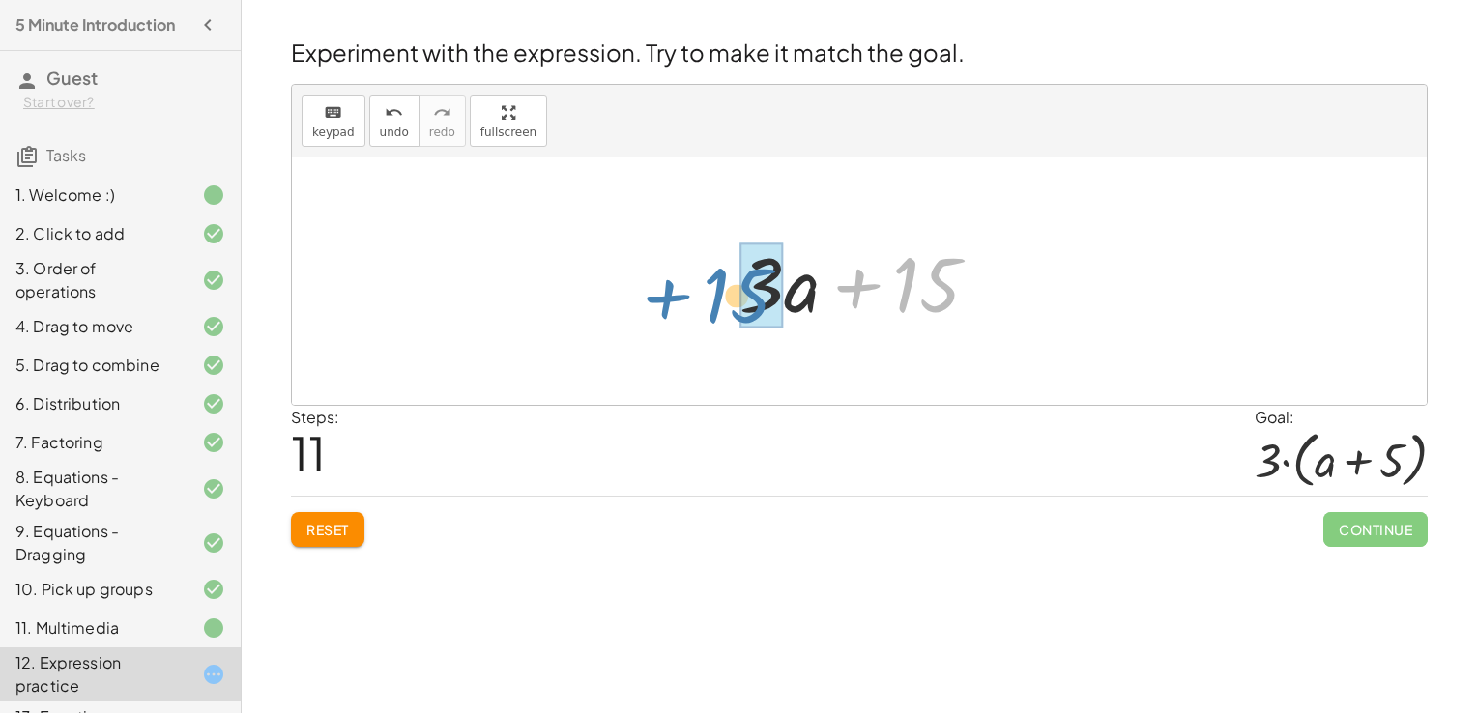
drag, startPoint x: 905, startPoint y: 303, endPoint x: 715, endPoint y: 314, distance: 189.7
click at [715, 314] on div "+ · 2 · ( + a + 4 ) − a + · a · ( + 3 − 1 ) + 7 + · 2 · a + · 2 · 4 − a + · a ·…" at bounding box center [859, 281] width 299 height 109
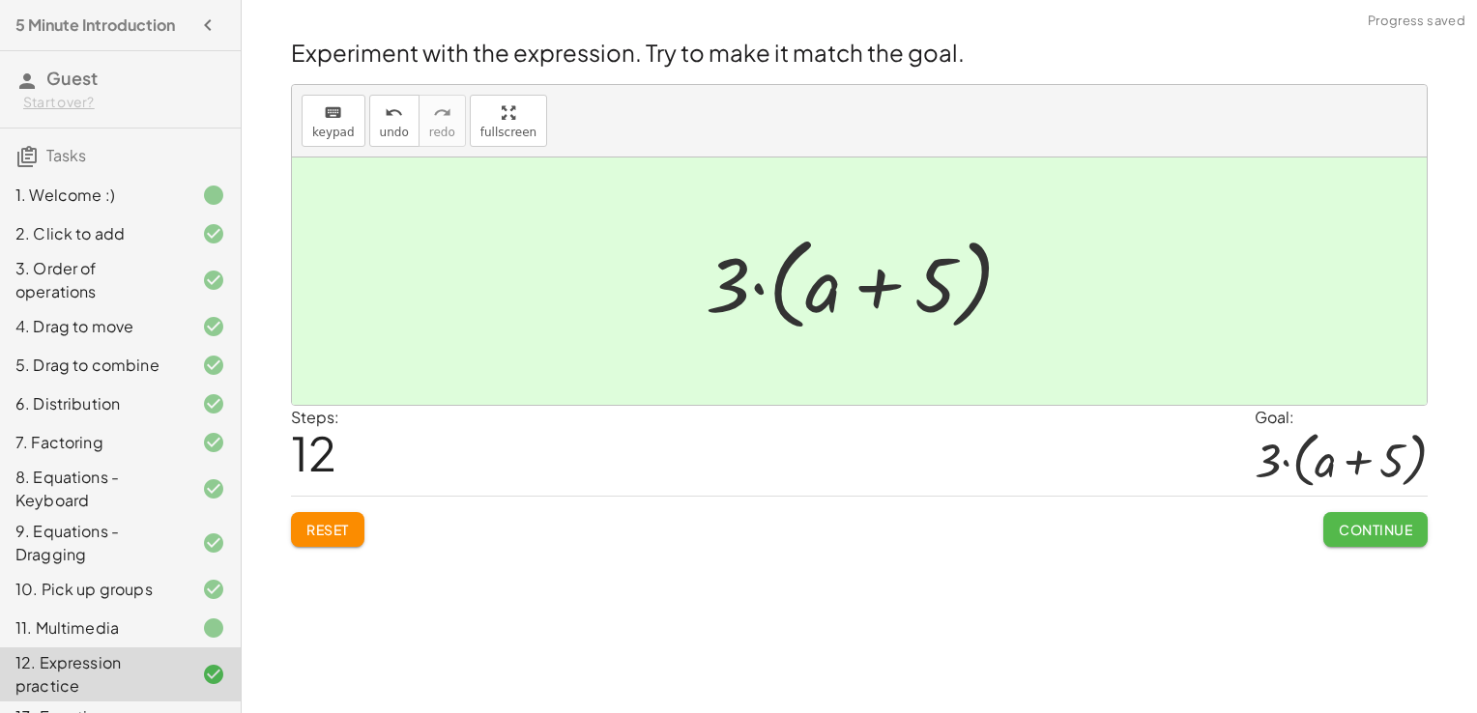
click at [1364, 524] on span "Continue" at bounding box center [1375, 529] width 73 height 17
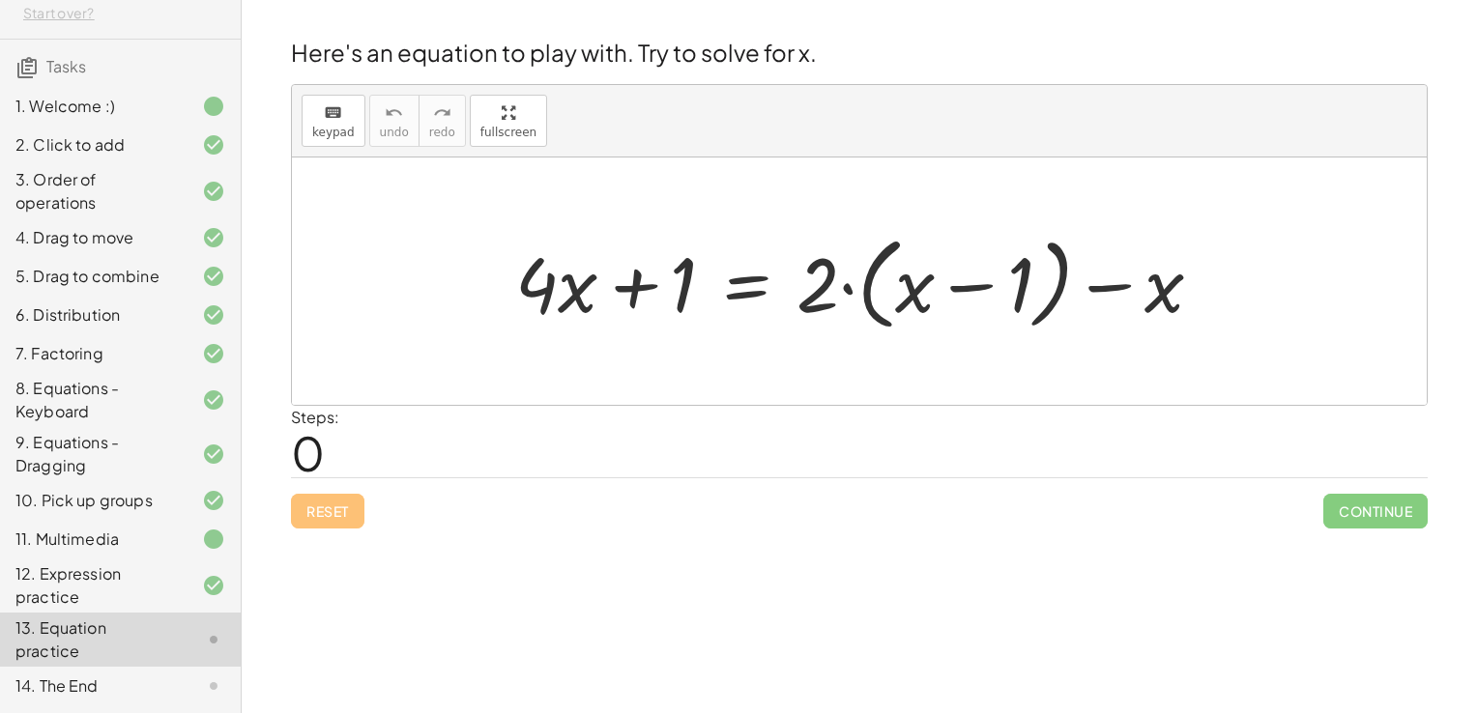
scroll to position [115, 0]
drag, startPoint x: 818, startPoint y: 302, endPoint x: 897, endPoint y: 303, distance: 79.3
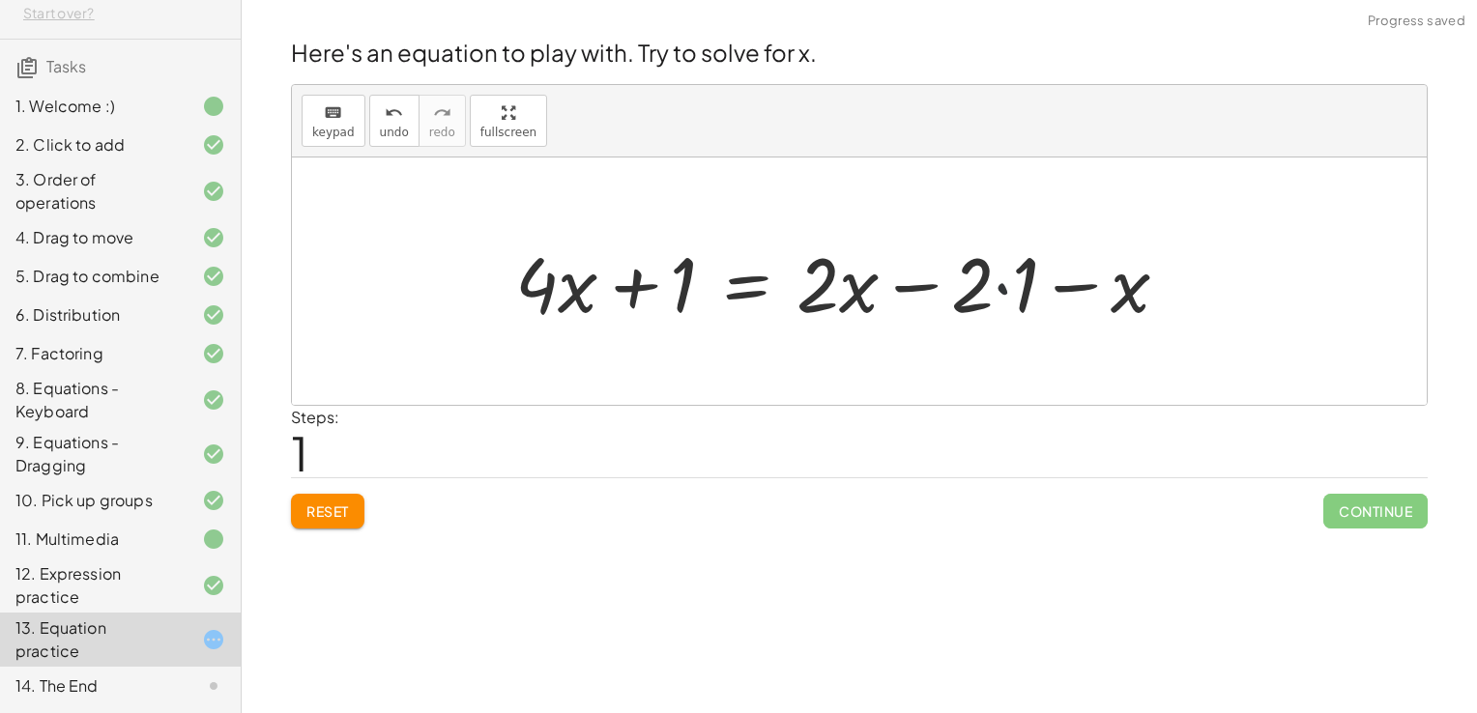
click at [1004, 291] on div at bounding box center [849, 282] width 688 height 100
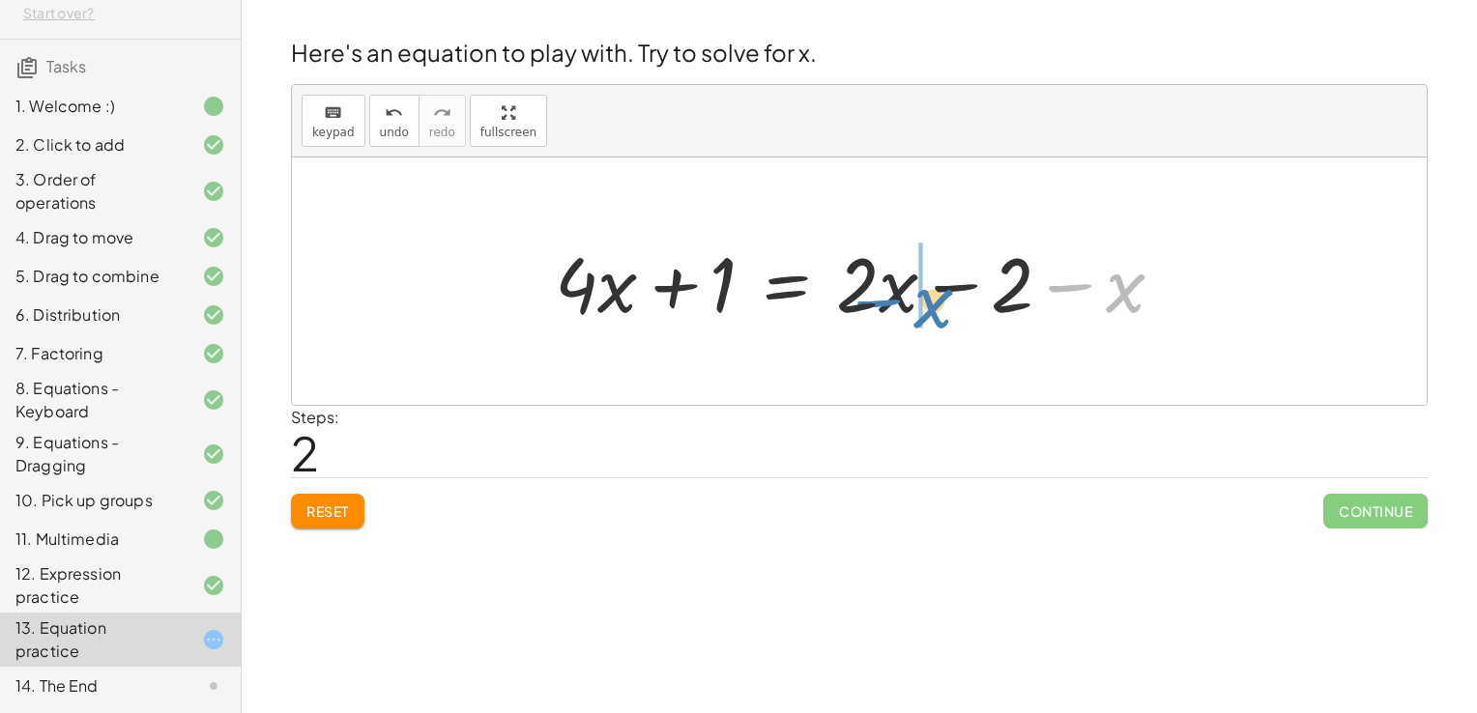
drag, startPoint x: 1127, startPoint y: 296, endPoint x: 935, endPoint y: 311, distance: 192.9
click at [935, 311] on div at bounding box center [867, 282] width 644 height 100
click at [951, 284] on div at bounding box center [867, 282] width 644 height 100
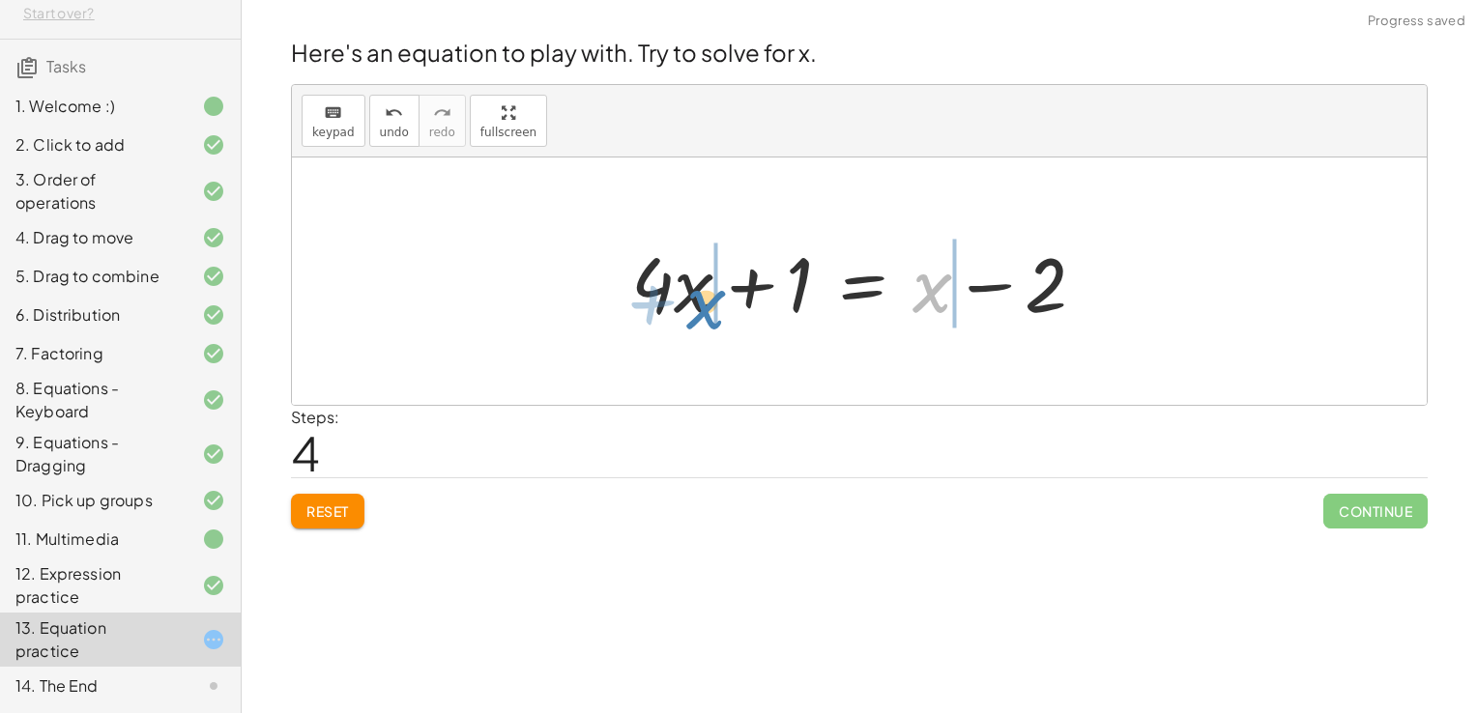
drag, startPoint x: 933, startPoint y: 302, endPoint x: 719, endPoint y: 316, distance: 214.1
click at [719, 316] on div at bounding box center [865, 282] width 489 height 100
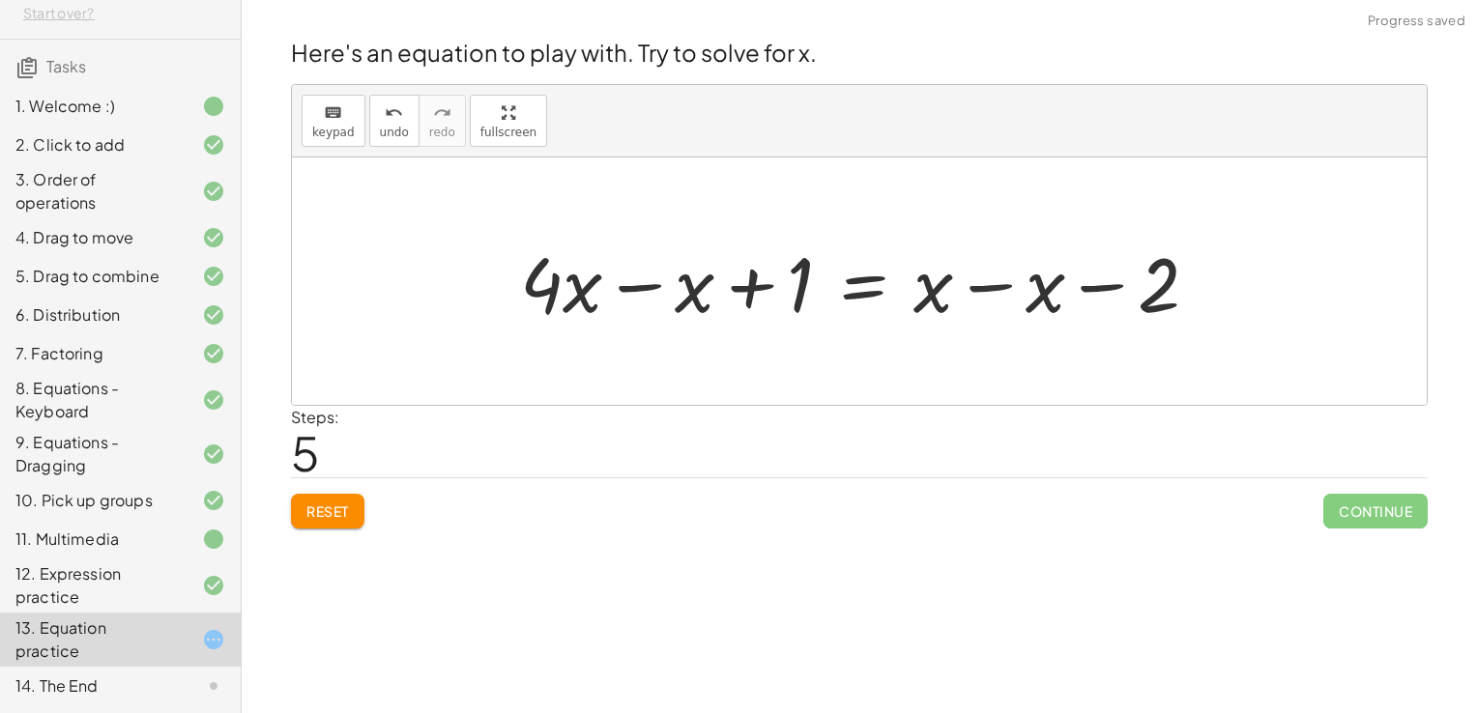
click at [979, 292] on div at bounding box center [866, 282] width 713 height 100
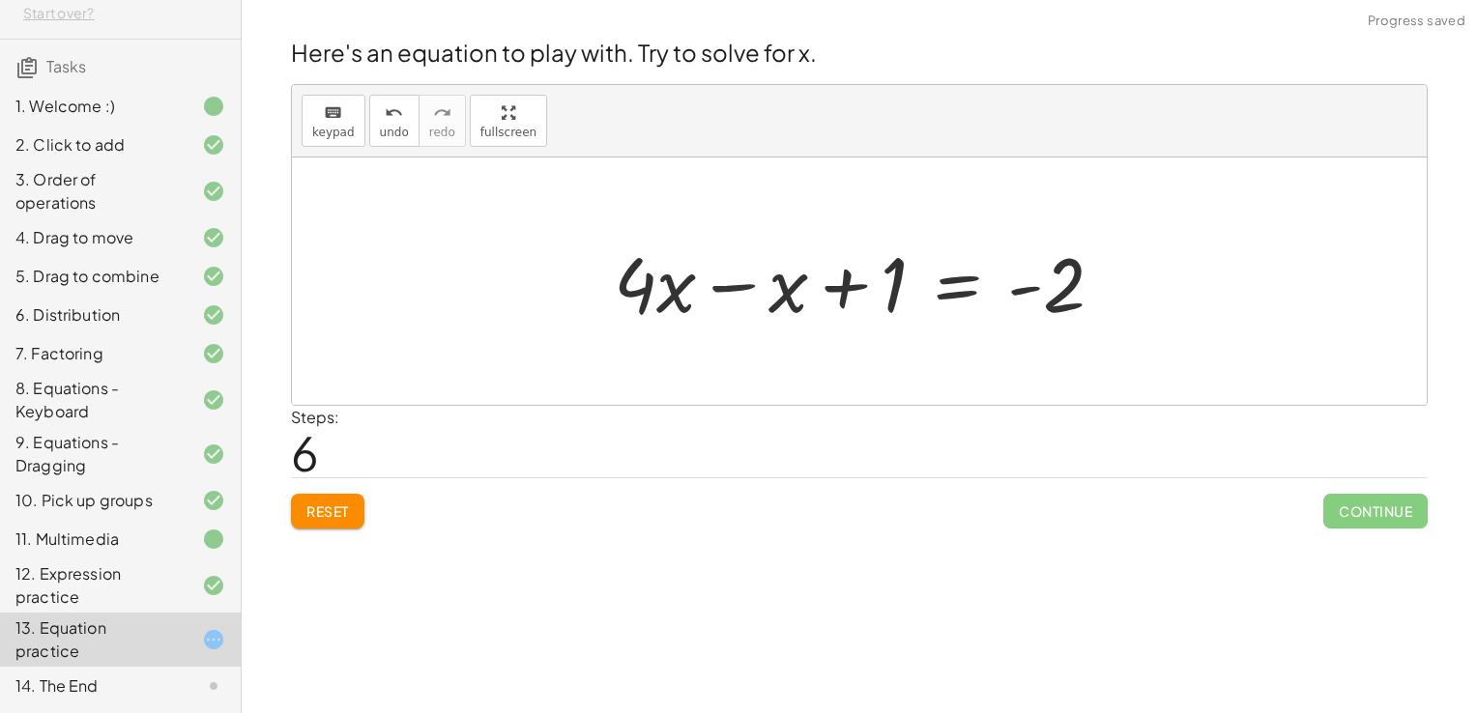
click at [723, 286] on div at bounding box center [866, 282] width 525 height 100
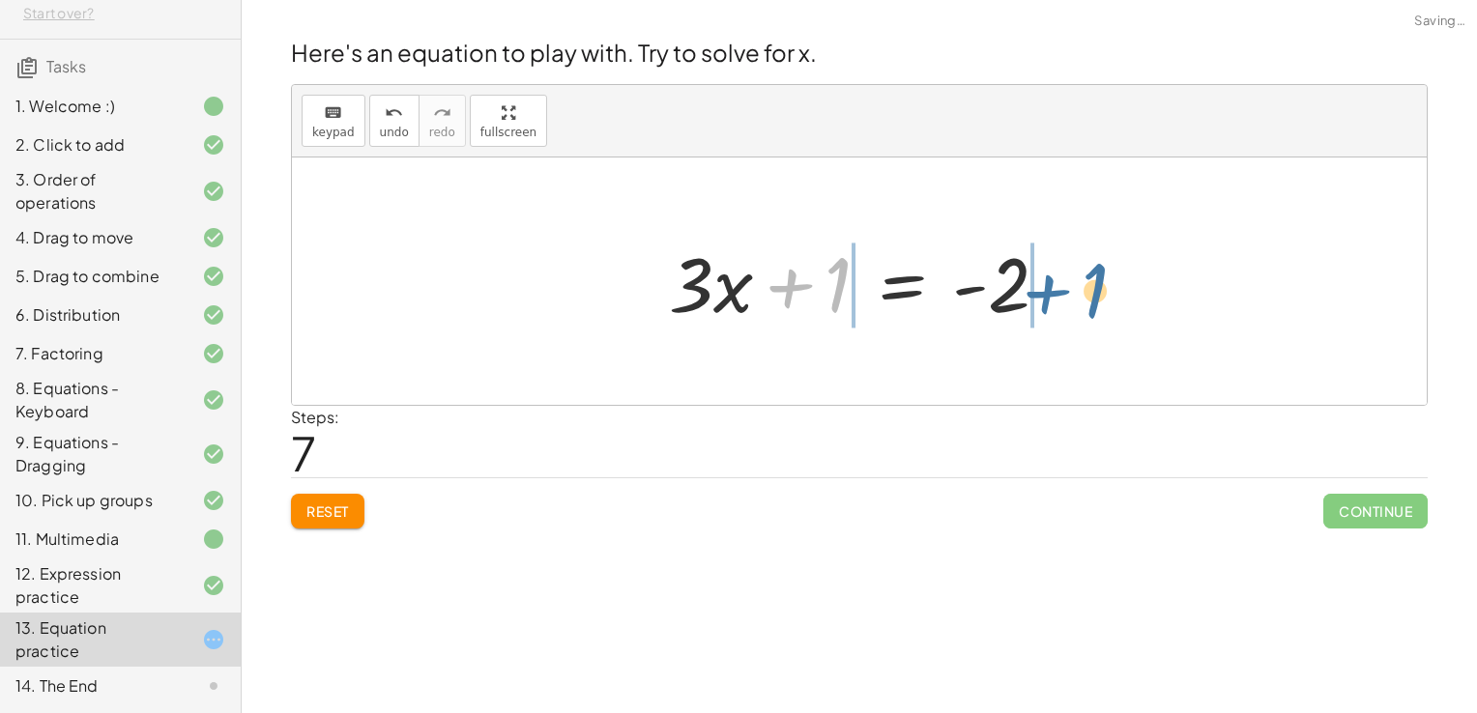
drag, startPoint x: 792, startPoint y: 290, endPoint x: 1049, endPoint y: 296, distance: 257.1
click at [1049, 296] on div at bounding box center [866, 282] width 415 height 100
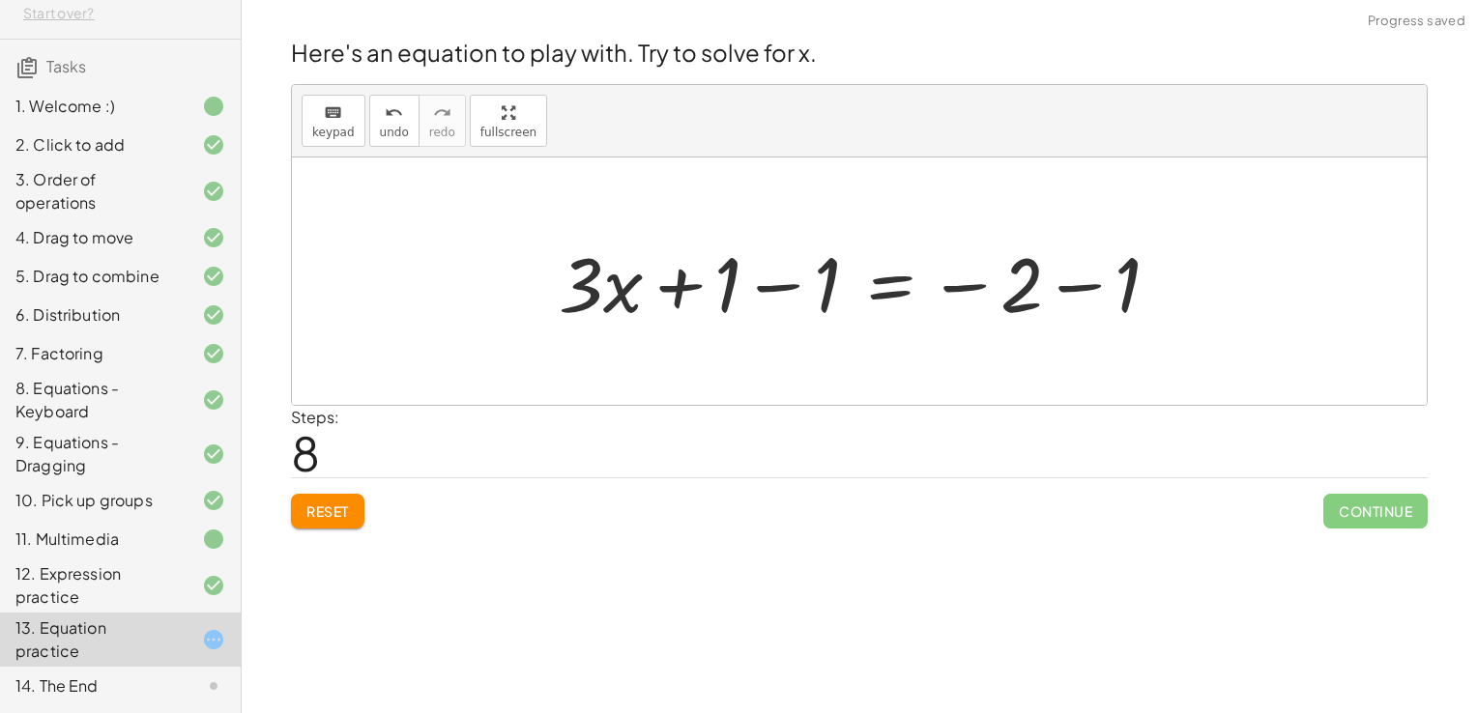
click at [764, 282] on div at bounding box center [867, 282] width 636 height 100
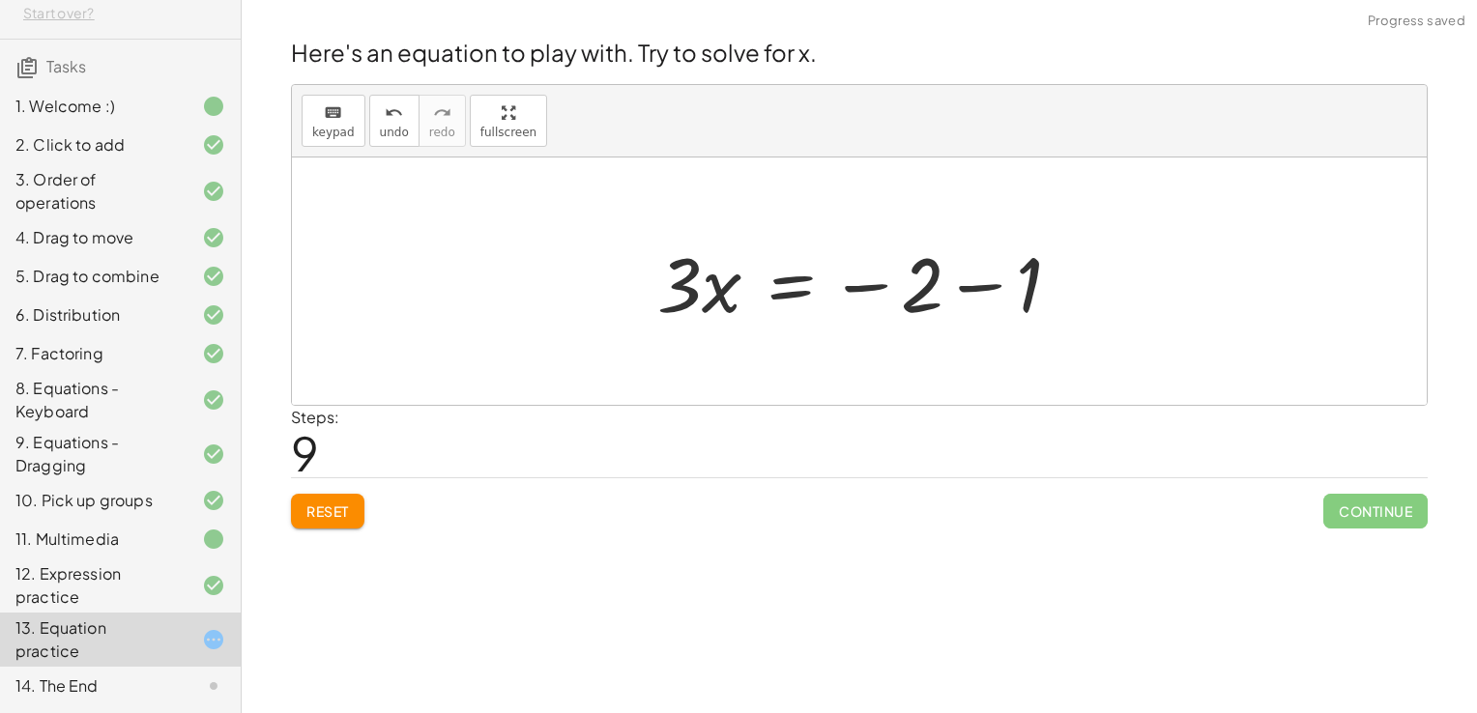
click at [970, 289] on div at bounding box center [867, 282] width 438 height 100
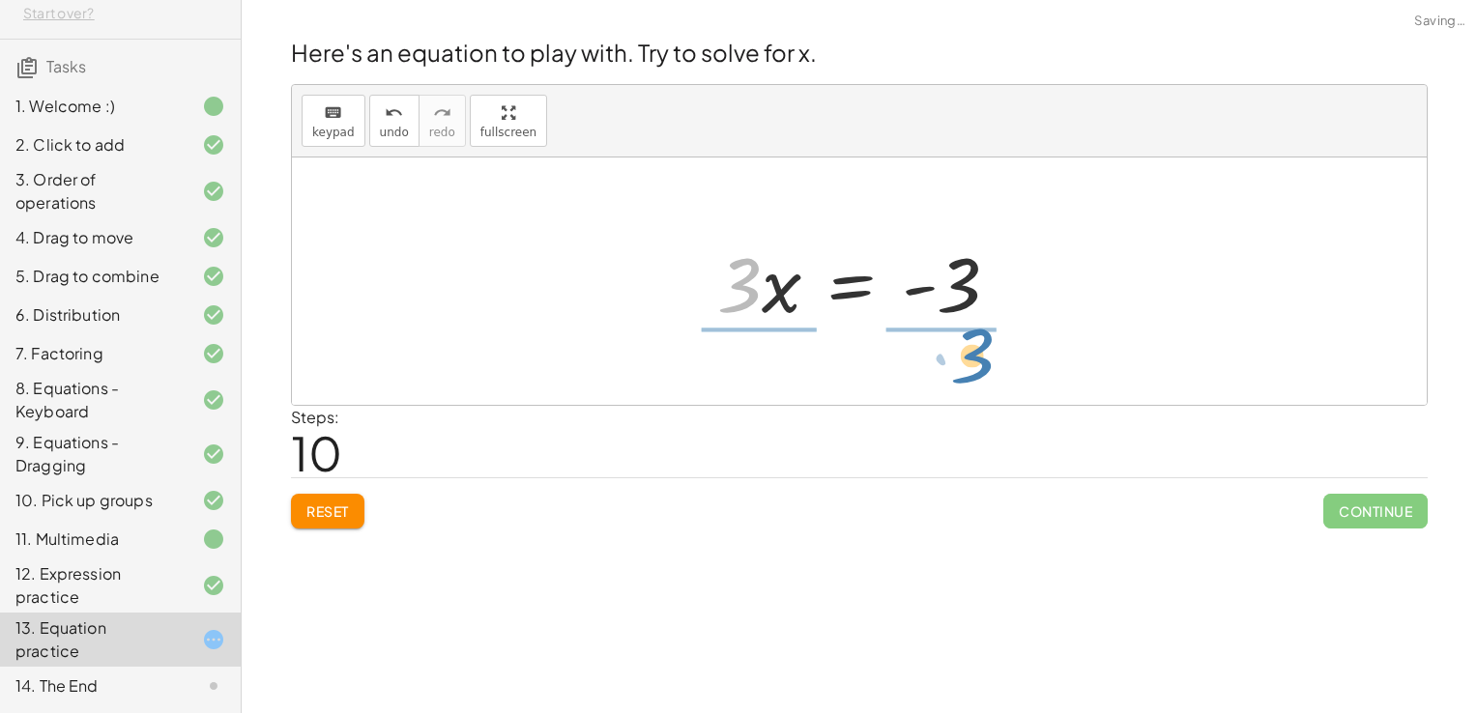
drag, startPoint x: 728, startPoint y: 303, endPoint x: 962, endPoint y: 373, distance: 244.3
click at [962, 373] on div "+ · 4 · x + 1 = + · 2 · ( + x − 1 ) − x + · 4 · x + 1 = + · 2 · x − · 2 · 1 − x…" at bounding box center [859, 281] width 1135 height 247
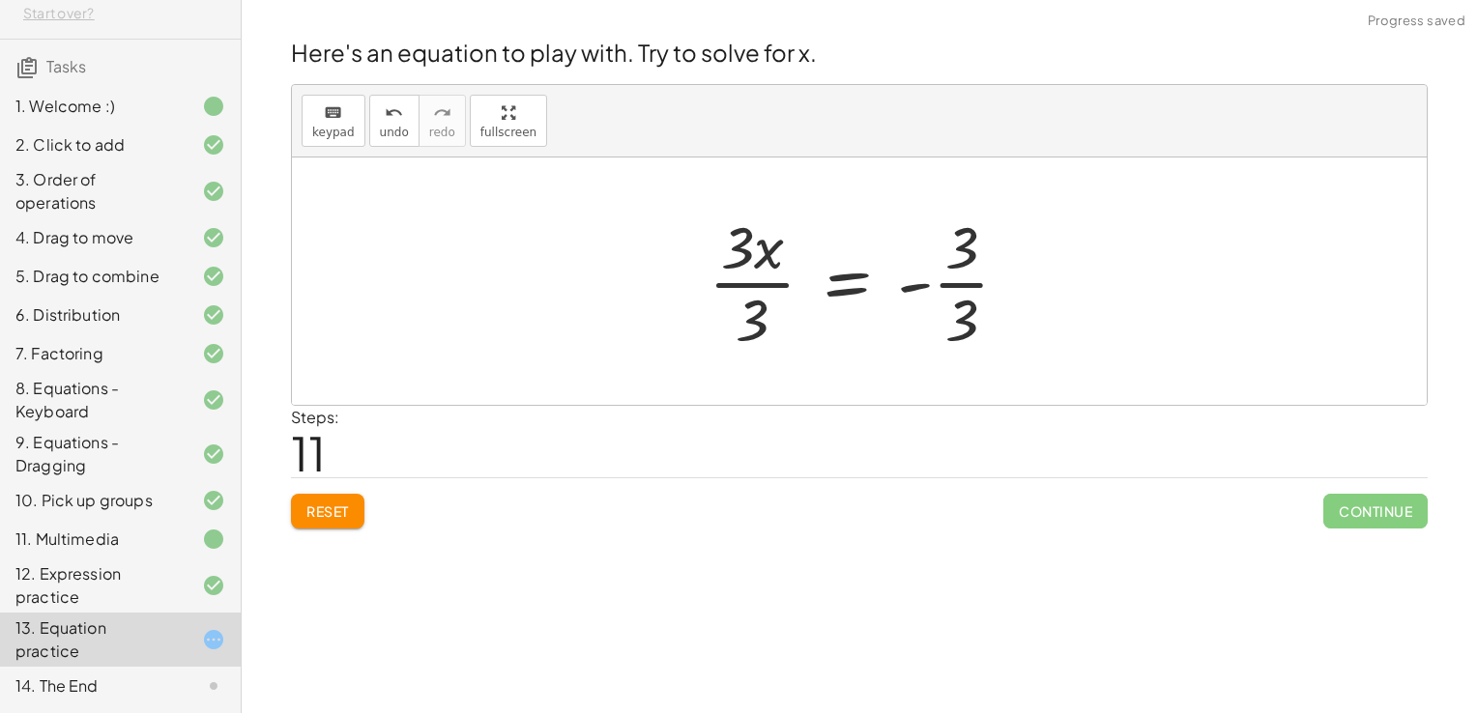
click at [763, 283] on div at bounding box center [866, 281] width 335 height 149
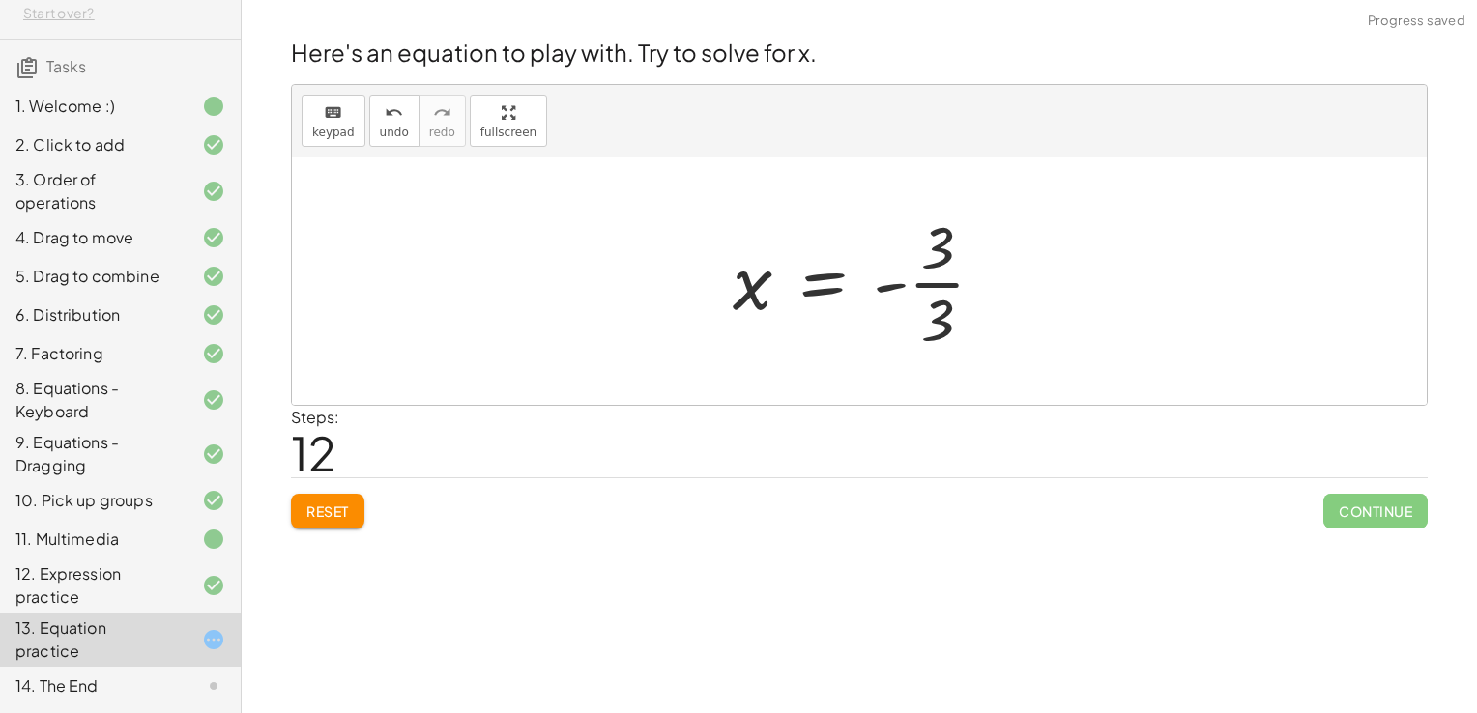
click at [936, 288] on div at bounding box center [866, 281] width 287 height 149
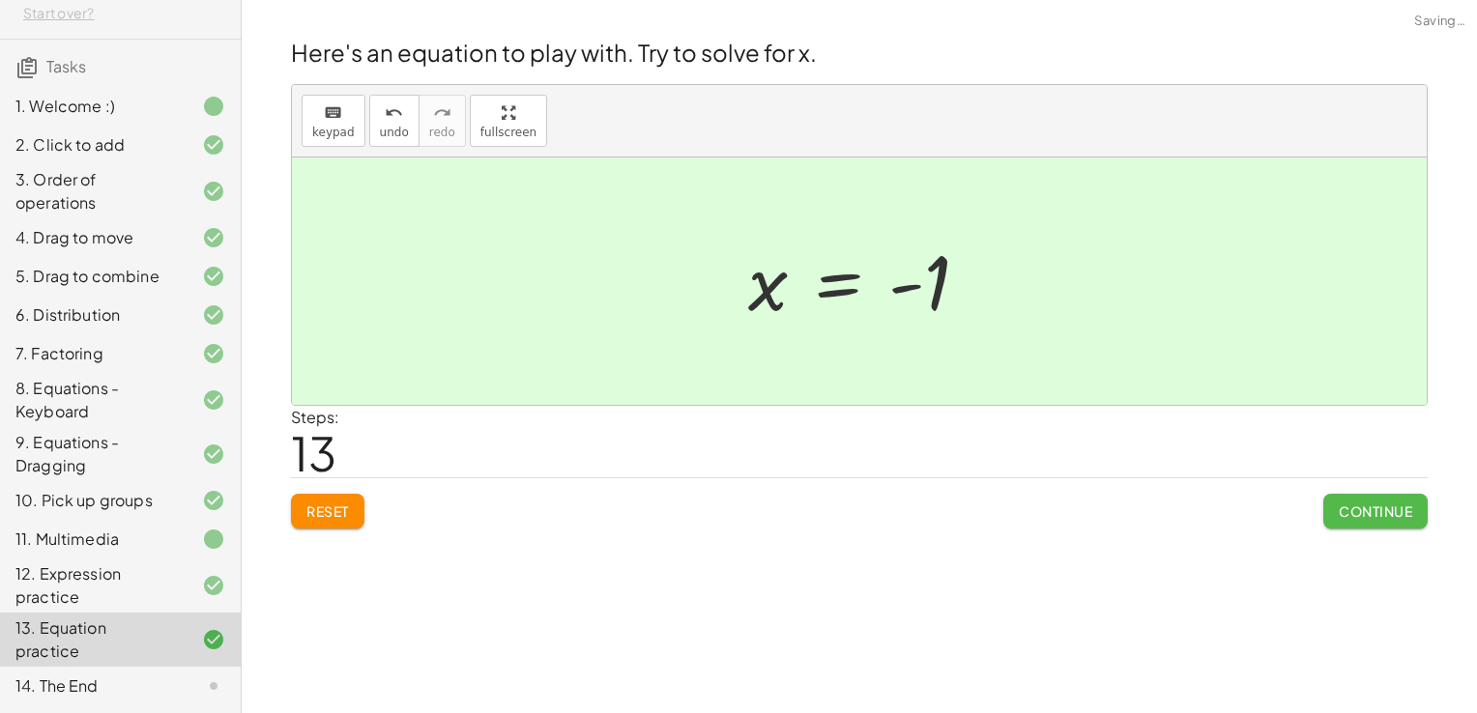
click at [1389, 507] on span "Continue" at bounding box center [1375, 511] width 73 height 17
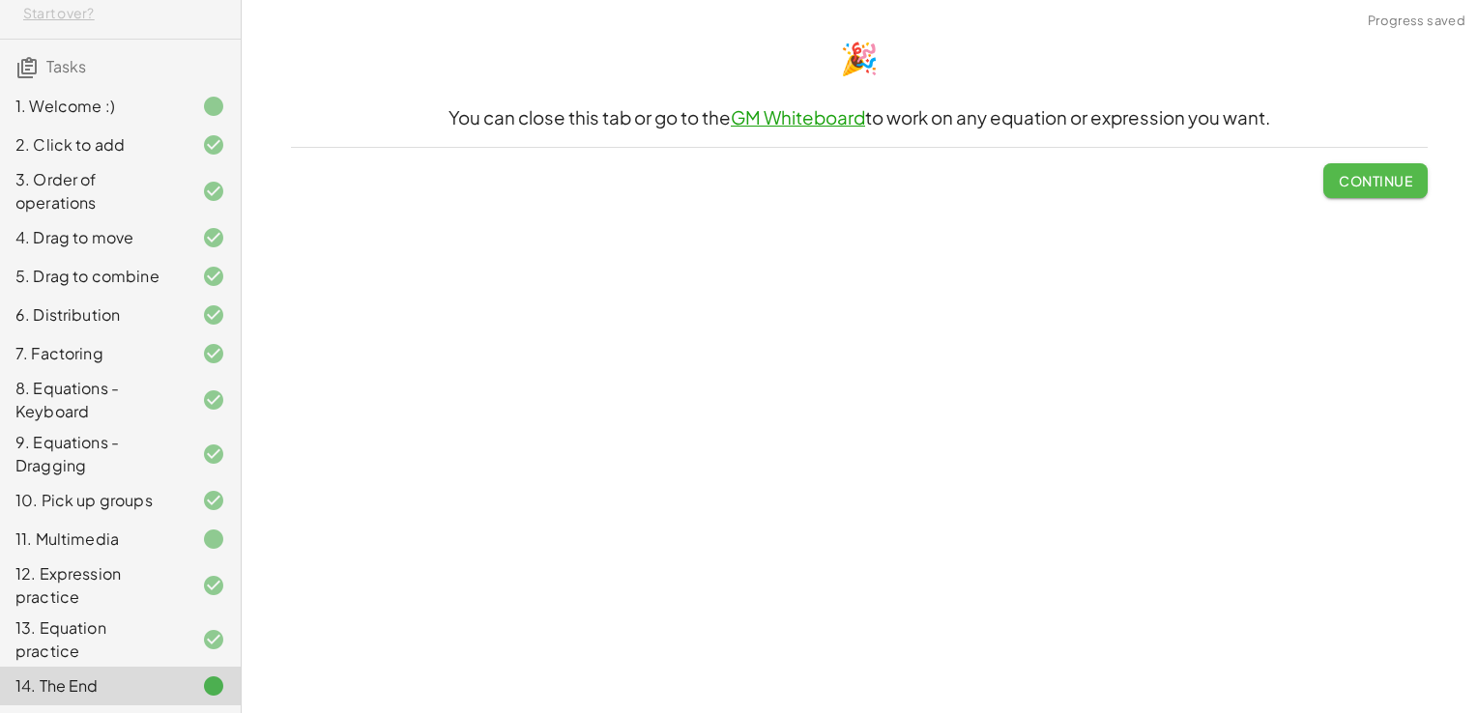
click at [1379, 176] on span "Continue" at bounding box center [1375, 180] width 73 height 17
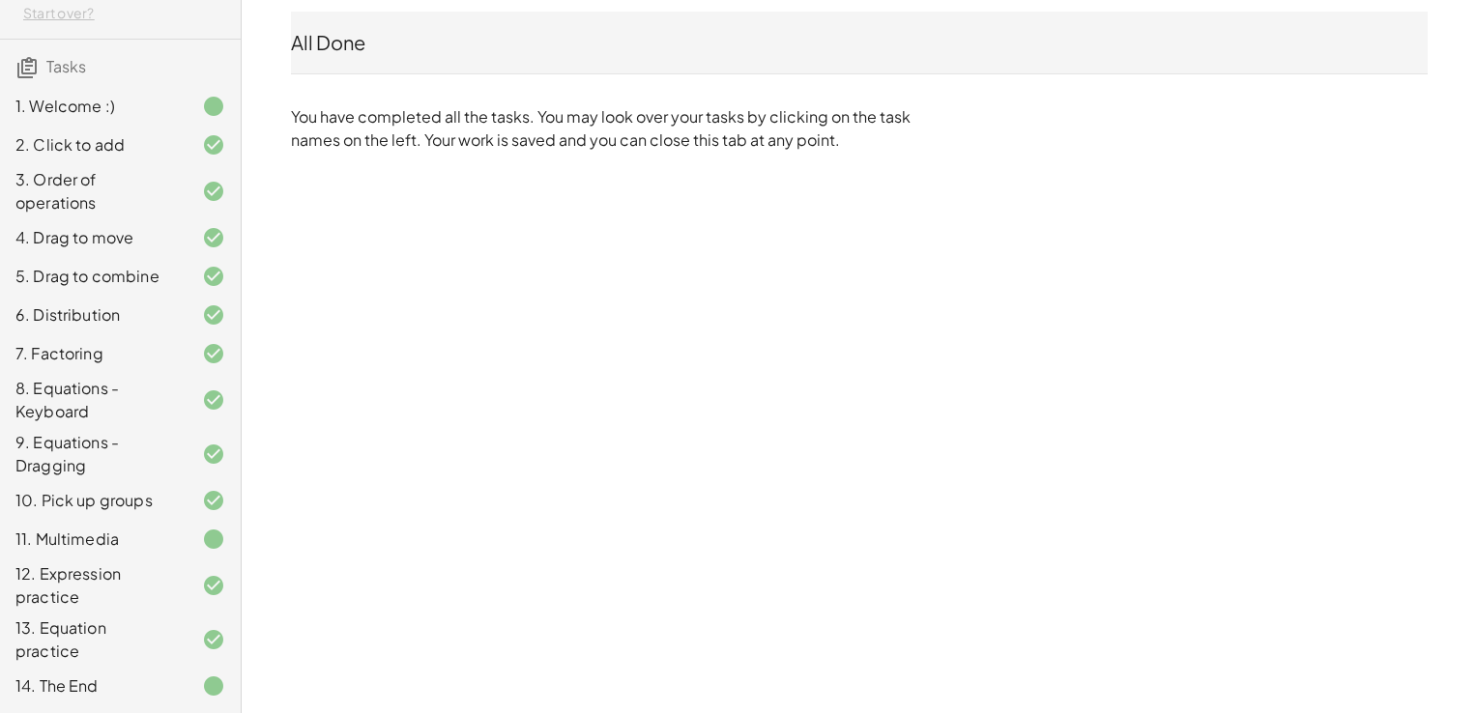
scroll to position [0, 0]
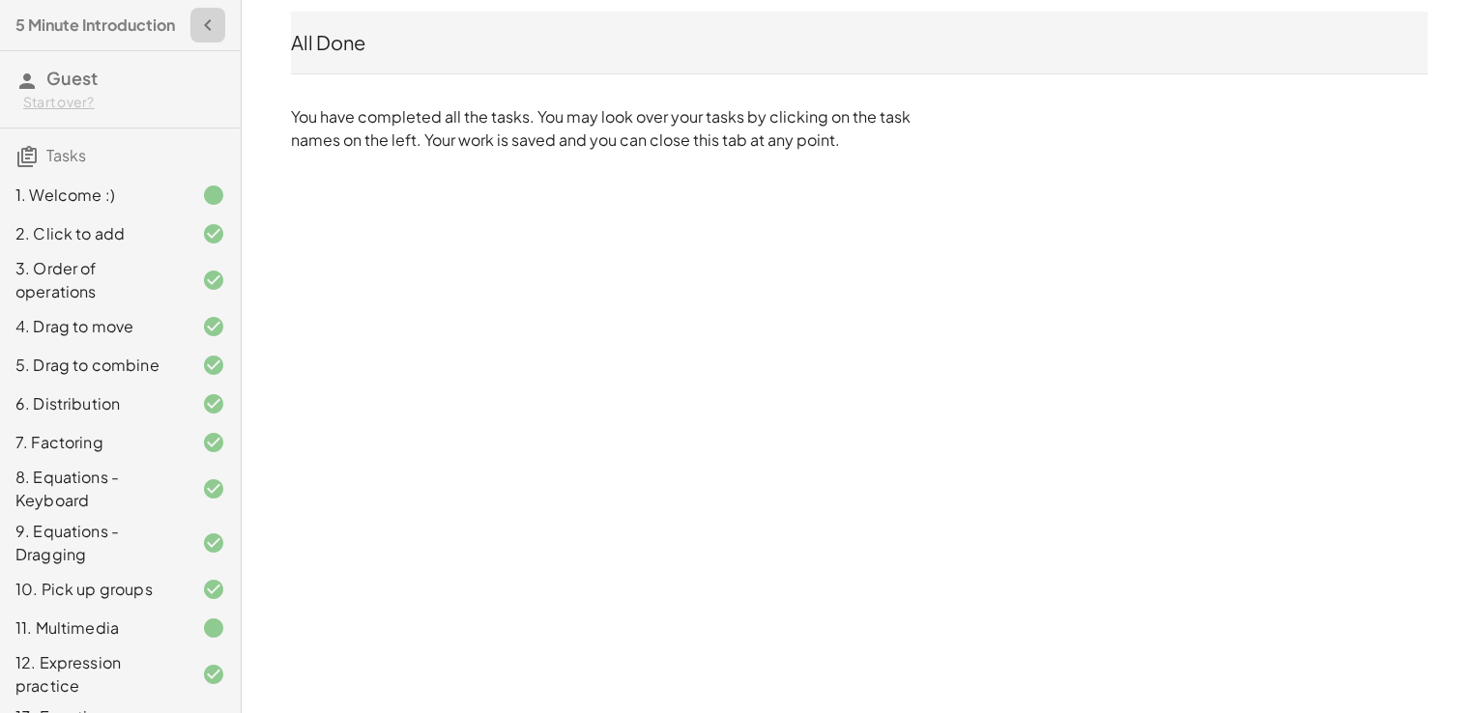
click at [196, 33] on icon "button" at bounding box center [207, 25] width 23 height 23
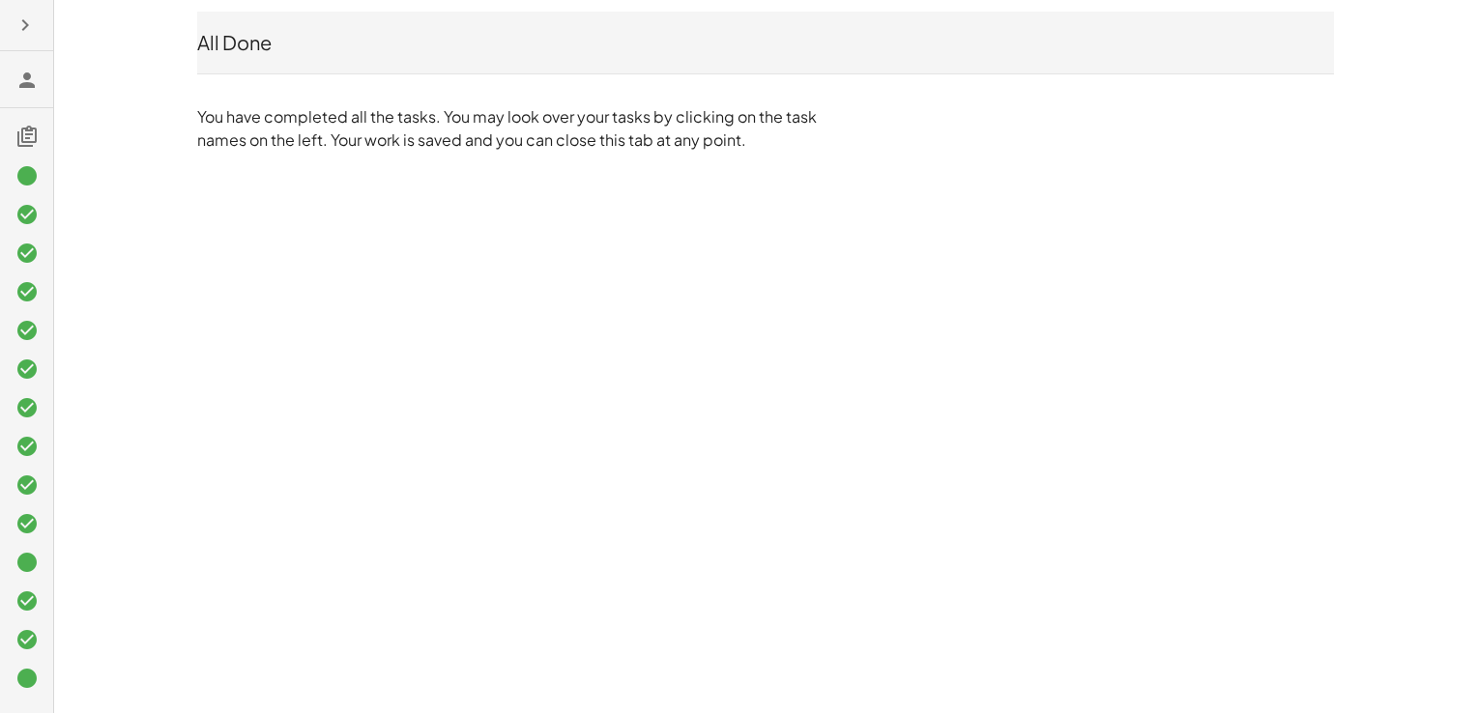
click at [25, 85] on icon at bounding box center [26, 80] width 23 height 23
click at [25, 20] on icon "button" at bounding box center [25, 25] width 23 height 23
